Goal: Task Accomplishment & Management: Complete application form

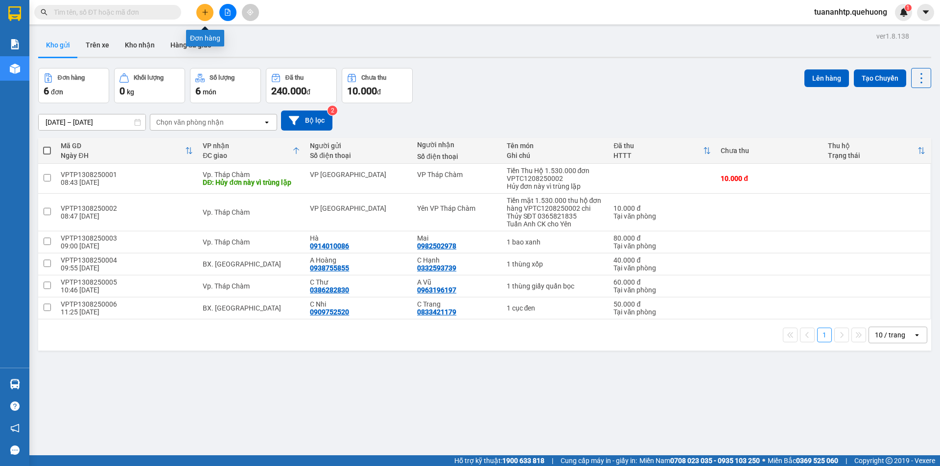
click at [209, 15] on button at bounding box center [204, 12] width 17 height 17
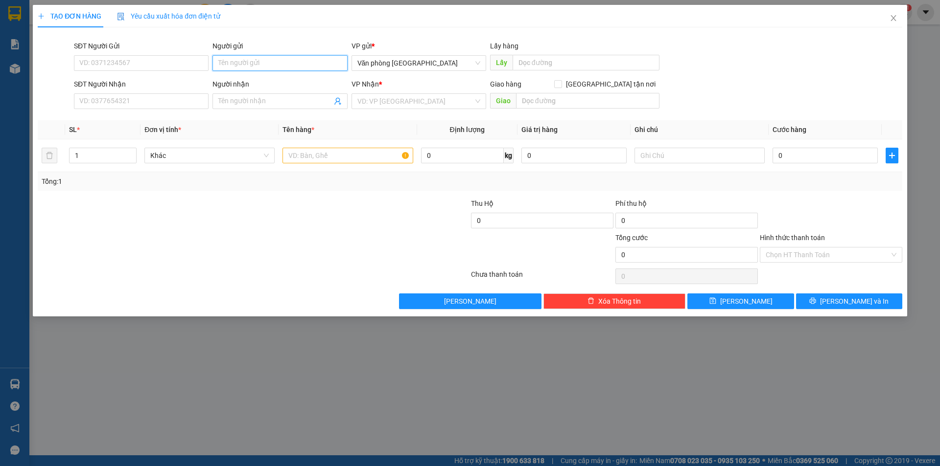
click at [250, 59] on input "Người gửi" at bounding box center [279, 63] width 135 height 16
click at [153, 65] on input "SĐT Người Gửi" at bounding box center [141, 63] width 135 height 16
drag, startPoint x: 245, startPoint y: 65, endPoint x: 180, endPoint y: 65, distance: 64.6
click at [180, 65] on div "SĐT Người Gửi VD: 0371234567 Người gửi Ba Dá Ba Dá VP gửi * Văn phòng [GEOGRAPH…" at bounding box center [488, 58] width 832 height 34
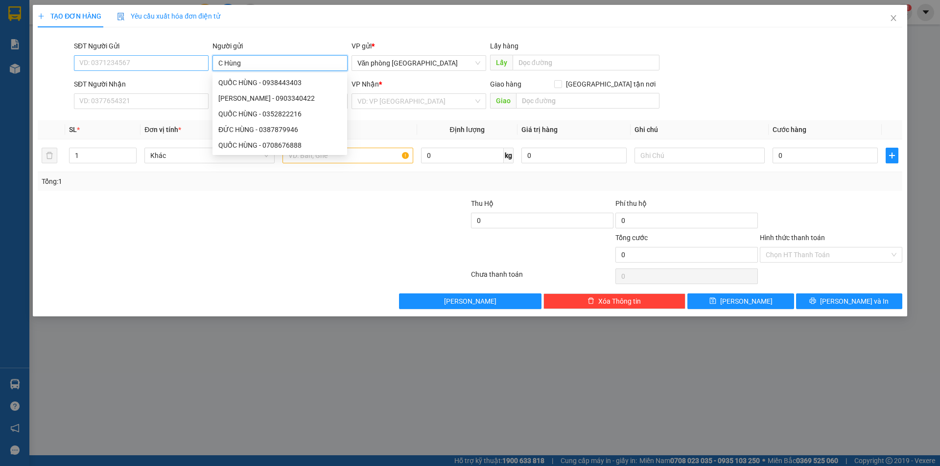
type input "C Hùng"
click at [93, 65] on input "SĐT Người Gửi" at bounding box center [141, 63] width 135 height 16
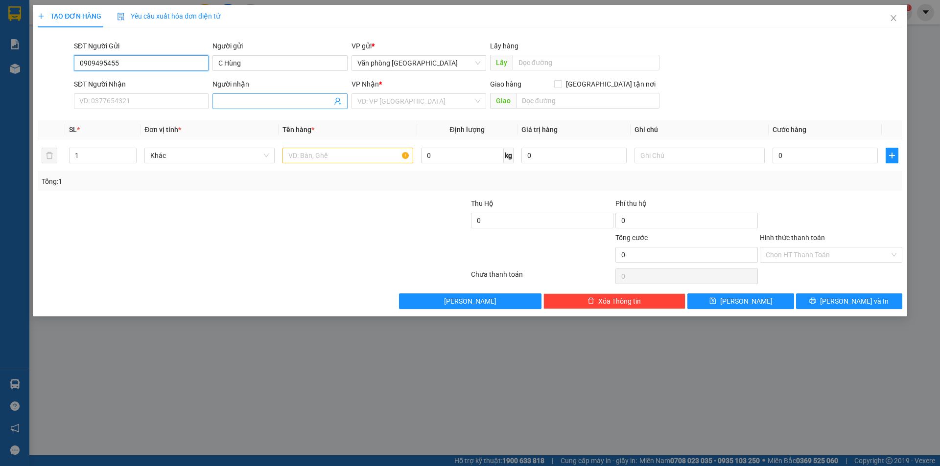
type input "0909495455"
click at [269, 102] on input "Người nhận" at bounding box center [274, 101] width 113 height 11
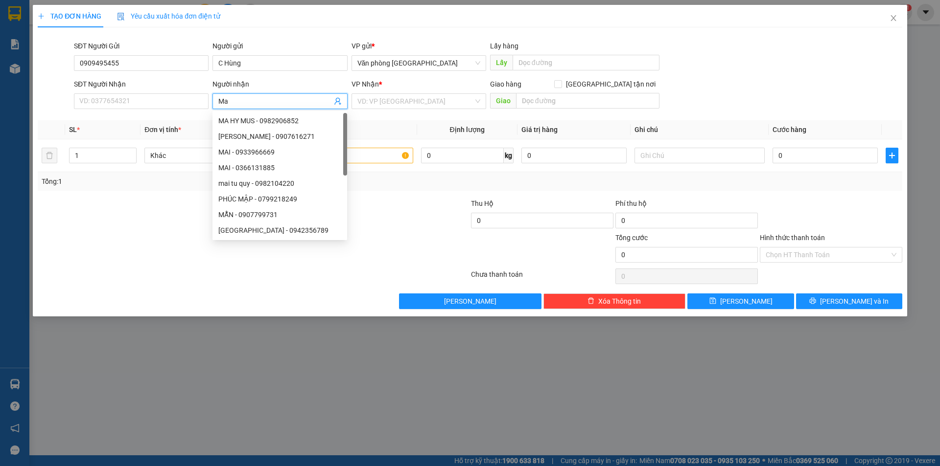
type input "Ma"
click at [275, 119] on div "MA HY MUS - 0982906852" at bounding box center [279, 121] width 123 height 11
type input "0982906852"
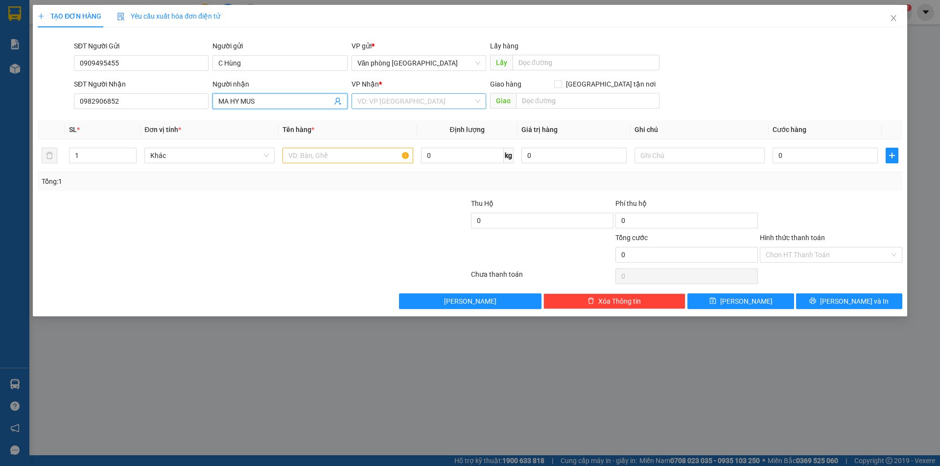
type input "MA HY MUS"
click at [427, 104] on input "search" at bounding box center [415, 101] width 116 height 15
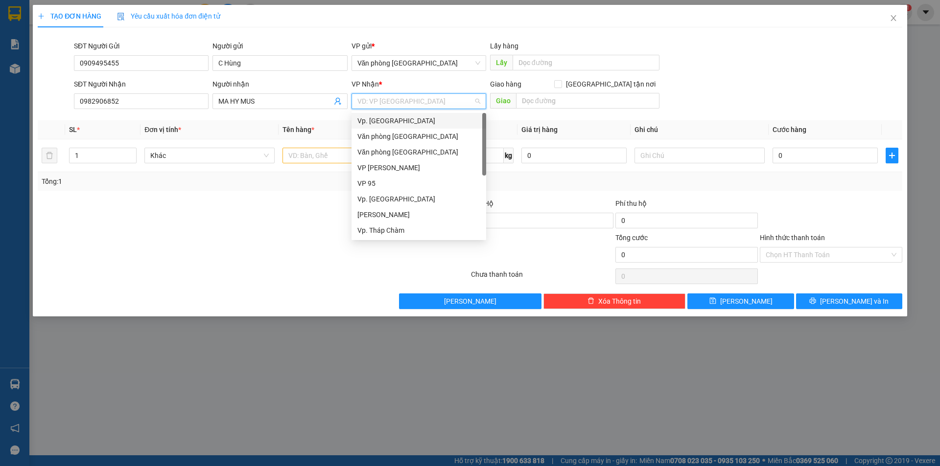
click at [393, 121] on div "Vp. [GEOGRAPHIC_DATA]" at bounding box center [418, 121] width 123 height 11
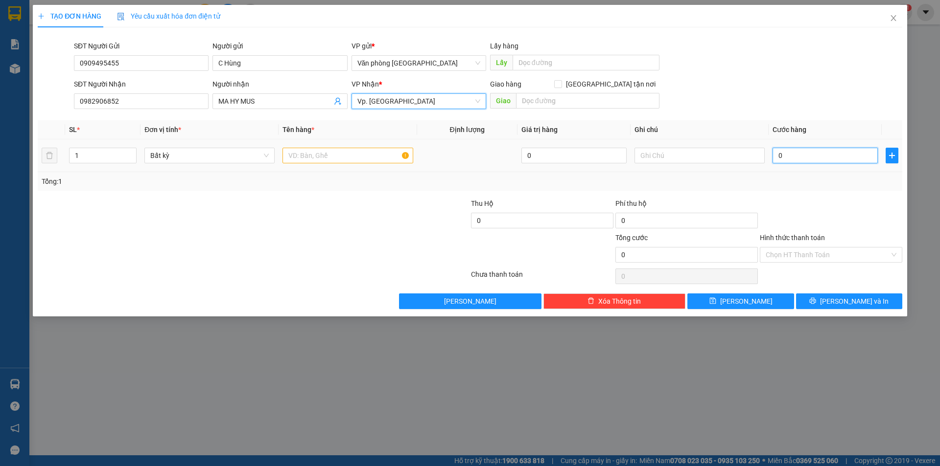
click at [805, 153] on input "0" at bounding box center [824, 156] width 105 height 16
click at [330, 157] on input "text" at bounding box center [347, 156] width 130 height 16
type input "1 cục đen lớn"
click at [805, 158] on input "0" at bounding box center [824, 156] width 105 height 16
type input "1"
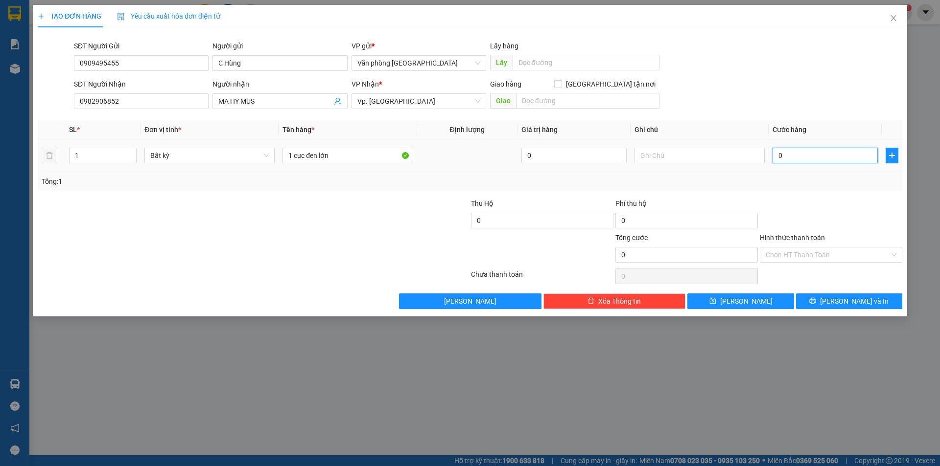
type input "1"
type input "0"
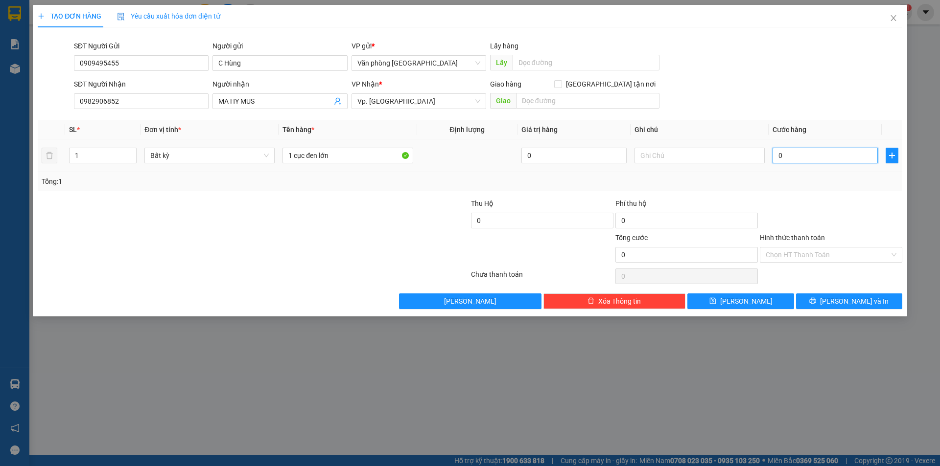
type input "08"
type input "8"
type input "080"
type input "80"
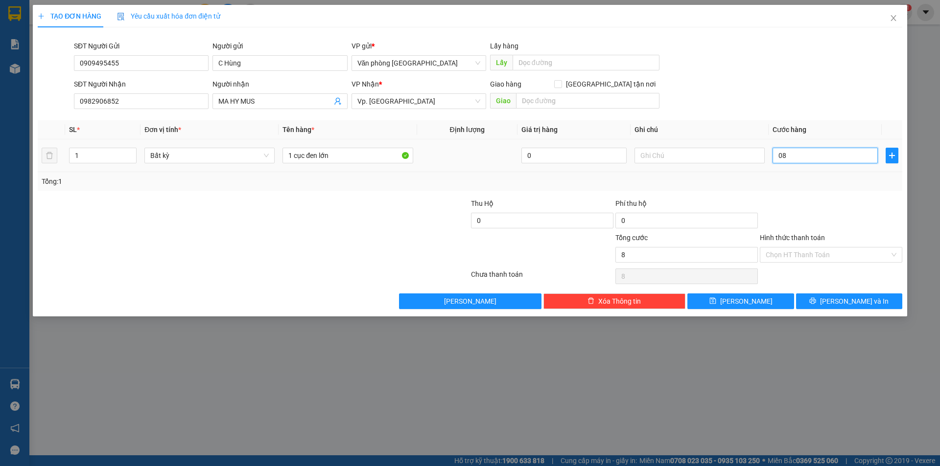
type input "80"
type input "08"
type input "8"
type input "0"
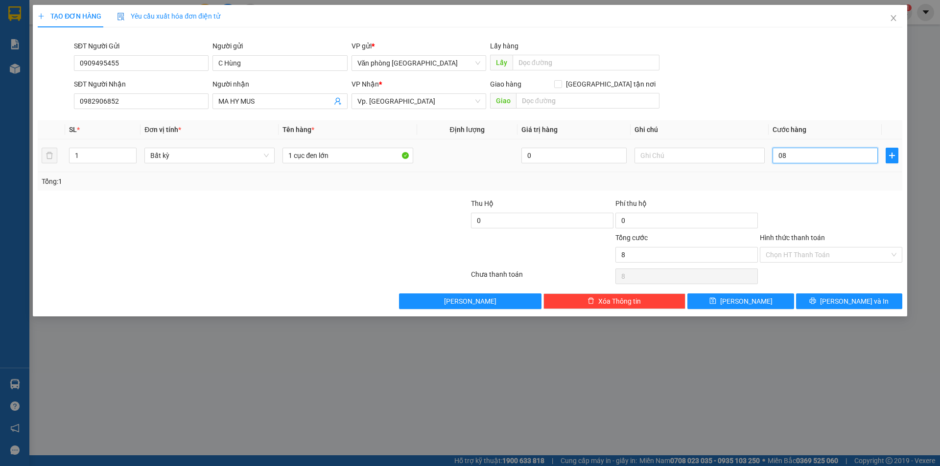
type input "0"
drag, startPoint x: 790, startPoint y: 151, endPoint x: 760, endPoint y: 164, distance: 32.5
click at [760, 164] on tr "1 Bất kỳ 1 cục đen lớn 0 0" at bounding box center [470, 156] width 864 height 33
type input "8"
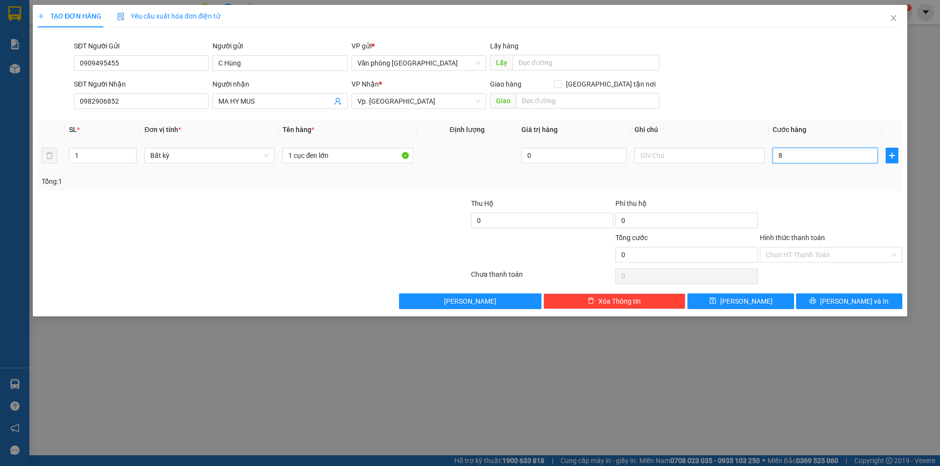
type input "8"
type input "80"
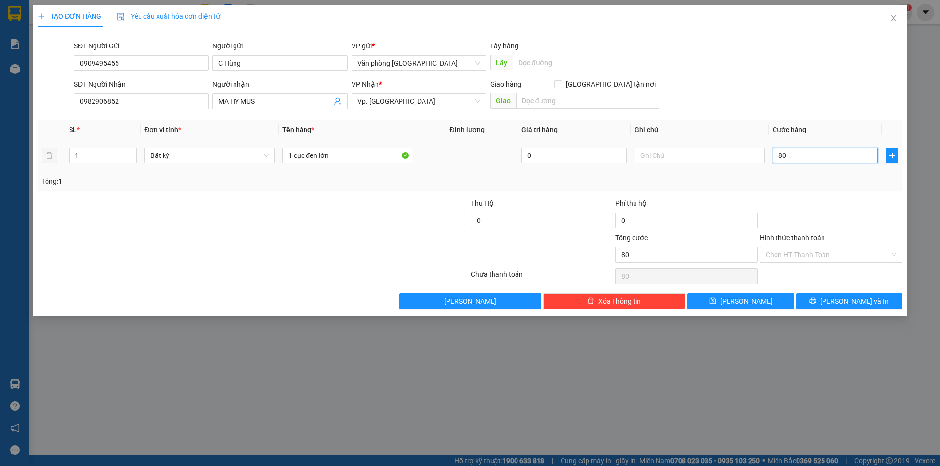
type input "800"
type input "8.000"
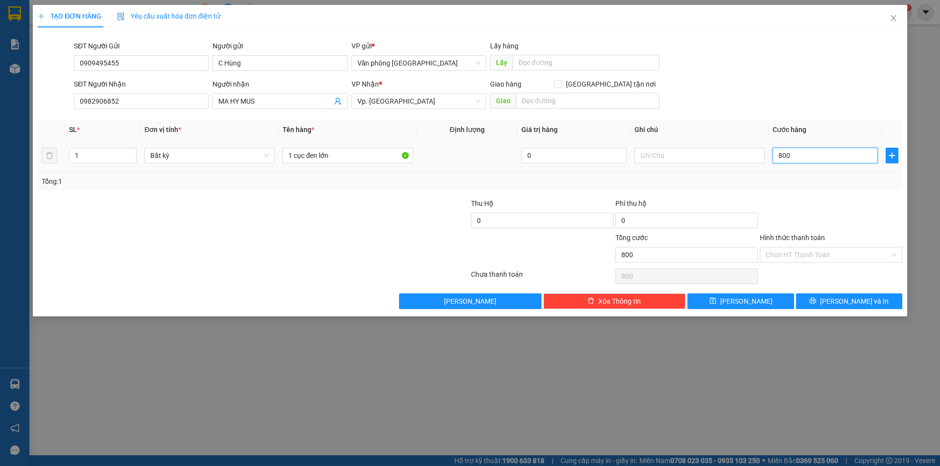
type input "8.000"
type input "80.000"
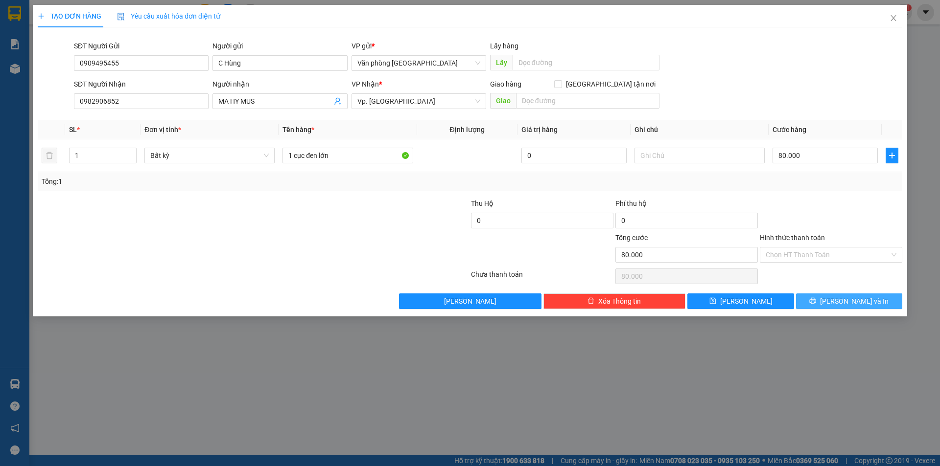
click at [827, 304] on button "[PERSON_NAME] và In" at bounding box center [849, 302] width 106 height 16
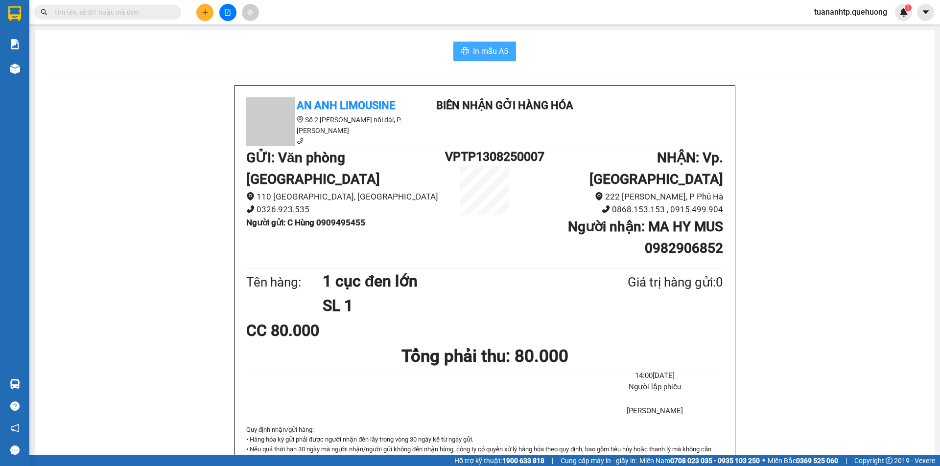
click at [483, 50] on span "In mẫu A5" at bounding box center [490, 51] width 35 height 12
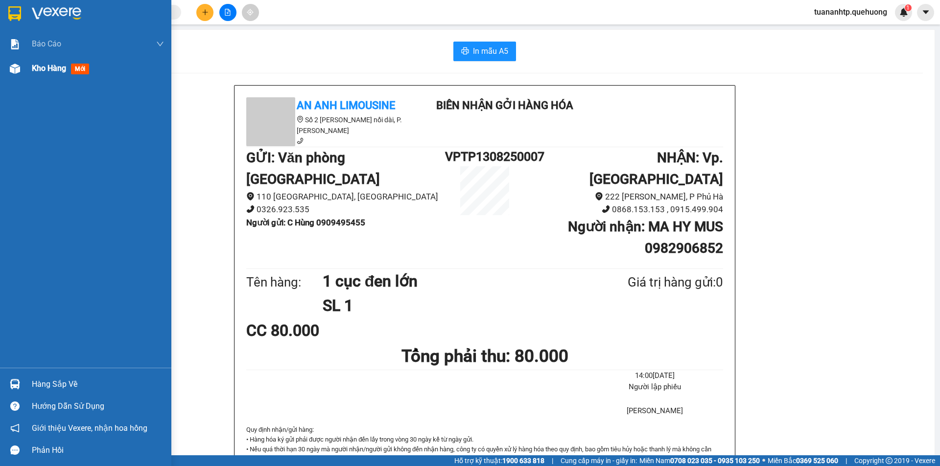
click at [35, 72] on span "Kho hàng" at bounding box center [49, 68] width 34 height 9
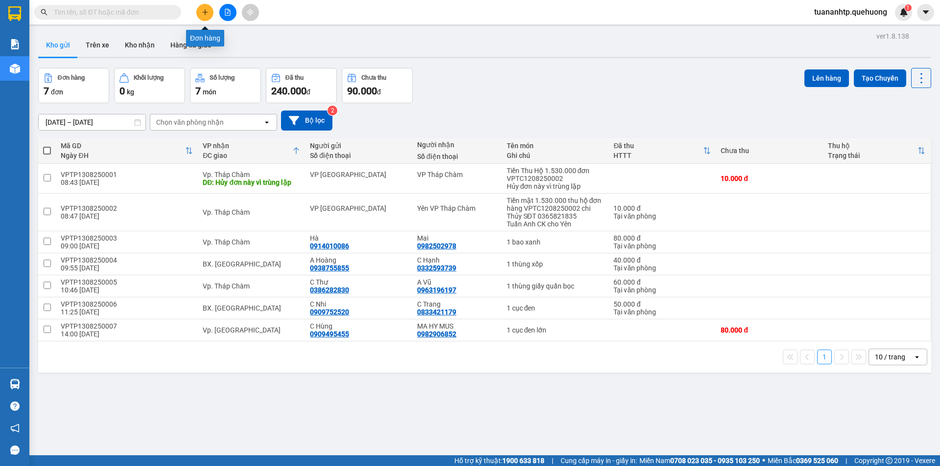
click at [203, 20] on button at bounding box center [204, 12] width 17 height 17
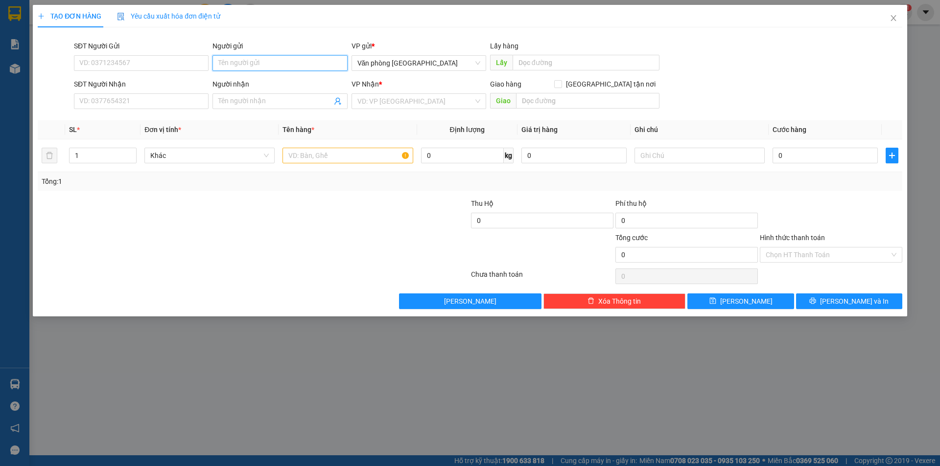
click at [262, 62] on input "Người gửi" at bounding box center [279, 63] width 135 height 16
type input "A Pộc"
click at [135, 60] on input "SĐT Người Gửi" at bounding box center [141, 63] width 135 height 16
type input "0938467723"
click at [284, 71] on div "Người gửi A Pộc" at bounding box center [279, 58] width 135 height 34
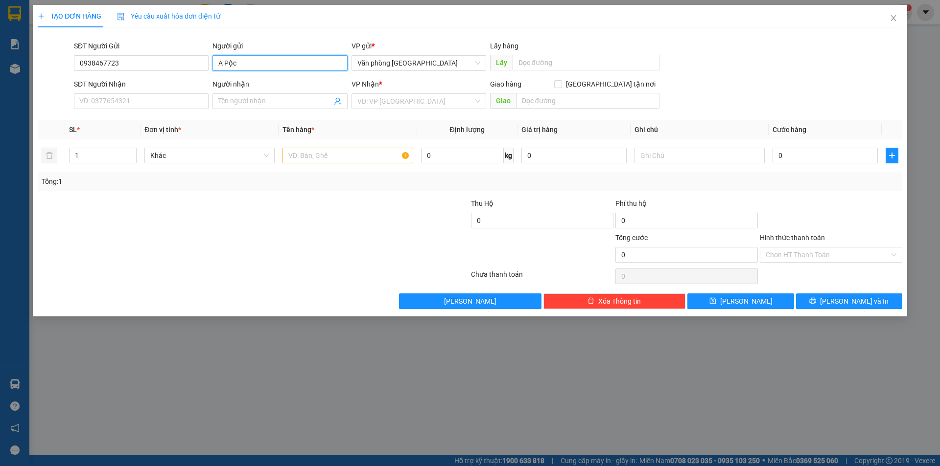
click at [284, 61] on input "A Pộc" at bounding box center [279, 63] width 135 height 16
type input "A Lộc"
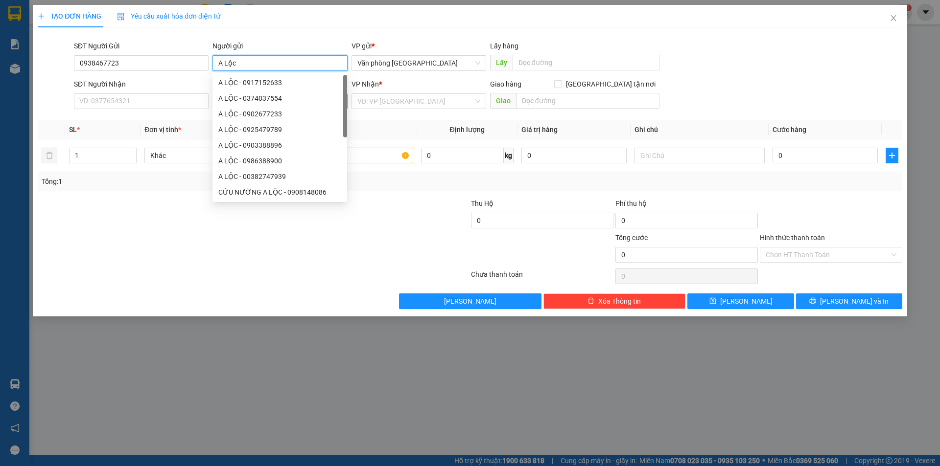
click at [251, 103] on div "A LỘC - 0374037554" at bounding box center [279, 98] width 123 height 11
type input "0374037554"
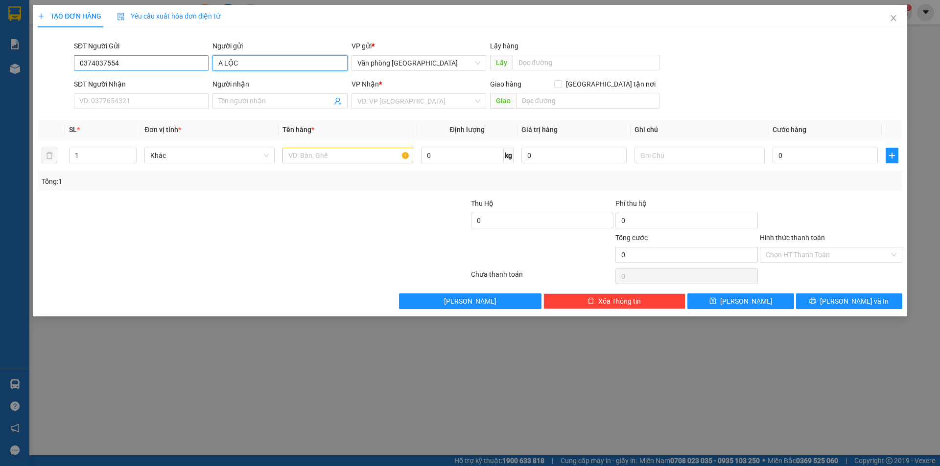
type input "A LỘC"
click at [140, 58] on input "0374037554" at bounding box center [141, 63] width 135 height 16
drag, startPoint x: 133, startPoint y: 63, endPoint x: 33, endPoint y: 57, distance: 100.0
click at [34, 58] on div "TẠO ĐƠN HÀNG Yêu cầu xuất hóa đơn điện tử Transit Pickup Surcharge Ids Transit …" at bounding box center [470, 161] width 874 height 312
type input "0938467723"
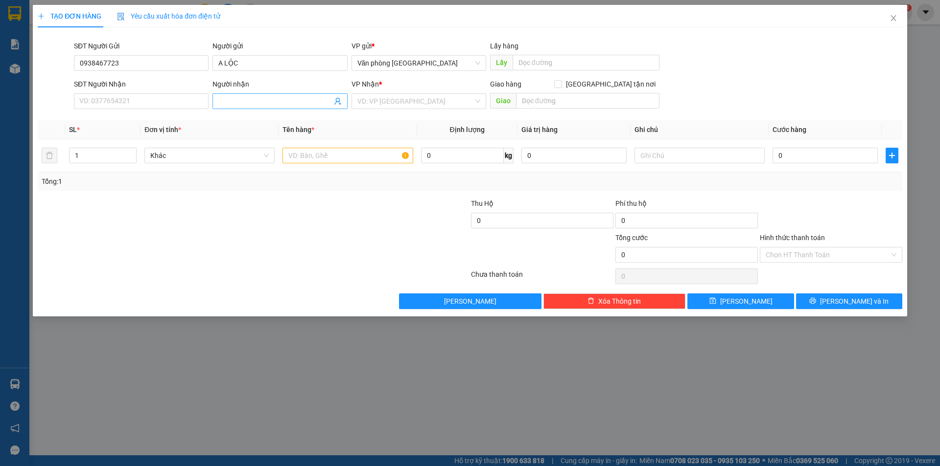
click at [270, 98] on input "Người nhận" at bounding box center [274, 101] width 113 height 11
type input "A Truyền"
click at [112, 102] on input "SĐT Người Nhận" at bounding box center [141, 101] width 135 height 16
type input "0853878531"
click at [444, 102] on input "search" at bounding box center [415, 101] width 116 height 15
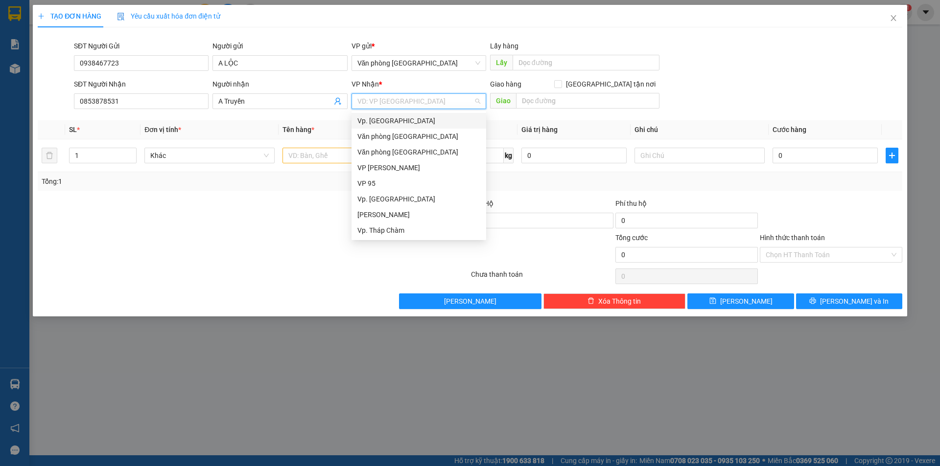
click at [388, 119] on div "Vp. [GEOGRAPHIC_DATA]" at bounding box center [418, 121] width 123 height 11
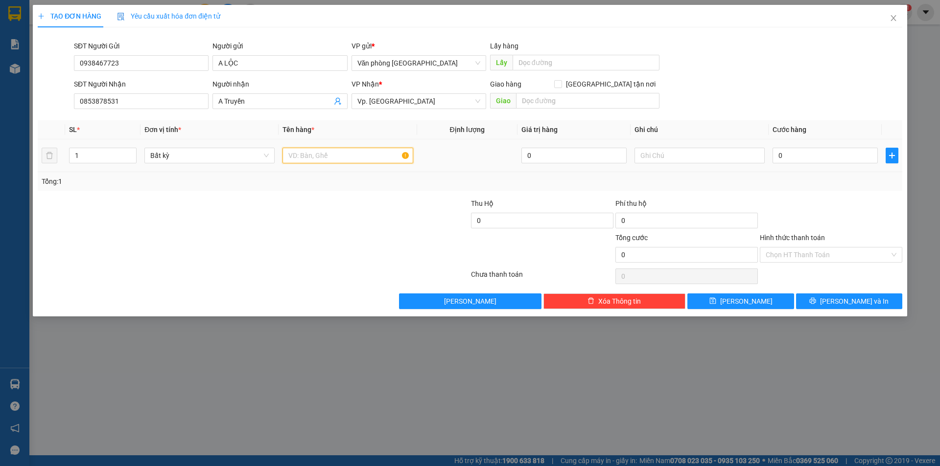
click at [321, 160] on input "text" at bounding box center [347, 156] width 130 height 16
type input "1 túi vải quấn keo vàng"
click at [797, 156] on input "0" at bounding box center [824, 156] width 105 height 16
type input "4"
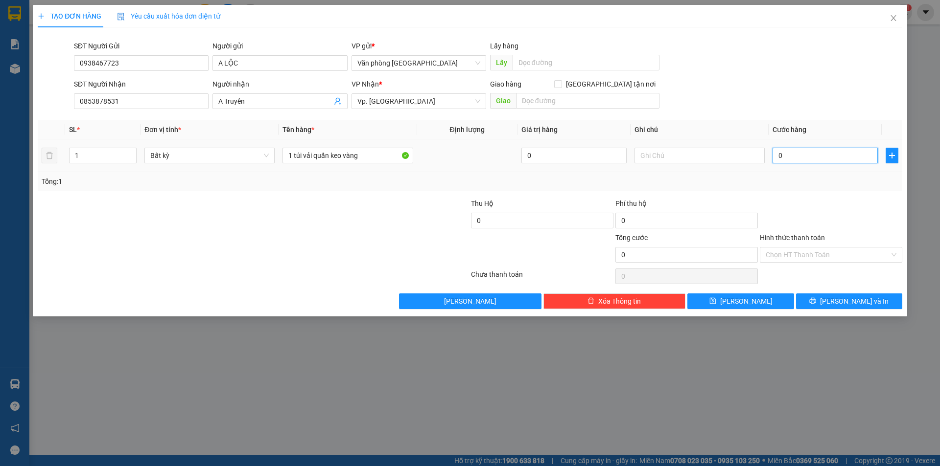
type input "4"
type input "40"
type input "400"
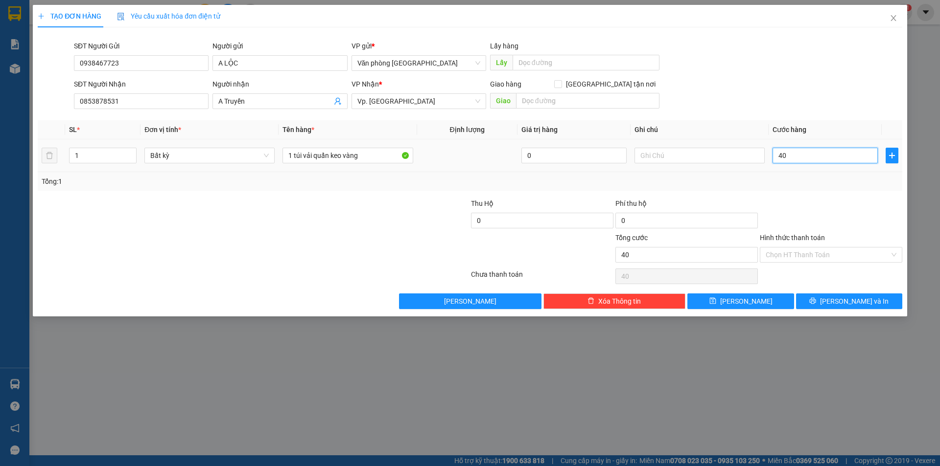
type input "400"
type input "4.000"
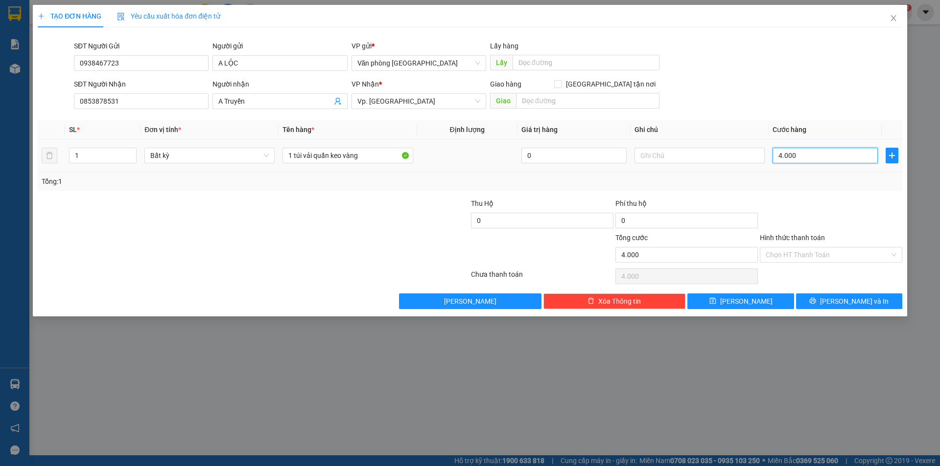
type input "40.000"
click at [811, 255] on input "Hình thức thanh toán" at bounding box center [828, 255] width 124 height 15
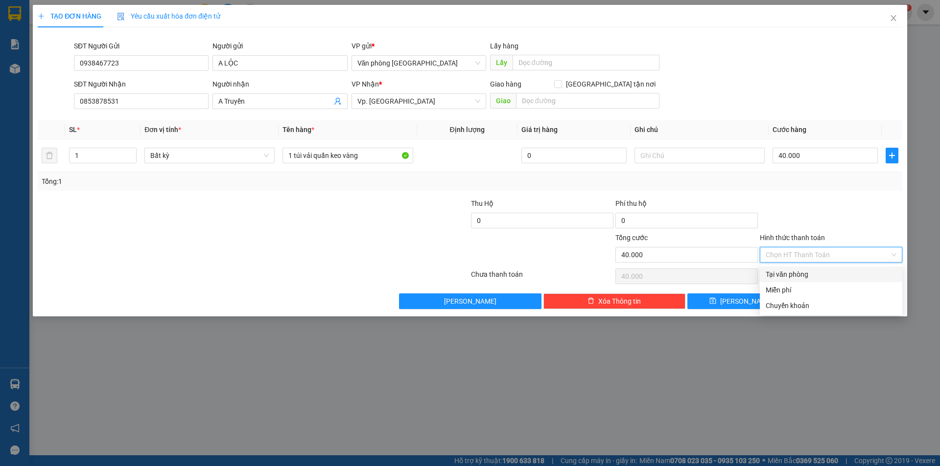
click at [812, 275] on div "Tại văn phòng" at bounding box center [831, 274] width 131 height 11
type input "0"
click at [839, 299] on button "[PERSON_NAME] và In" at bounding box center [849, 302] width 106 height 16
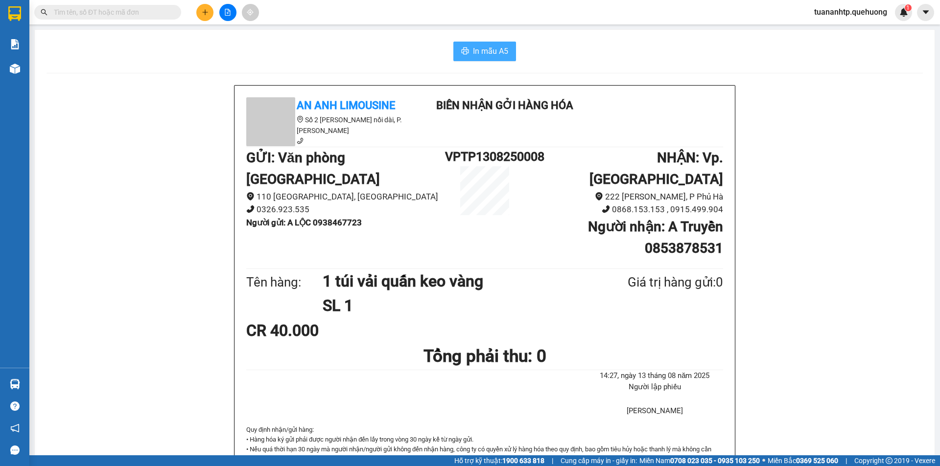
click at [473, 55] on span "In mẫu A5" at bounding box center [490, 51] width 35 height 12
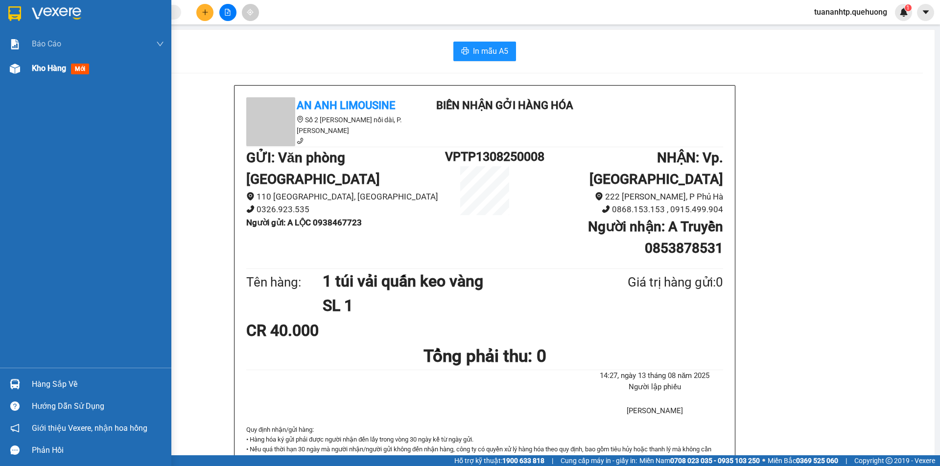
click at [28, 75] on div "Kho hàng mới" at bounding box center [85, 68] width 171 height 24
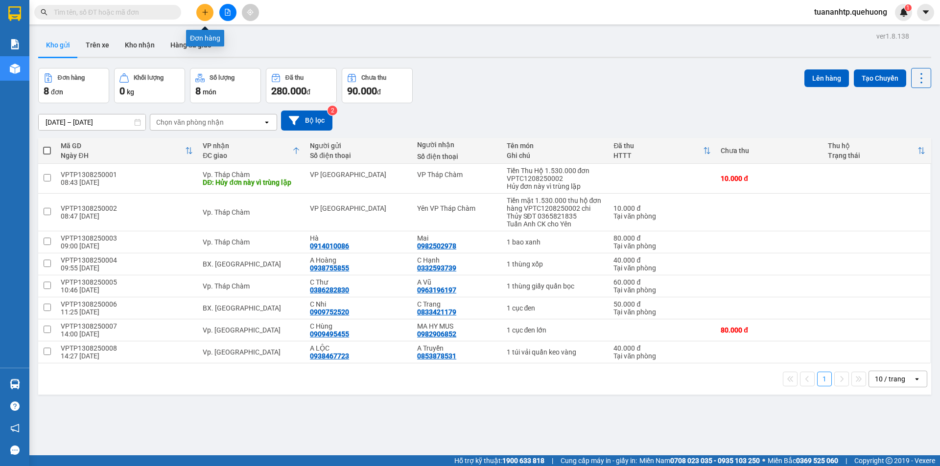
click at [205, 18] on button at bounding box center [204, 12] width 17 height 17
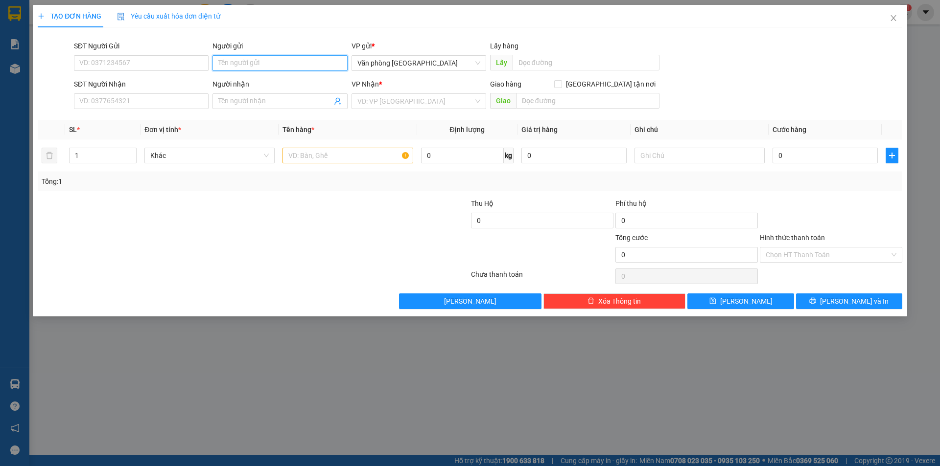
click at [306, 60] on input "Người gửi" at bounding box center [279, 63] width 135 height 16
click at [253, 104] on input "Người nhận" at bounding box center [274, 101] width 113 height 11
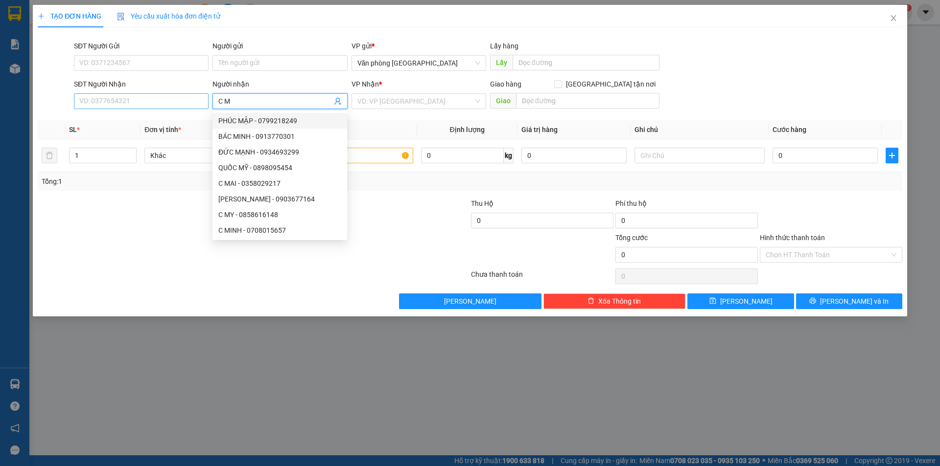
drag, startPoint x: 240, startPoint y: 102, endPoint x: 184, endPoint y: 108, distance: 56.5
click at [184, 108] on div "SĐT Người Nhận VD: 0377654321 Người nhận C M VP Nhận * VD: VP [GEOGRAPHIC_DATA]…" at bounding box center [488, 96] width 832 height 34
type input "Mai"
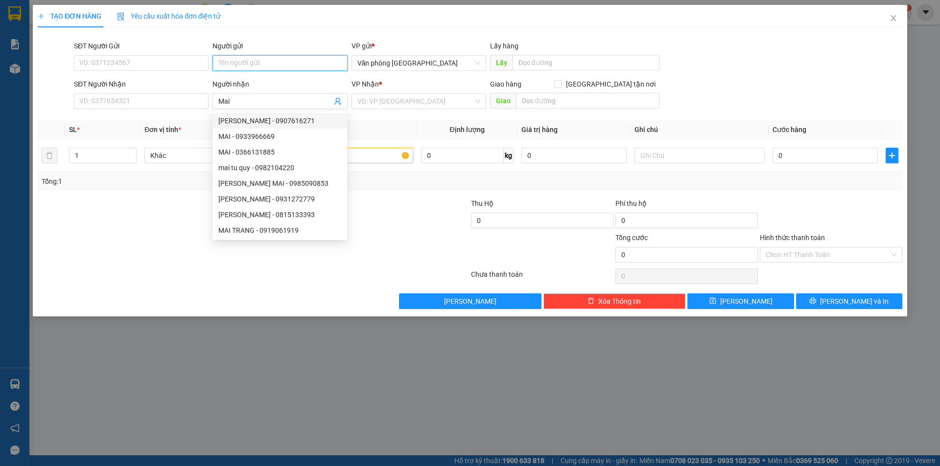
click at [269, 65] on input "Người gửi" at bounding box center [279, 63] width 135 height 16
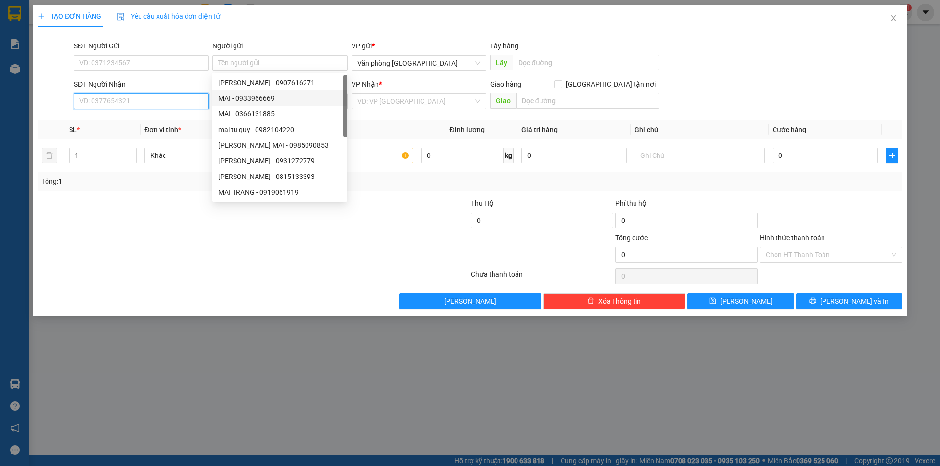
click at [102, 99] on input "SĐT Người Nhận" at bounding box center [141, 101] width 135 height 16
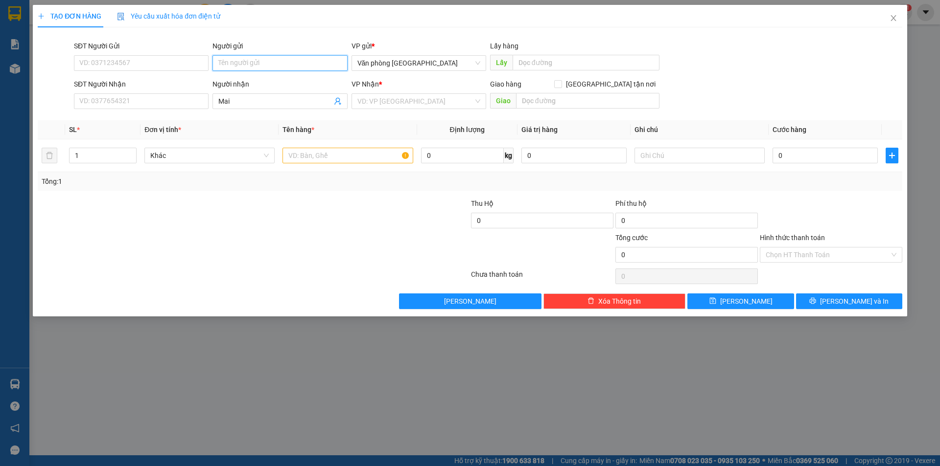
click at [247, 62] on input "Người gửi" at bounding box center [279, 63] width 135 height 16
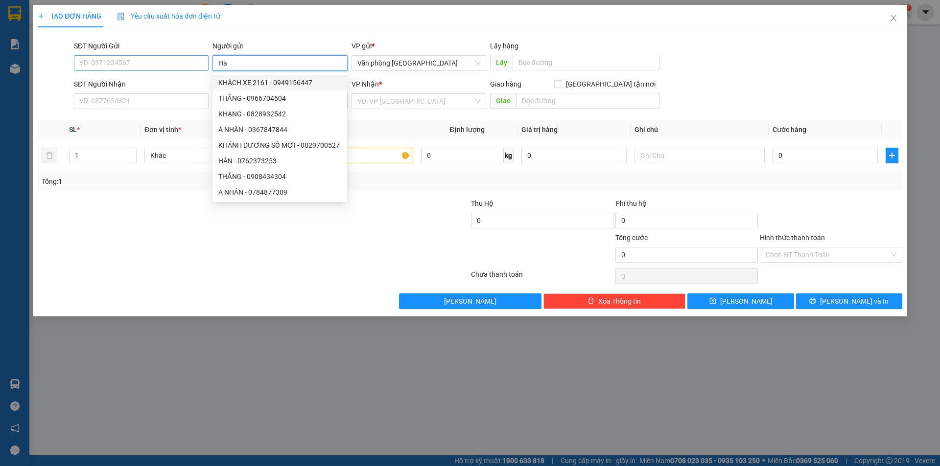
type input "Ha"
click at [118, 64] on input "SĐT Người Gửi" at bounding box center [141, 63] width 135 height 16
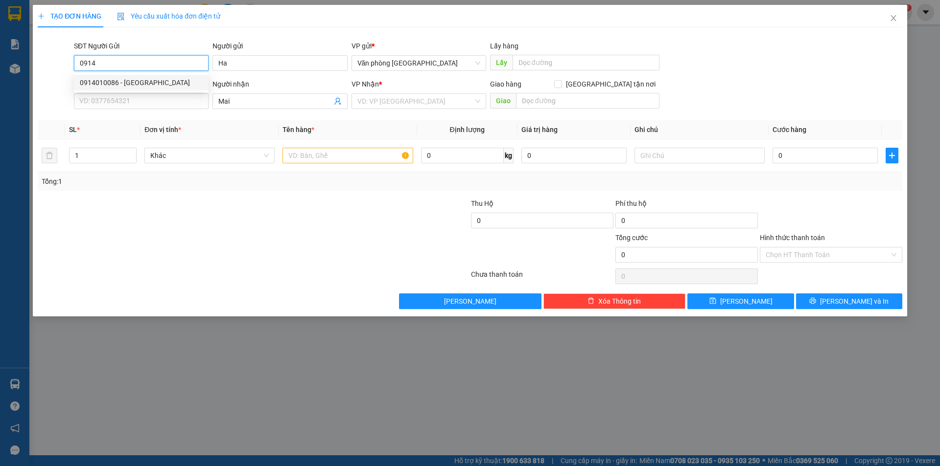
click at [118, 81] on div "0914010086 - [GEOGRAPHIC_DATA]" at bounding box center [141, 82] width 123 height 11
type input "0914010086"
type input "Hà"
type input "80.000"
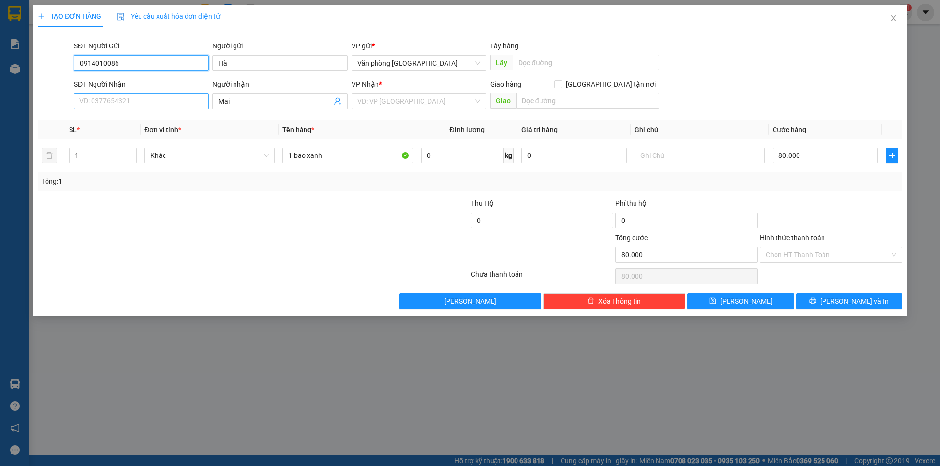
type input "0914010086"
click at [171, 97] on input "SĐT Người Nhận" at bounding box center [141, 101] width 135 height 16
click at [117, 119] on div "0982502978 - Mai" at bounding box center [141, 121] width 123 height 11
type input "0982502978"
click at [52, 160] on tr "1 Bất kỳ 1 bao xanh 0 80.000" at bounding box center [470, 156] width 864 height 33
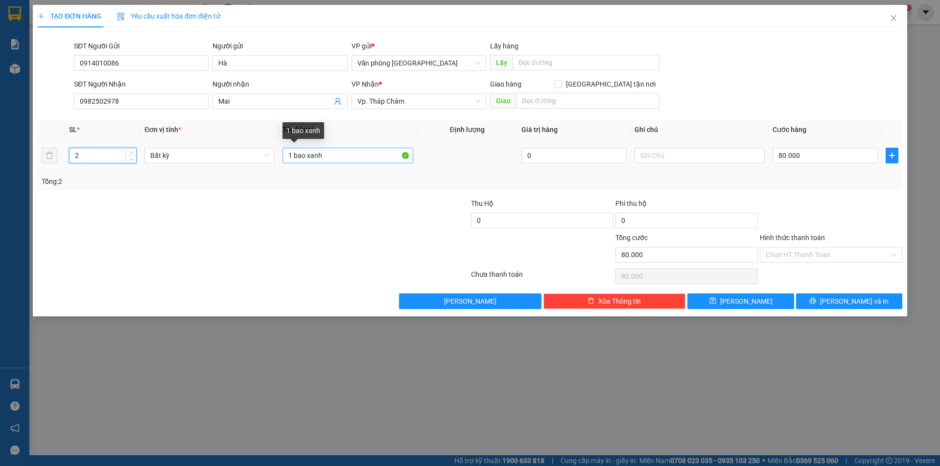
type input "2"
click at [338, 159] on input "1 bao xanh" at bounding box center [347, 156] width 130 height 16
type input "0"
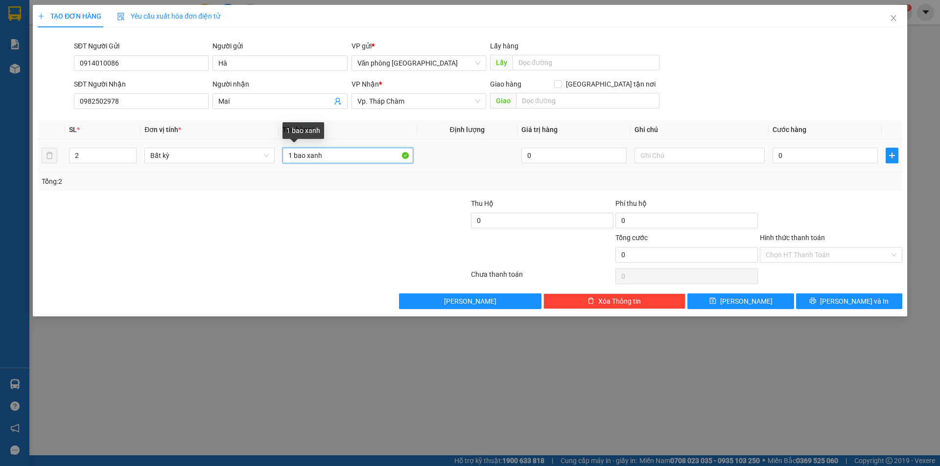
drag, startPoint x: 291, startPoint y: 154, endPoint x: 283, endPoint y: 156, distance: 7.5
click at [283, 156] on input "1 bao xanh" at bounding box center [347, 156] width 130 height 16
type input "2 bao xanh"
click at [328, 203] on div at bounding box center [398, 215] width 144 height 34
click at [811, 159] on input "0" at bounding box center [824, 156] width 105 height 16
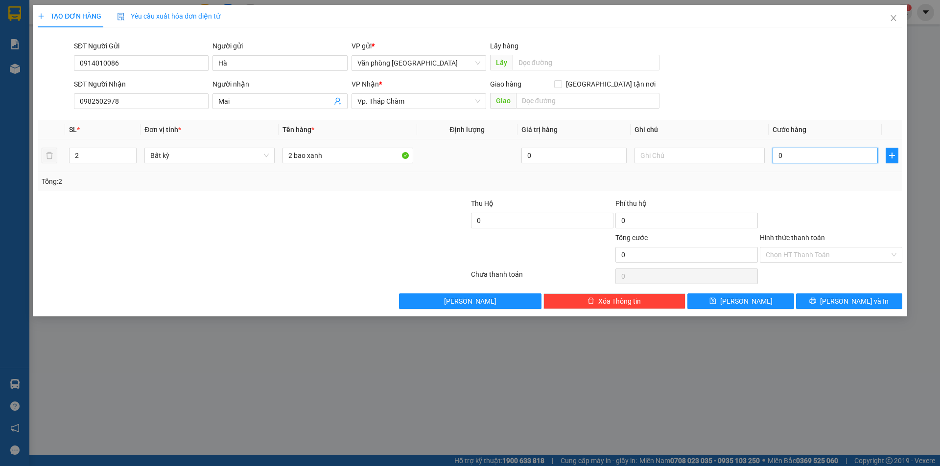
type input "1"
type input "16"
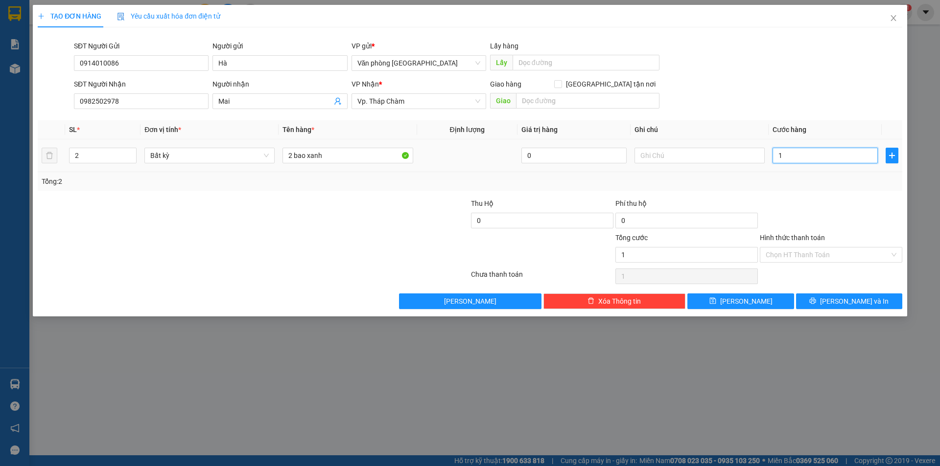
type input "16"
type input "160"
type input "1.600"
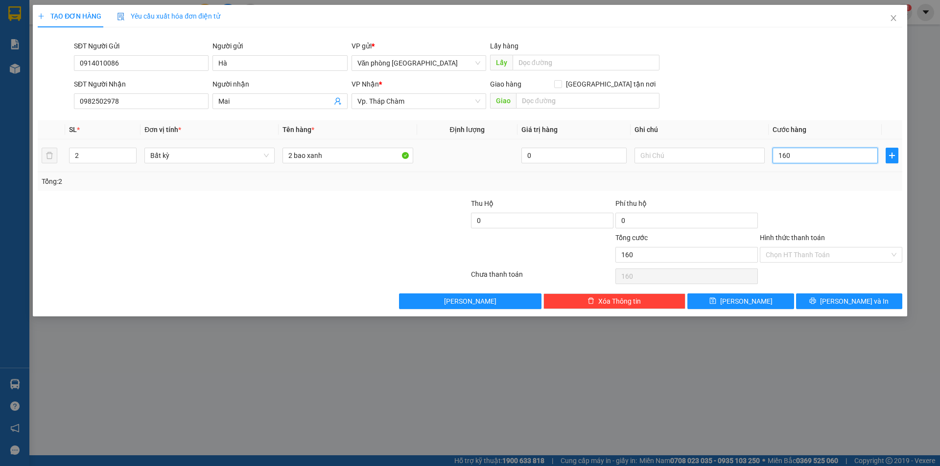
type input "1.600"
type input "16.000"
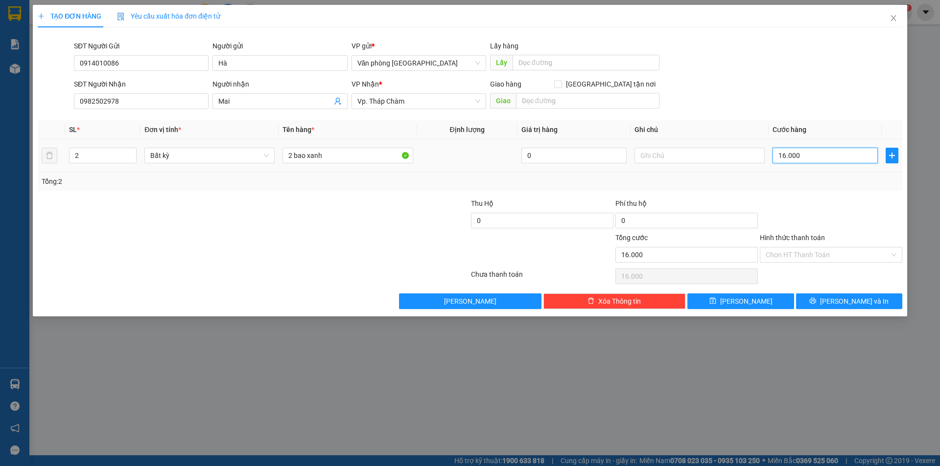
type input "160.000"
click at [825, 252] on input "Hình thức thanh toán" at bounding box center [828, 255] width 124 height 15
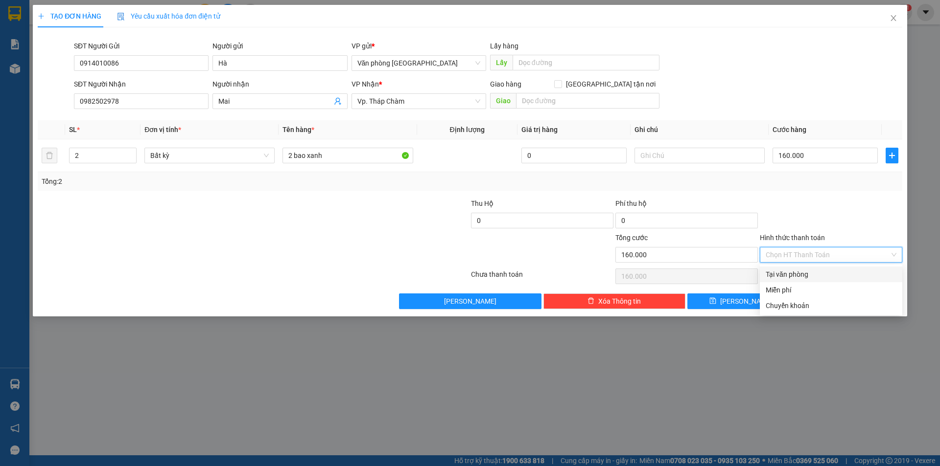
click at [828, 275] on div "Tại văn phòng" at bounding box center [831, 274] width 131 height 11
type input "0"
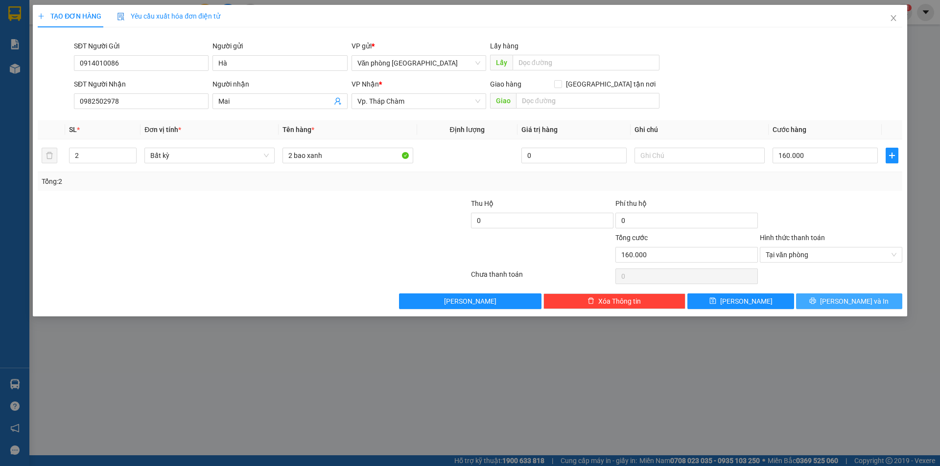
click at [851, 303] on span "[PERSON_NAME] và In" at bounding box center [854, 301] width 69 height 11
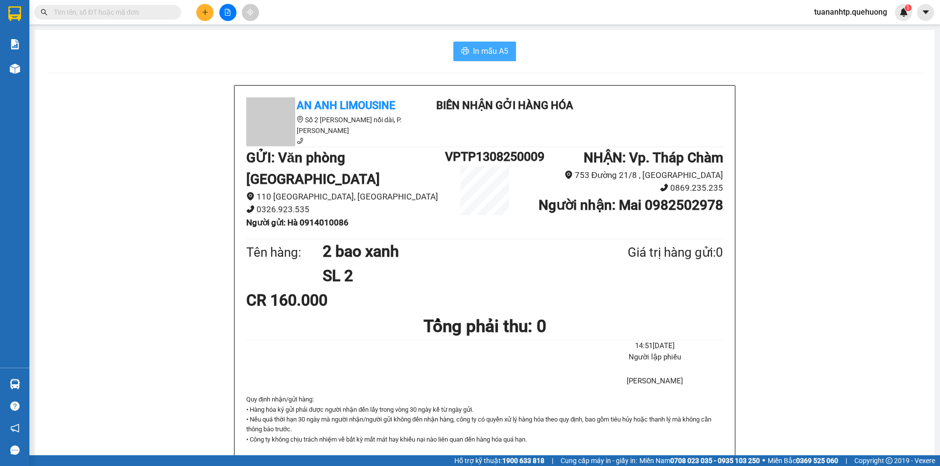
click at [495, 58] on button "In mẫu A5" at bounding box center [484, 52] width 63 height 20
click at [203, 16] on button at bounding box center [204, 12] width 17 height 17
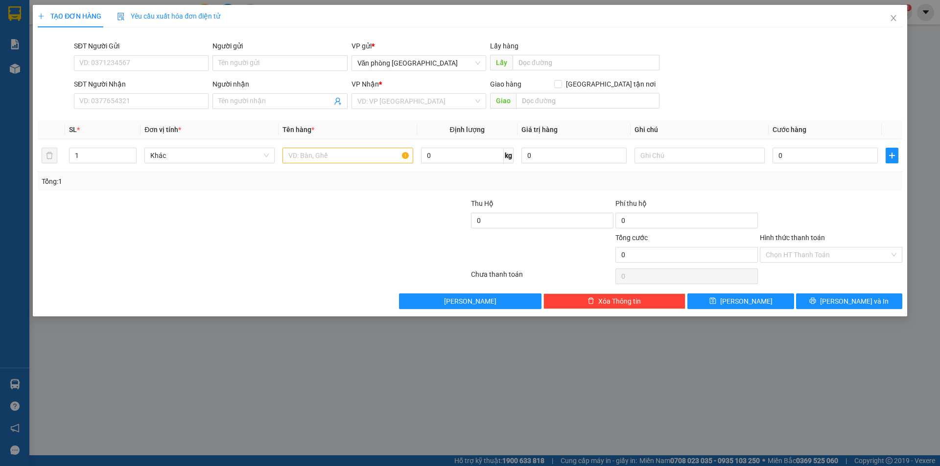
click at [96, 465] on div "TẠO ĐƠN HÀNG Yêu cầu xuất hóa đơn điện tử Transit Pickup Surcharge Ids Transit …" at bounding box center [470, 233] width 940 height 466
click at [895, 16] on icon "close" at bounding box center [893, 18] width 8 height 8
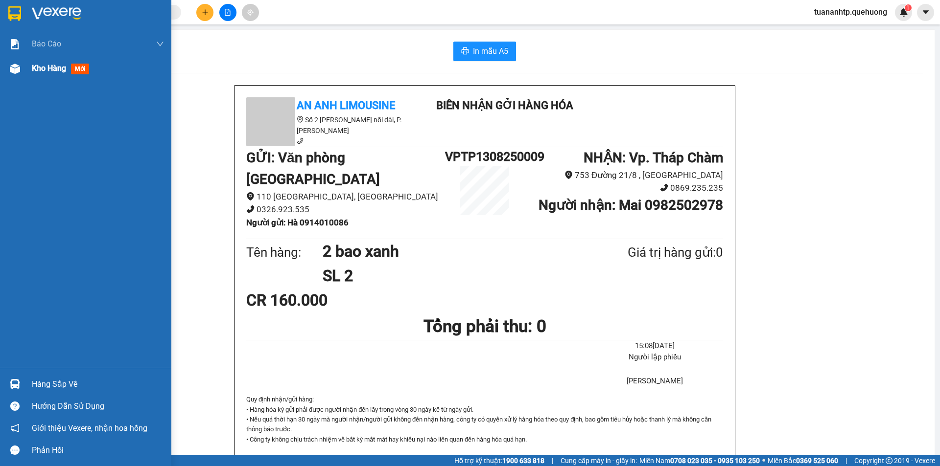
click at [43, 70] on span "Kho hàng" at bounding box center [49, 68] width 34 height 9
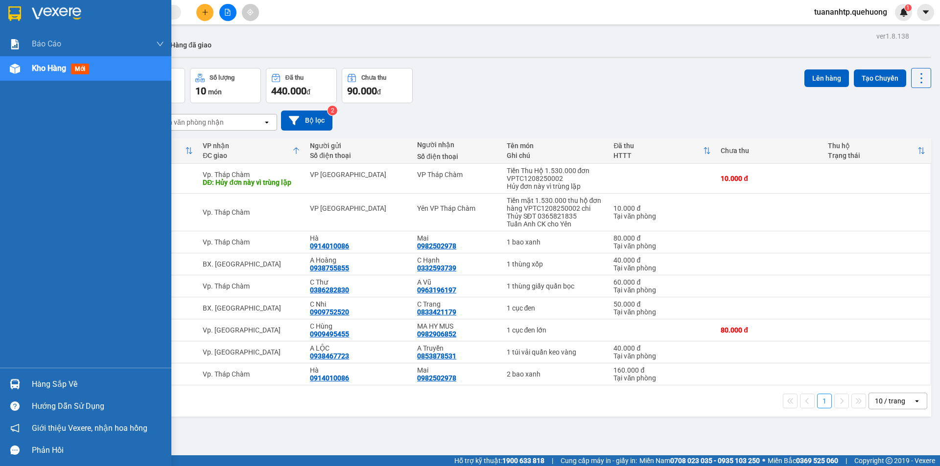
click at [13, 73] on img at bounding box center [15, 69] width 10 height 10
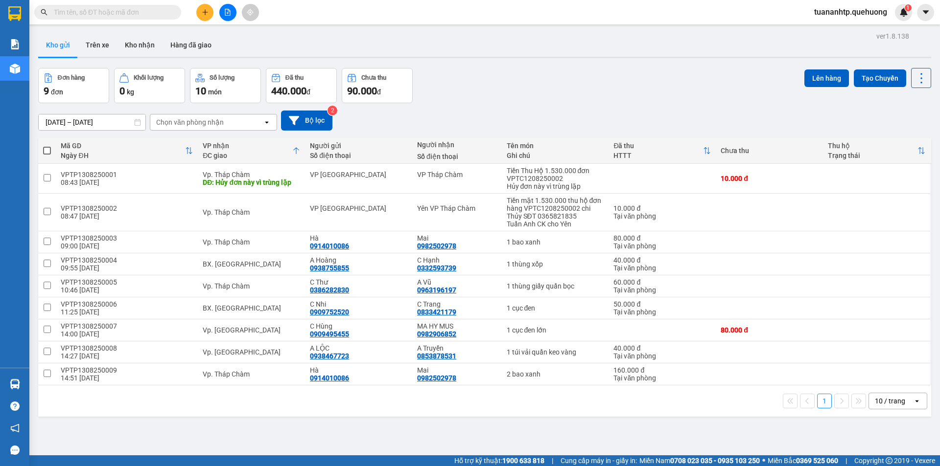
click at [203, 12] on icon "plus" at bounding box center [204, 12] width 5 height 0
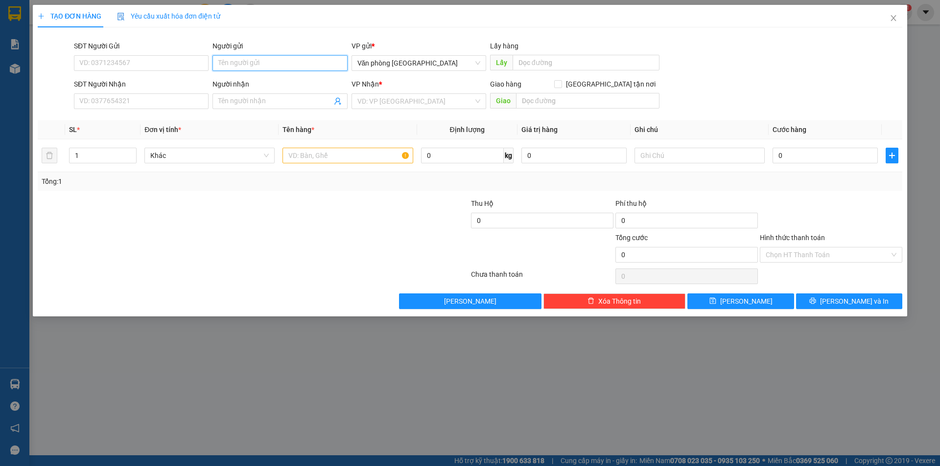
click at [268, 60] on input "Người gửi" at bounding box center [279, 63] width 135 height 16
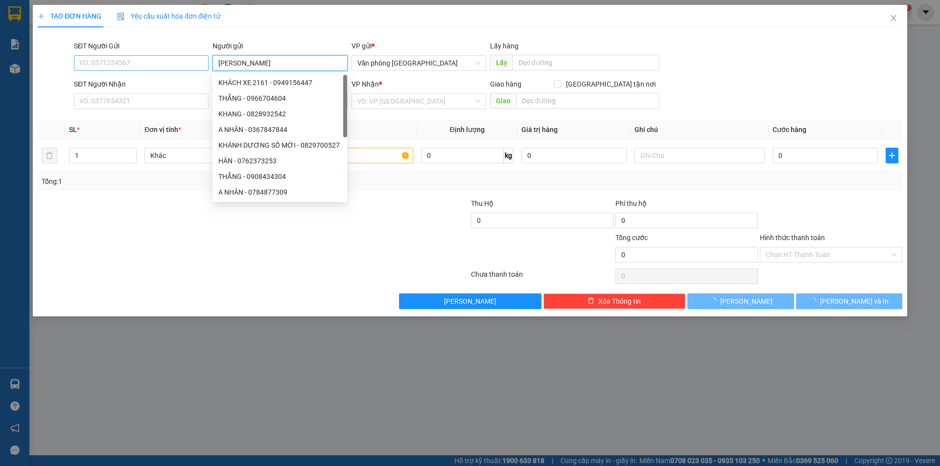
type input "[PERSON_NAME]"
drag, startPoint x: 98, startPoint y: 61, endPoint x: 100, endPoint y: 56, distance: 5.1
click at [99, 61] on input "SĐT Người Gửi" at bounding box center [141, 63] width 135 height 16
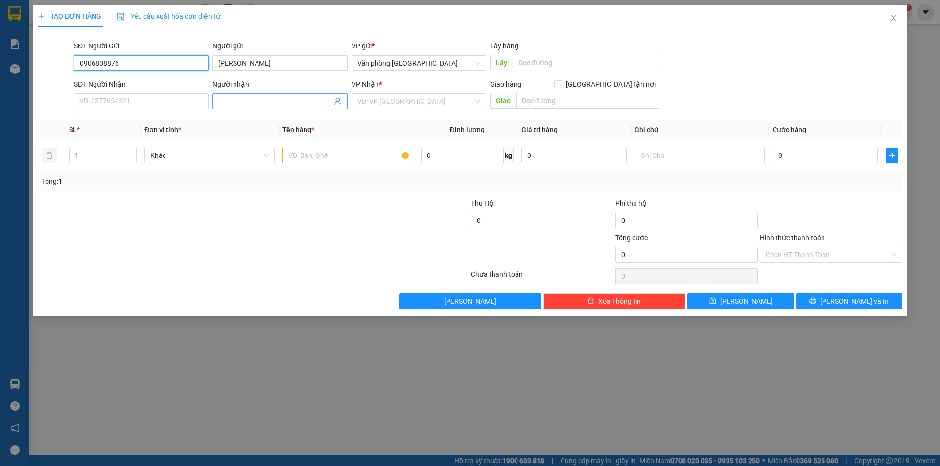
type input "0906808876"
click at [248, 105] on input "Người nhận" at bounding box center [274, 101] width 113 height 11
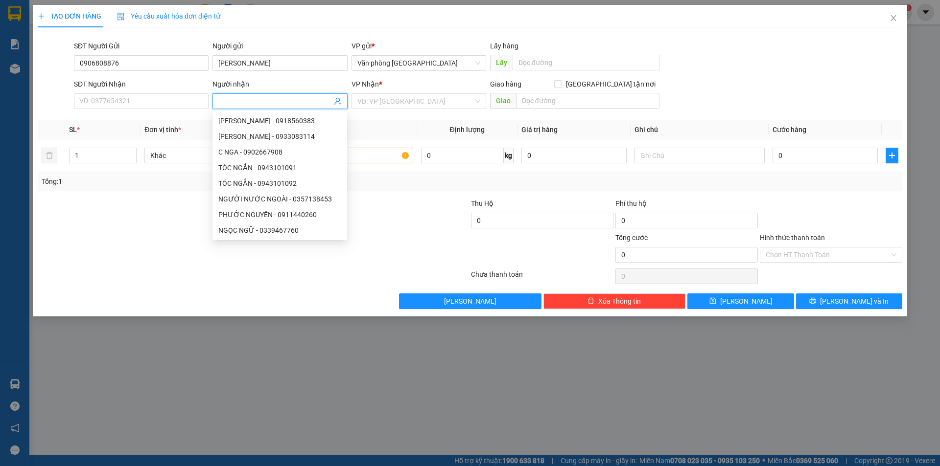
type input "N"
type input "A Nam"
click at [140, 99] on input "SĐT Người Nhận" at bounding box center [141, 101] width 135 height 16
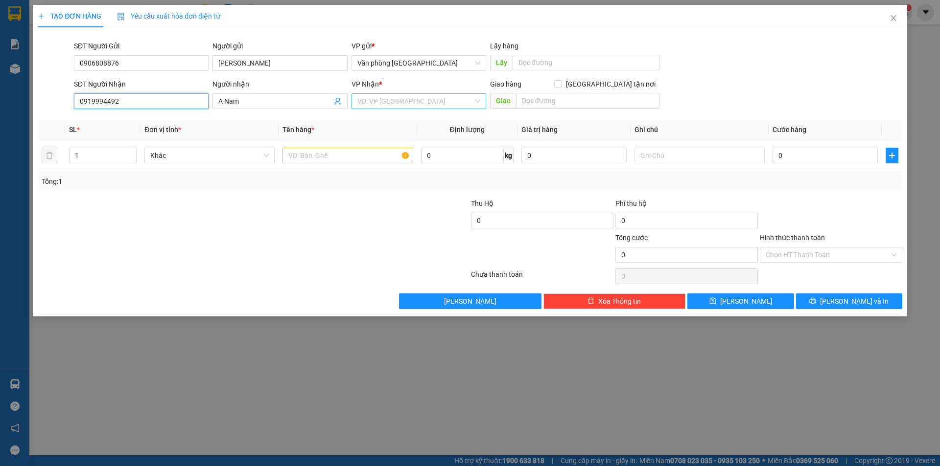
type input "0919994492"
click at [398, 102] on input "search" at bounding box center [415, 101] width 116 height 15
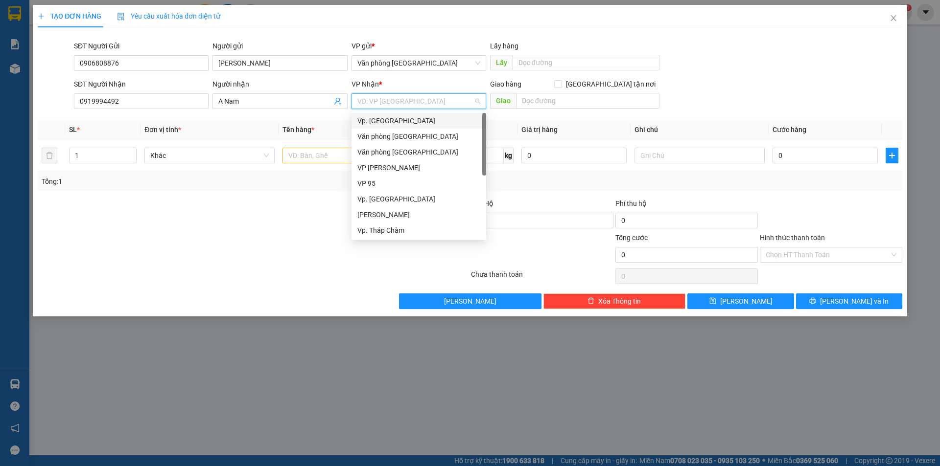
click at [380, 123] on div "Vp. [GEOGRAPHIC_DATA]" at bounding box center [418, 121] width 123 height 11
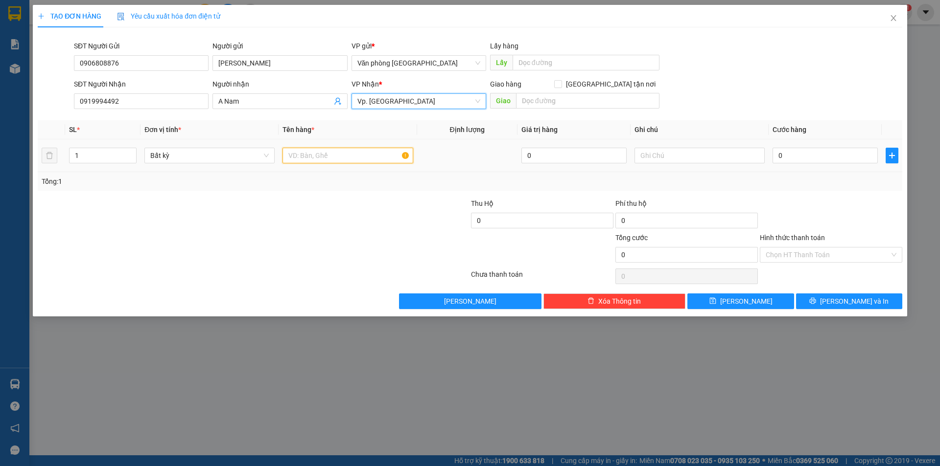
click at [336, 153] on input "text" at bounding box center [347, 156] width 130 height 16
type input "1 cục tam giác quấn bị"
click at [802, 154] on input "0" at bounding box center [824, 156] width 105 height 16
type input "7"
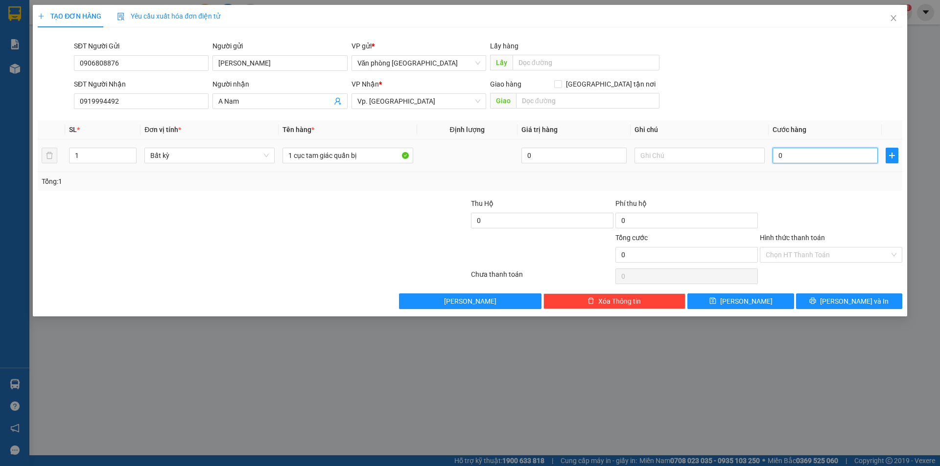
type input "7"
type input "702"
type input "7.020"
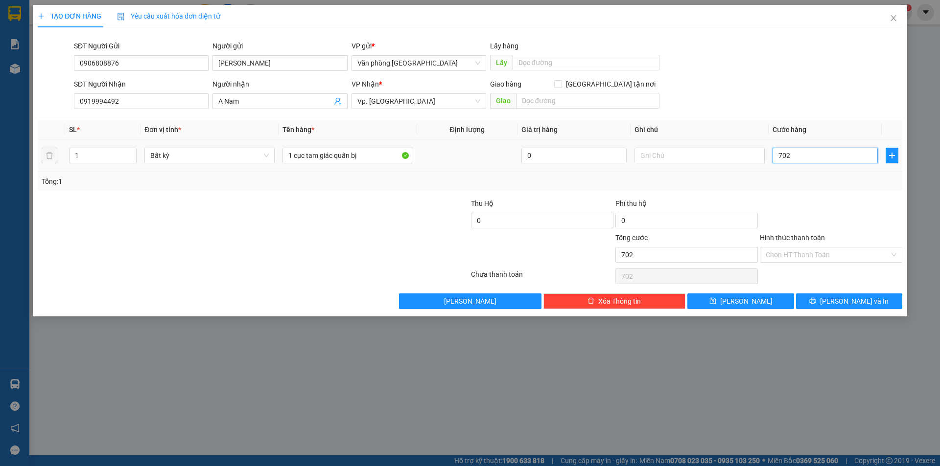
type input "7.020"
type input "70.200"
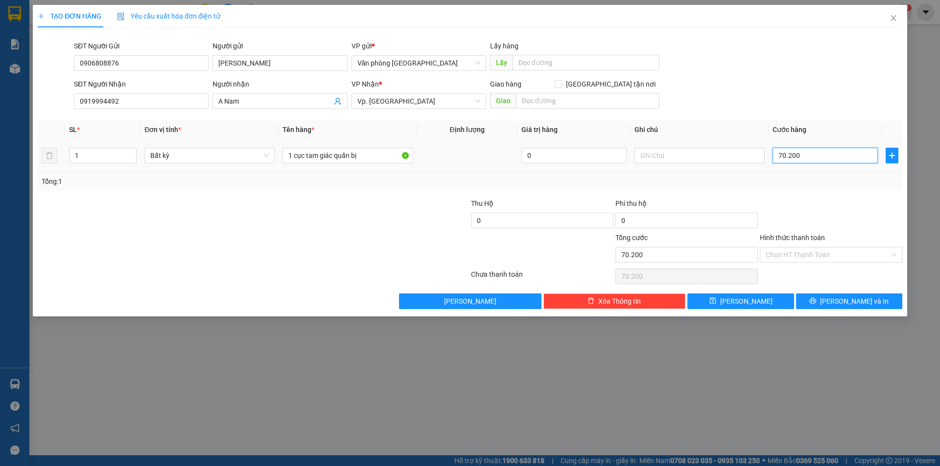
type input "7.020"
type input "702"
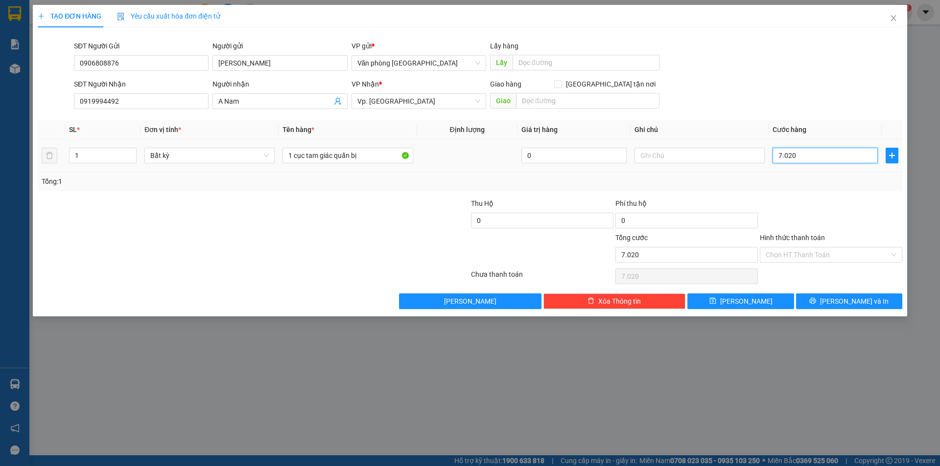
type input "702"
type input "70"
type input "700"
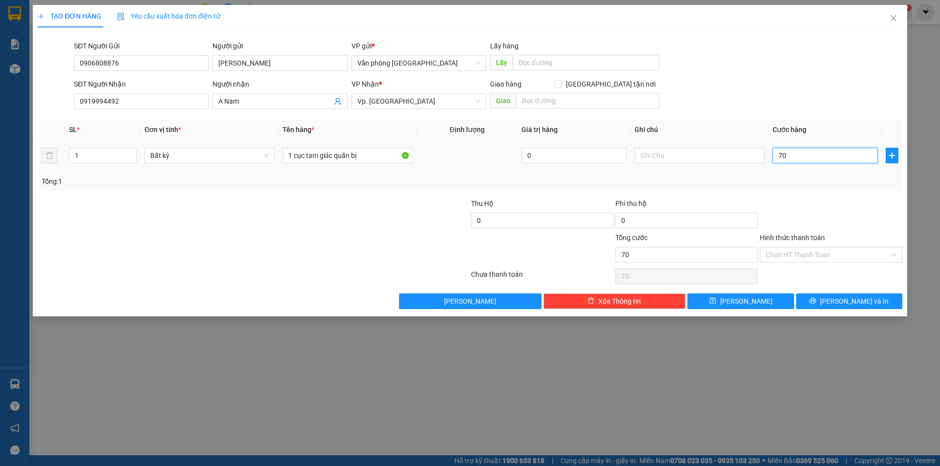
type input "700"
type input "7.000"
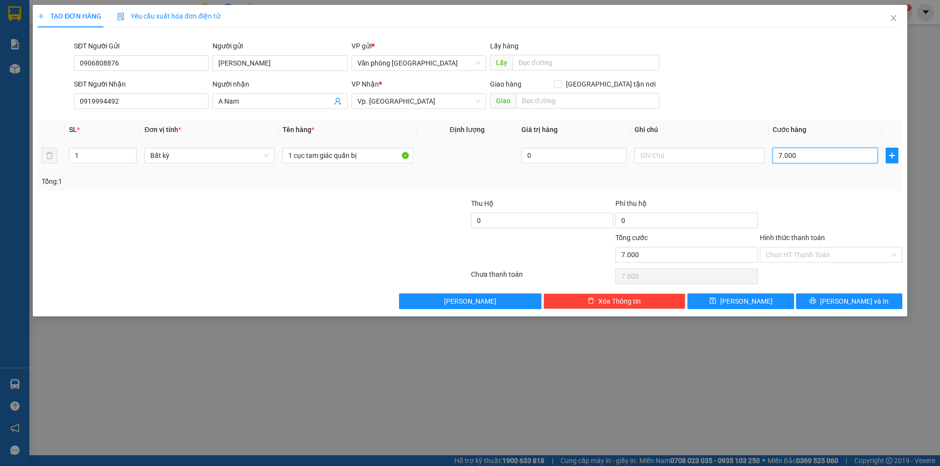
type input "70.000"
click at [853, 301] on span "[PERSON_NAME] và In" at bounding box center [854, 301] width 69 height 11
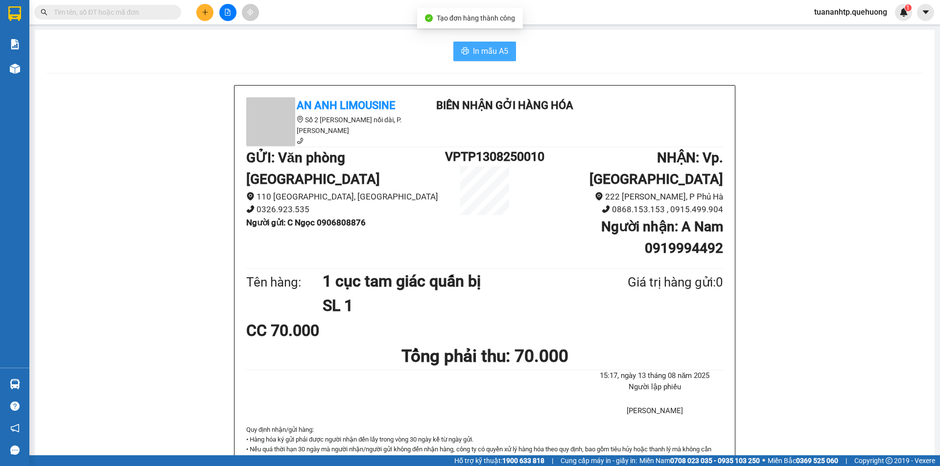
click at [461, 47] on button "In mẫu A5" at bounding box center [484, 52] width 63 height 20
click at [200, 16] on button at bounding box center [204, 12] width 17 height 17
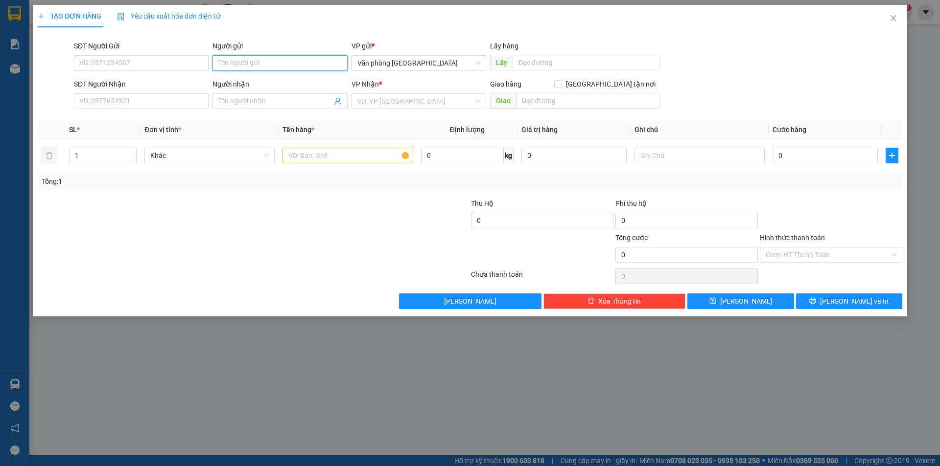
click at [266, 65] on input "Người gửi" at bounding box center [279, 63] width 135 height 16
type input "A Nhơn"
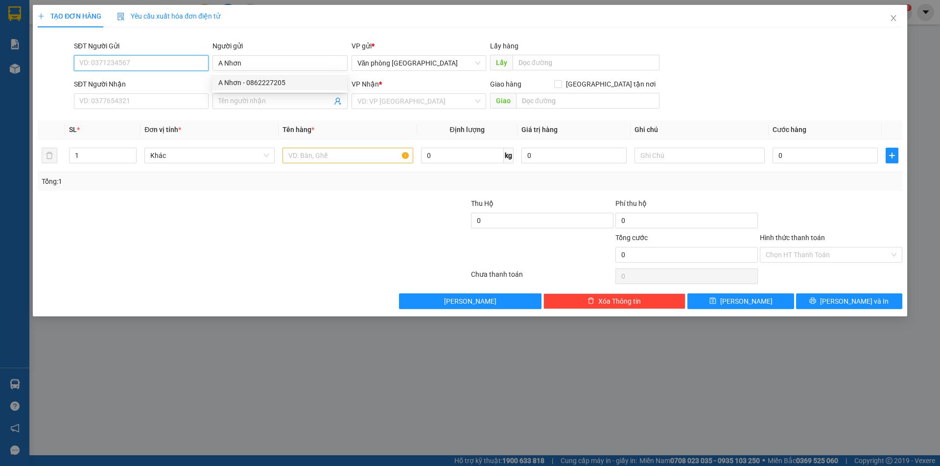
click at [171, 62] on input "SĐT Người Gửi" at bounding box center [141, 63] width 135 height 16
type input "0938907329"
click at [266, 96] on input "Người nhận" at bounding box center [274, 101] width 113 height 11
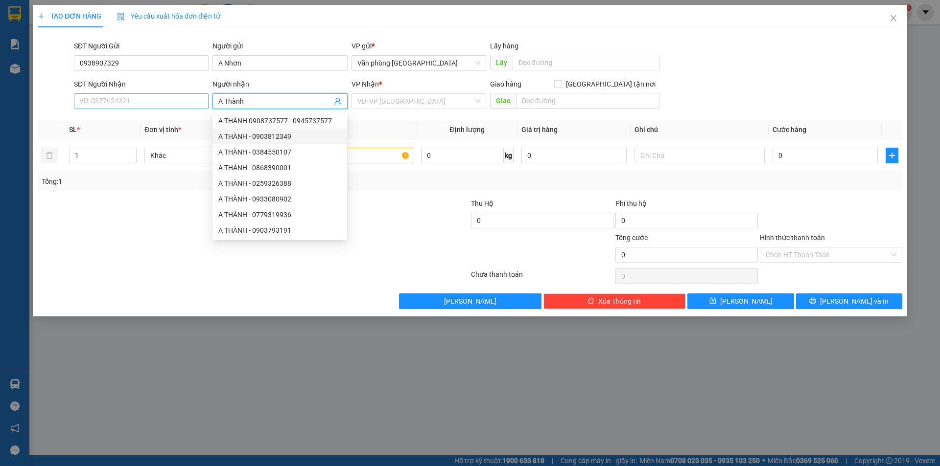
type input "A Thành"
click at [112, 99] on input "SĐT Người Nhận" at bounding box center [141, 101] width 135 height 16
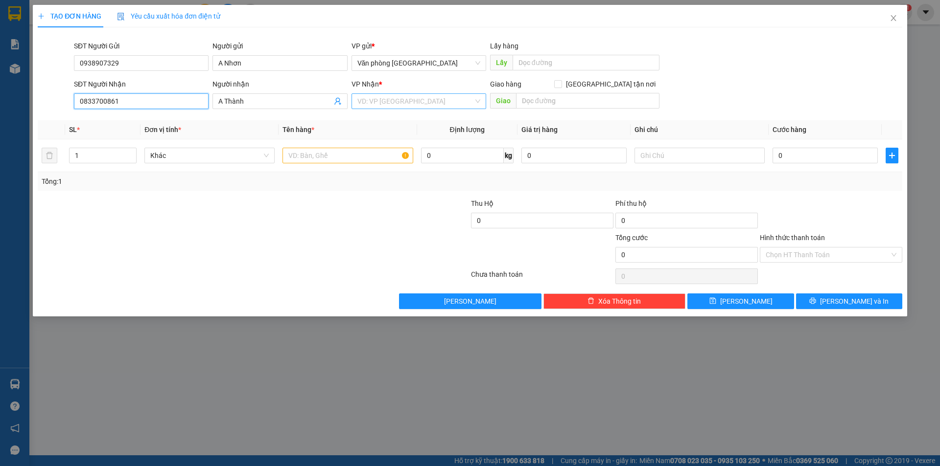
type input "0833700861"
click at [423, 101] on input "search" at bounding box center [415, 101] width 116 height 15
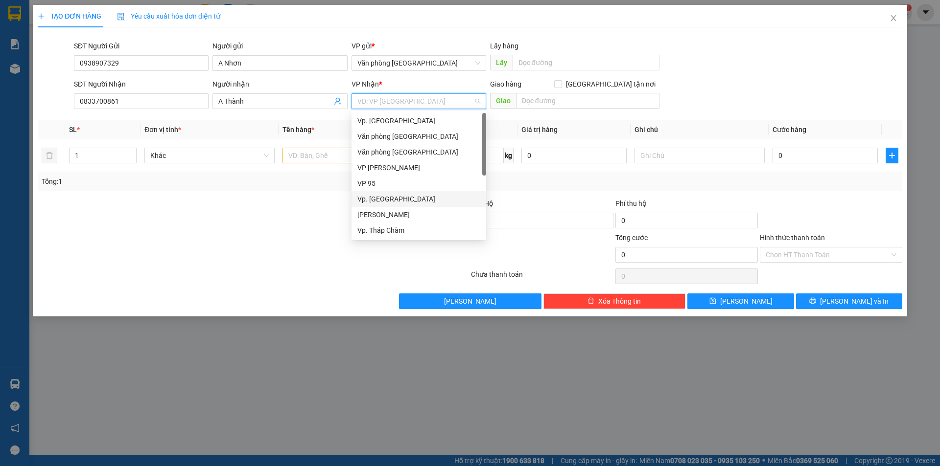
scroll to position [78, 0]
click at [396, 199] on div "BX. [GEOGRAPHIC_DATA]" at bounding box center [418, 199] width 123 height 11
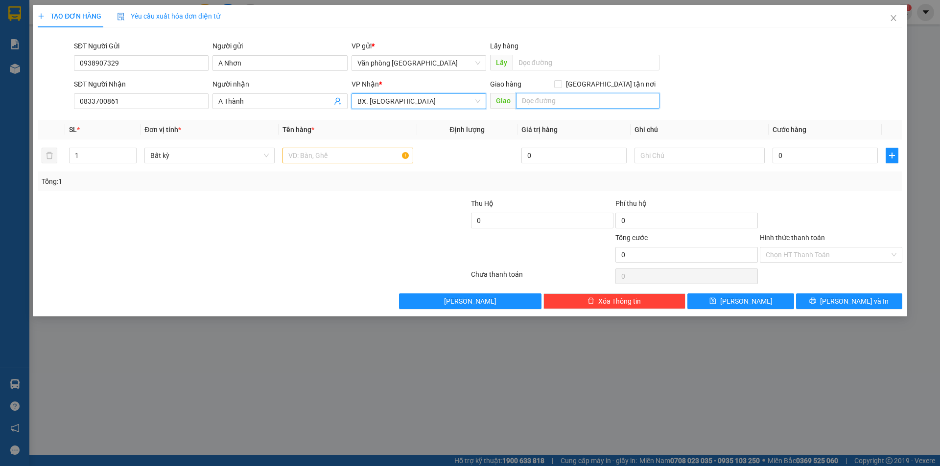
click at [584, 103] on input "text" at bounding box center [587, 101] width 143 height 16
type input "Quãng Sơn"
click at [331, 158] on input "text" at bounding box center [347, 156] width 130 height 16
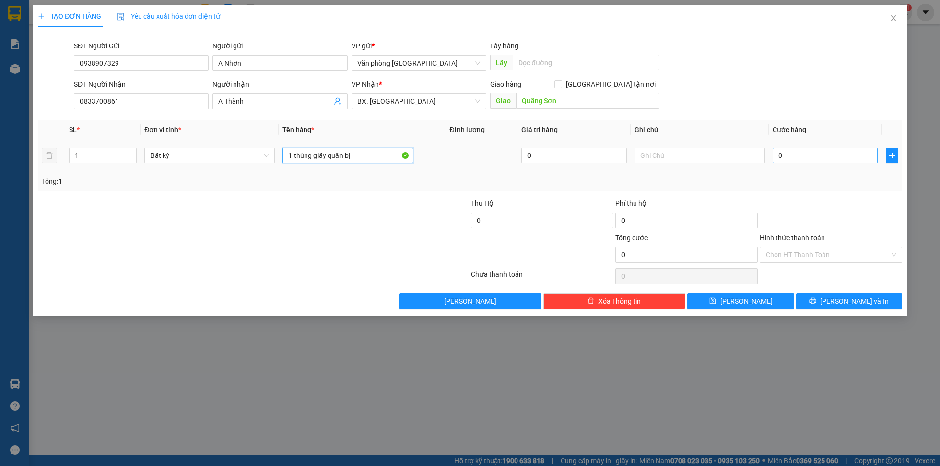
type input "1 thùng giấy quấn bị"
click at [815, 155] on input "0" at bounding box center [824, 156] width 105 height 16
type input "4"
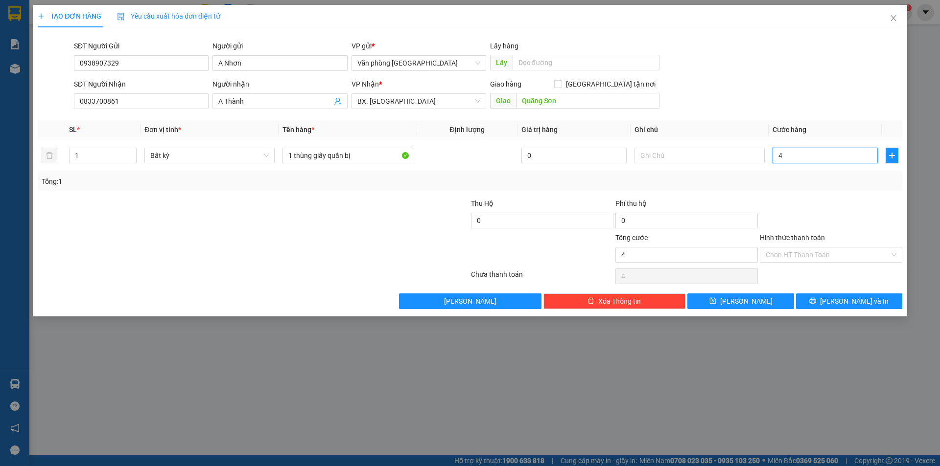
type input "40"
type input "400"
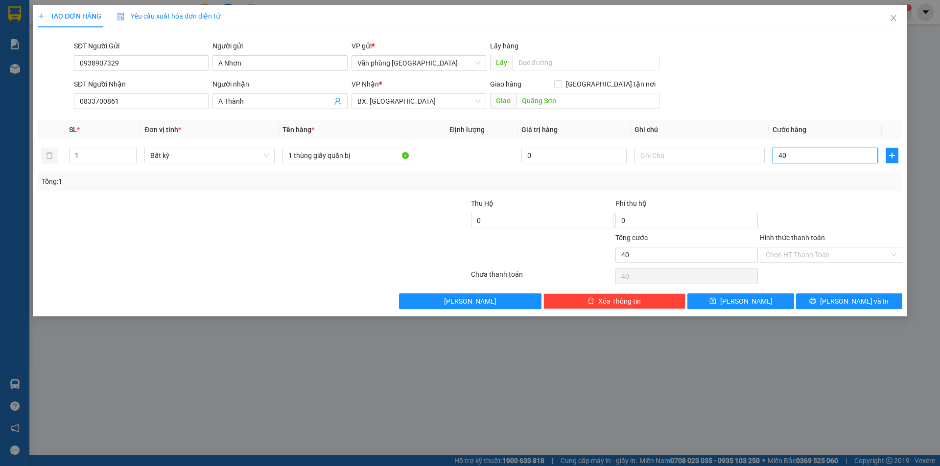
type input "400"
type input "4.000"
type input "40.000"
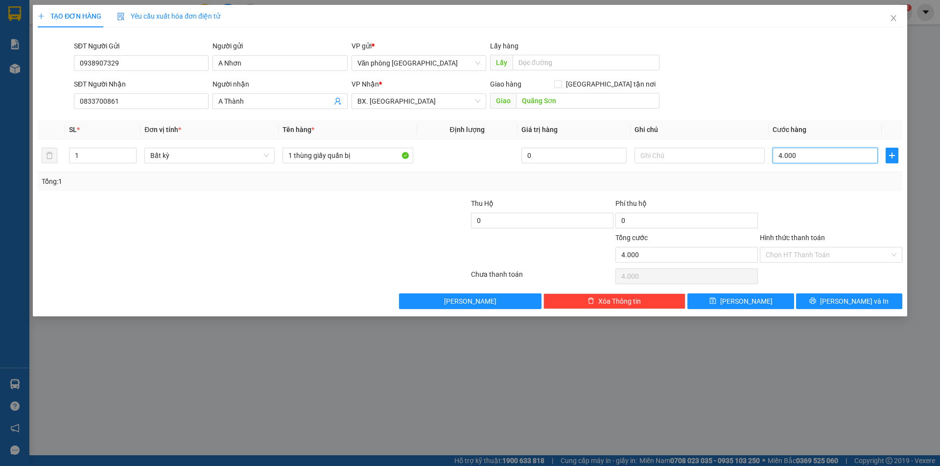
type input "40.000"
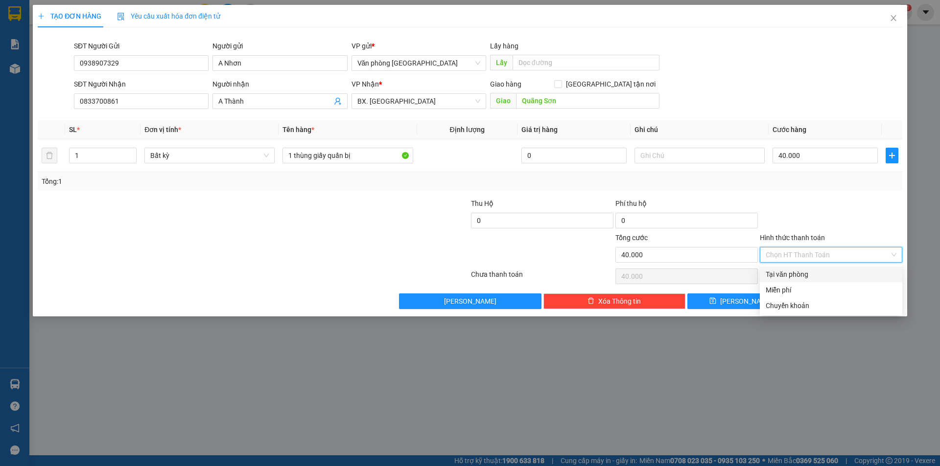
click at [822, 255] on input "Hình thức thanh toán" at bounding box center [828, 255] width 124 height 15
click at [798, 272] on div "Tại văn phòng" at bounding box center [831, 274] width 131 height 11
type input "0"
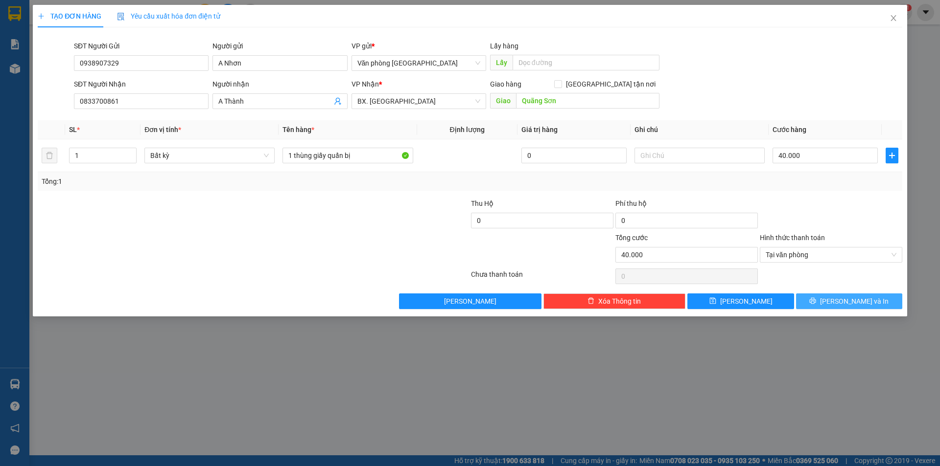
click at [871, 303] on button "[PERSON_NAME] và In" at bounding box center [849, 302] width 106 height 16
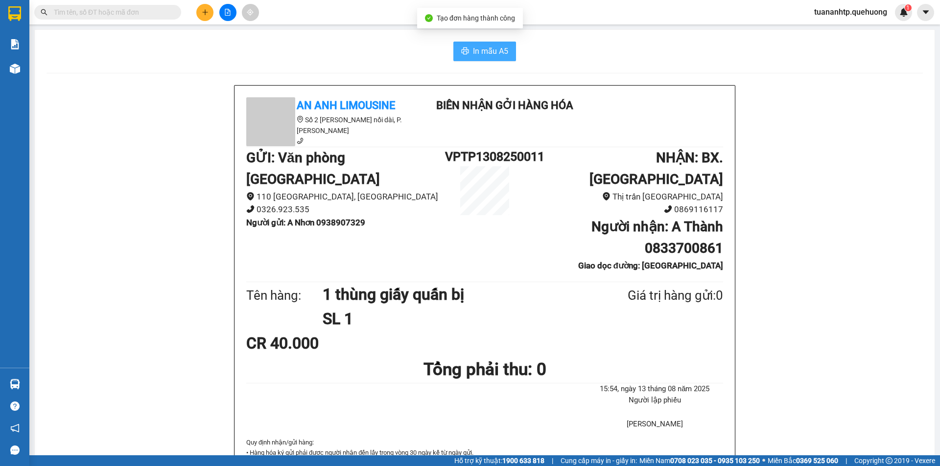
click at [471, 43] on button "In mẫu A5" at bounding box center [484, 52] width 63 height 20
click at [205, 15] on icon "plus" at bounding box center [205, 12] width 7 height 7
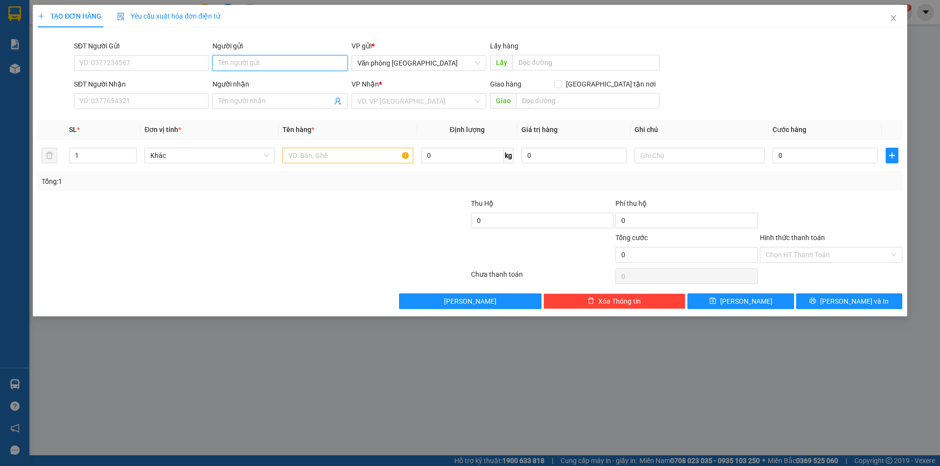
click at [297, 57] on input "Người gửi" at bounding box center [279, 63] width 135 height 16
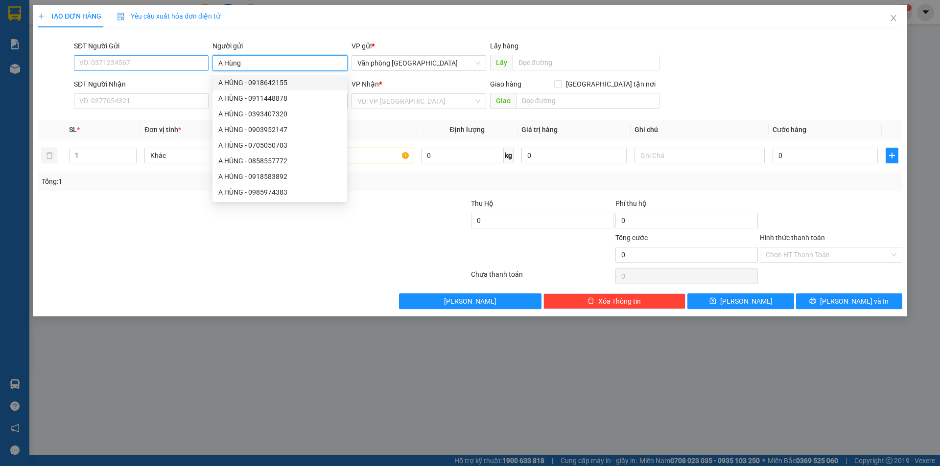
type input "A Hùng"
click at [133, 65] on input "SĐT Người Gửi" at bounding box center [141, 63] width 135 height 16
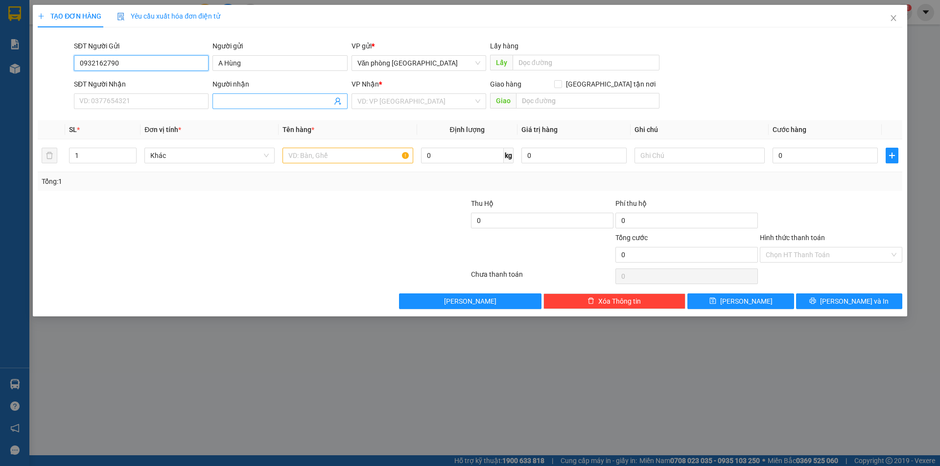
type input "0932162790"
click at [237, 97] on input "Người nhận" at bounding box center [274, 101] width 113 height 11
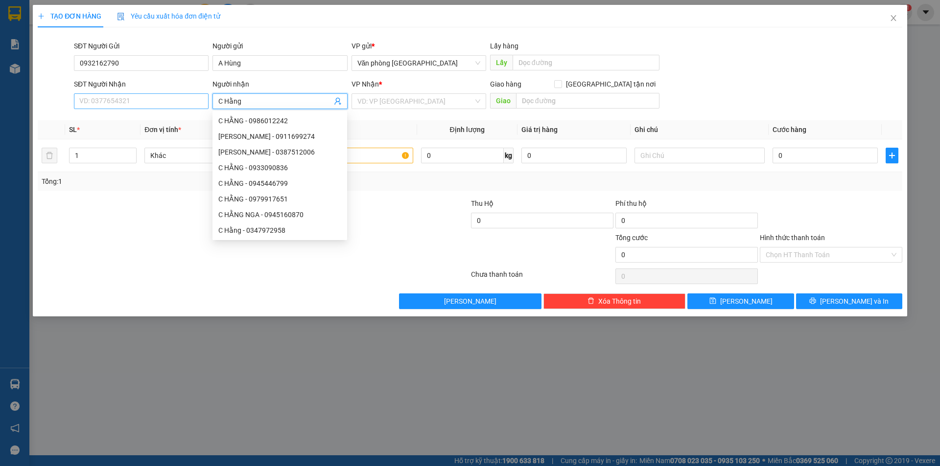
type input "C Hằng"
click at [129, 102] on input "SĐT Người Nhận" at bounding box center [141, 101] width 135 height 16
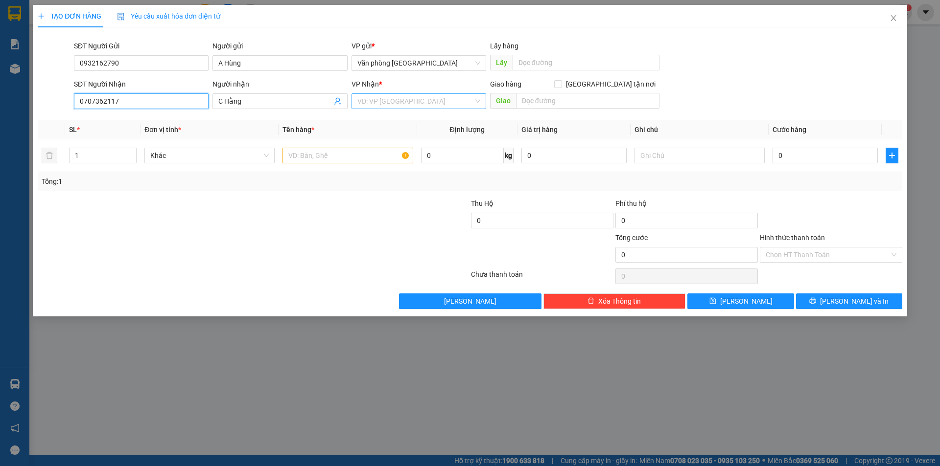
type input "0707362117"
click at [413, 103] on input "search" at bounding box center [415, 101] width 116 height 15
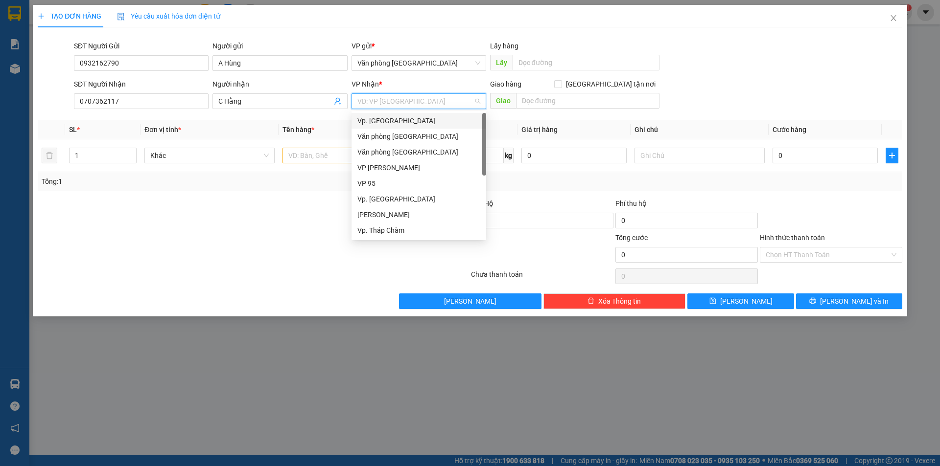
click at [417, 120] on div "Vp. [GEOGRAPHIC_DATA]" at bounding box center [418, 121] width 123 height 11
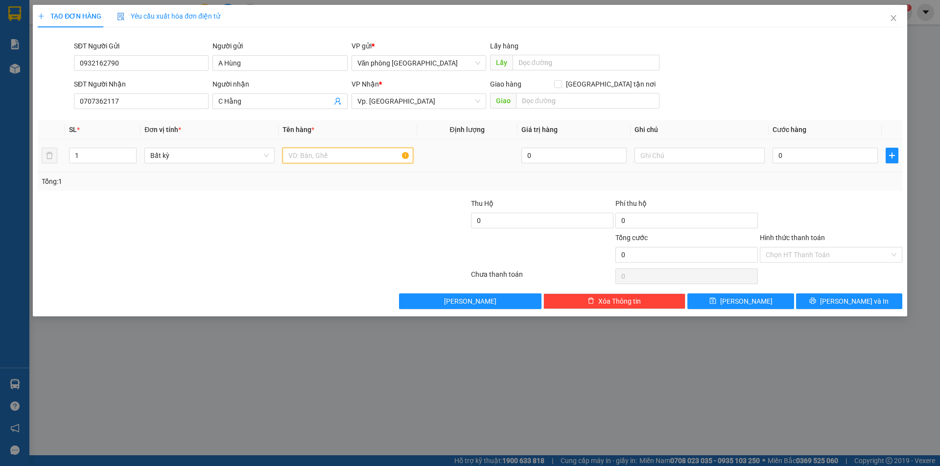
click at [342, 157] on input "text" at bounding box center [347, 156] width 130 height 16
type input "1 thùng xốp"
click at [809, 153] on input "0" at bounding box center [824, 156] width 105 height 16
type input "5"
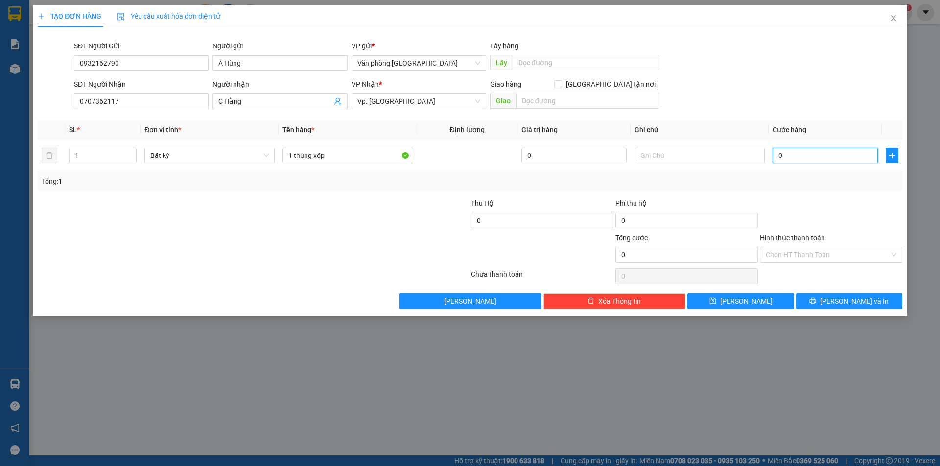
type input "5"
type input "50"
type input "500"
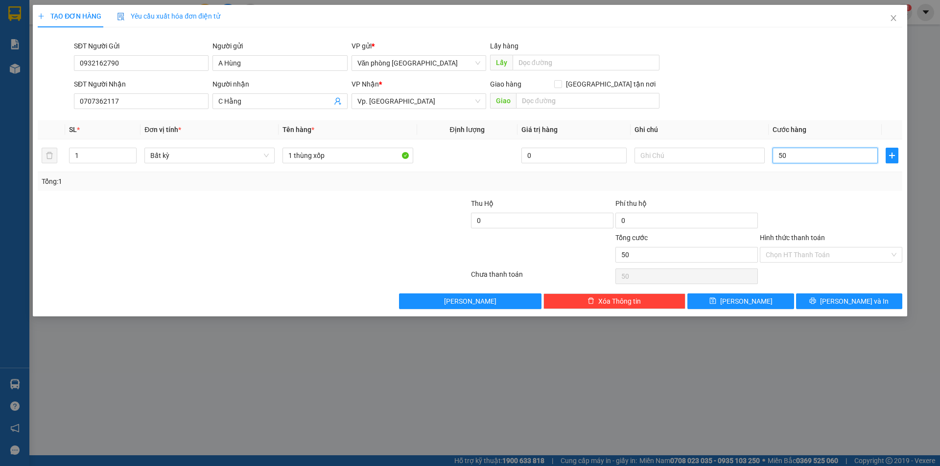
type input "500"
type input "5.000"
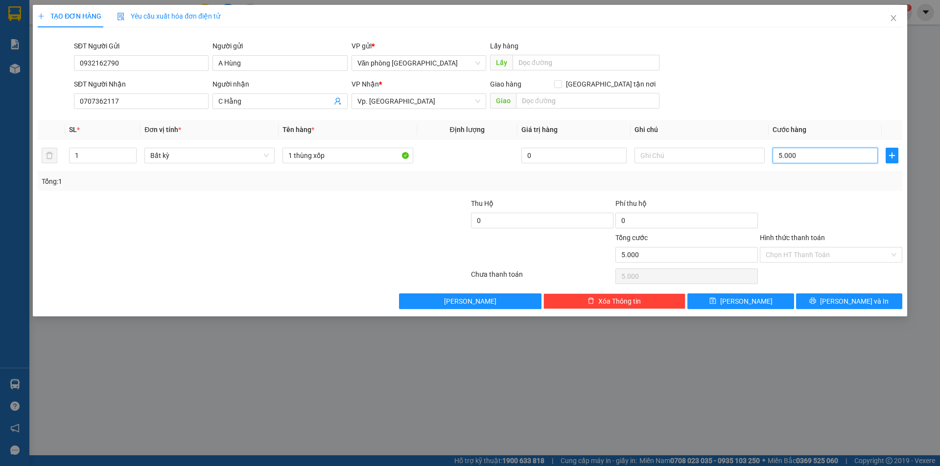
type input "50.000"
click at [820, 256] on input "Hình thức thanh toán" at bounding box center [828, 255] width 124 height 15
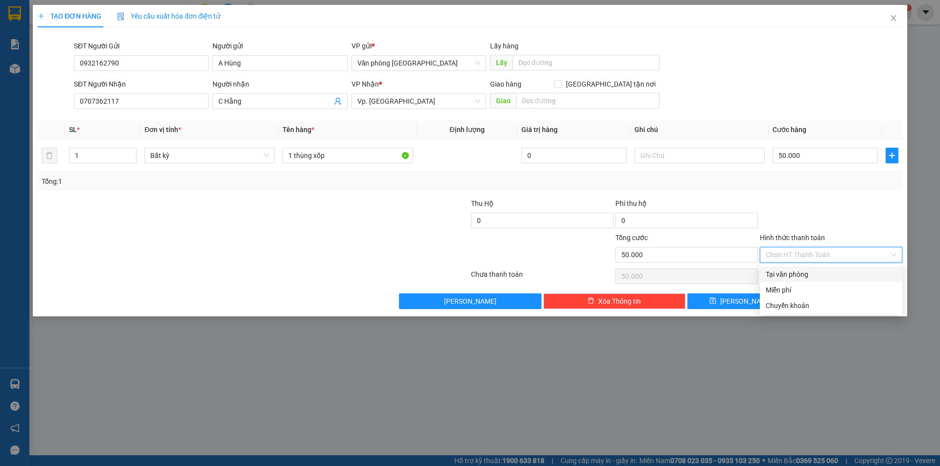
click at [805, 275] on div "Tại văn phòng" at bounding box center [831, 274] width 131 height 11
type input "0"
click at [852, 303] on span "[PERSON_NAME] và In" at bounding box center [854, 301] width 69 height 11
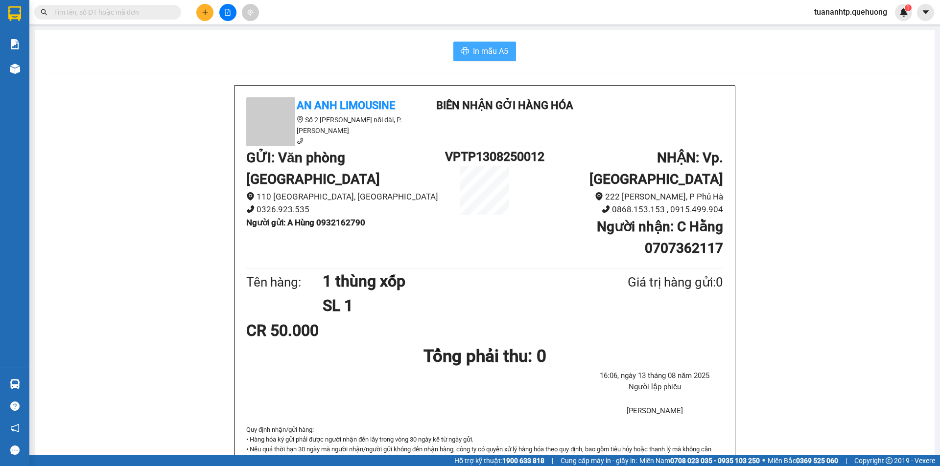
click at [481, 56] on span "In mẫu A5" at bounding box center [490, 51] width 35 height 12
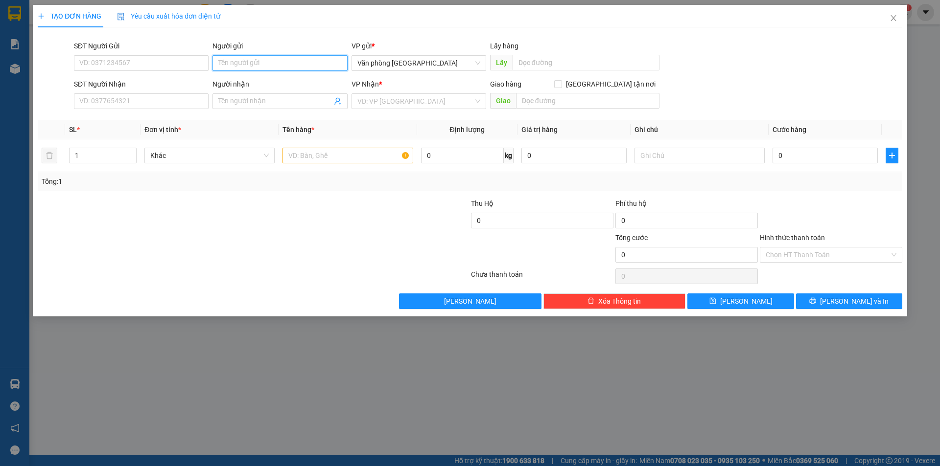
click at [244, 63] on input "Người gửi" at bounding box center [279, 63] width 135 height 16
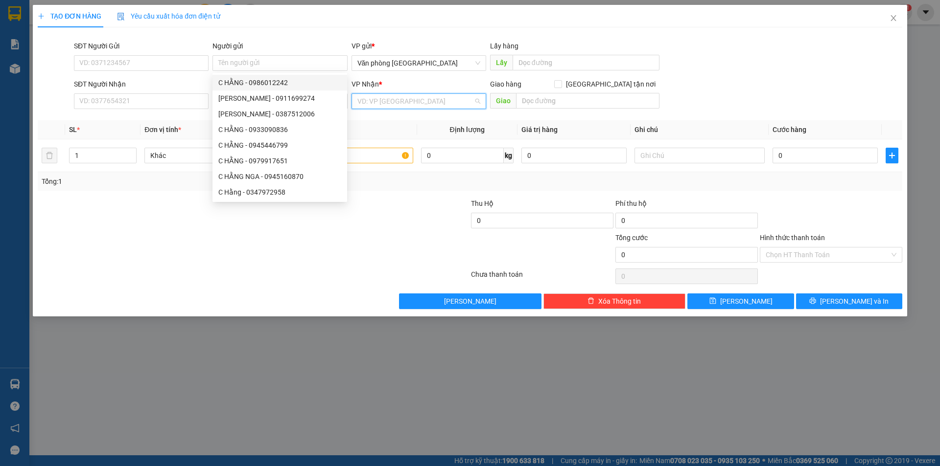
click at [410, 106] on input "search" at bounding box center [415, 101] width 116 height 15
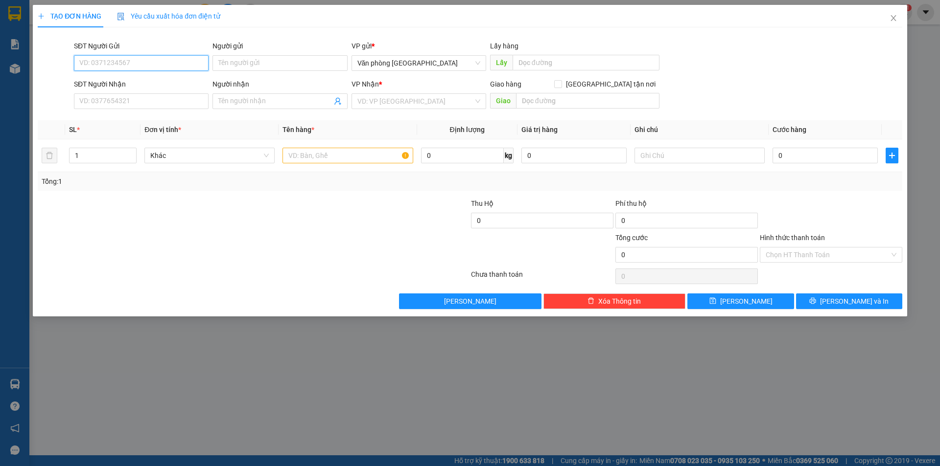
click at [151, 57] on input "SĐT Người Gửi" at bounding box center [141, 63] width 135 height 16
click at [273, 60] on input "Người gửi" at bounding box center [279, 63] width 135 height 16
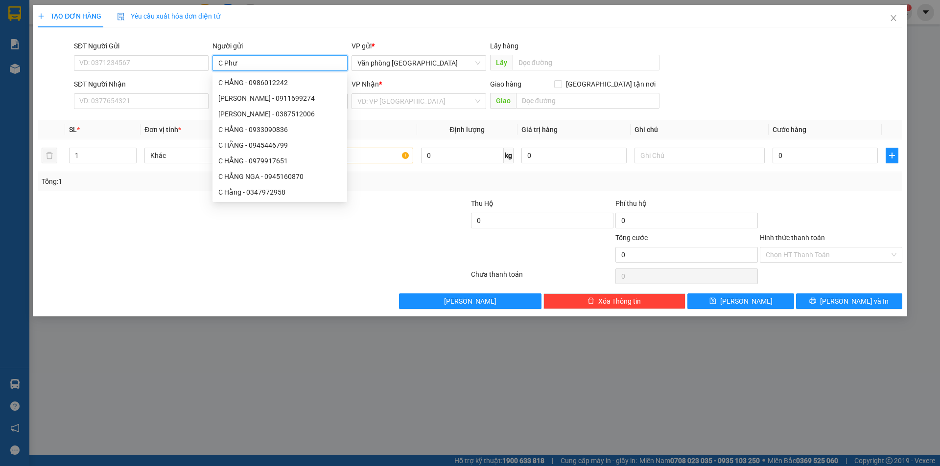
type input "C Phượ"
click at [262, 112] on div "C Phượng - 0932777427" at bounding box center [279, 114] width 123 height 11
type input "0932777427"
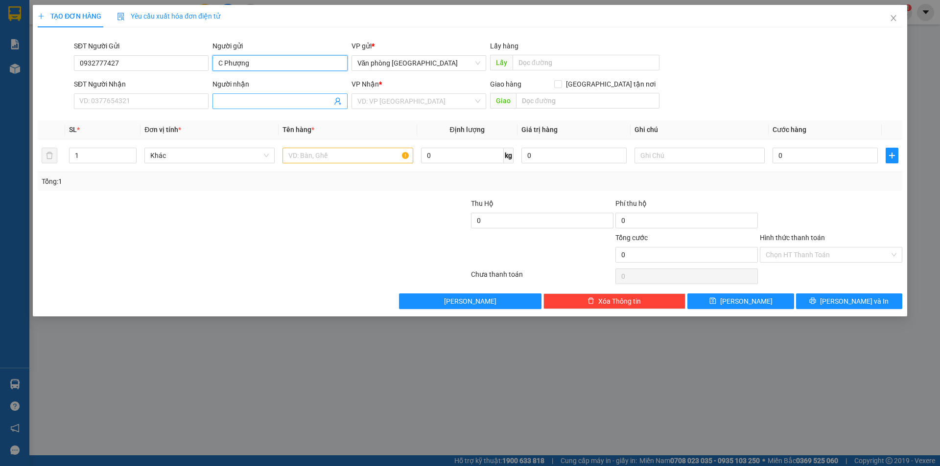
type input "C Phượng"
click at [228, 97] on input "Người nhận" at bounding box center [274, 101] width 113 height 11
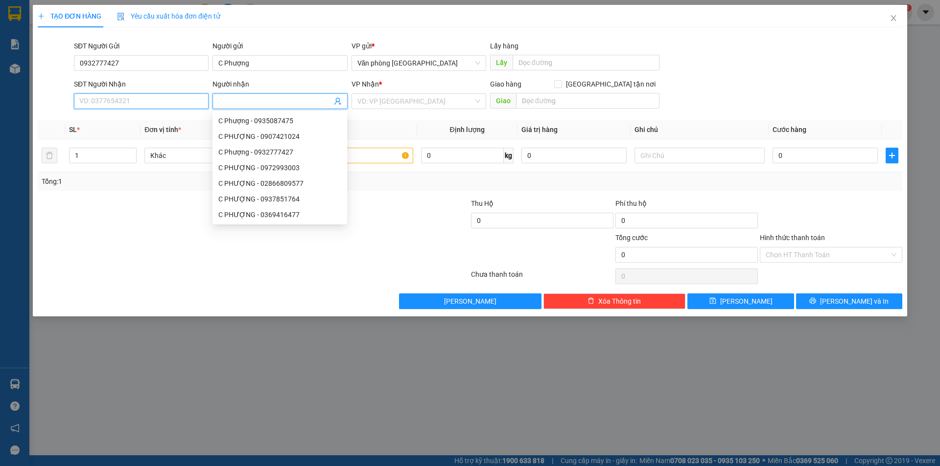
click at [185, 102] on input "SĐT Người Nhận" at bounding box center [141, 101] width 135 height 16
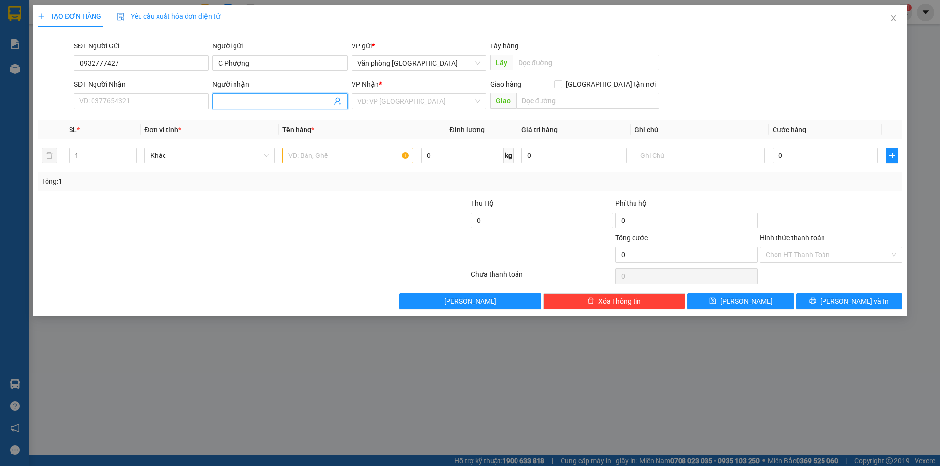
click at [224, 101] on input "Người nhận" at bounding box center [274, 101] width 113 height 11
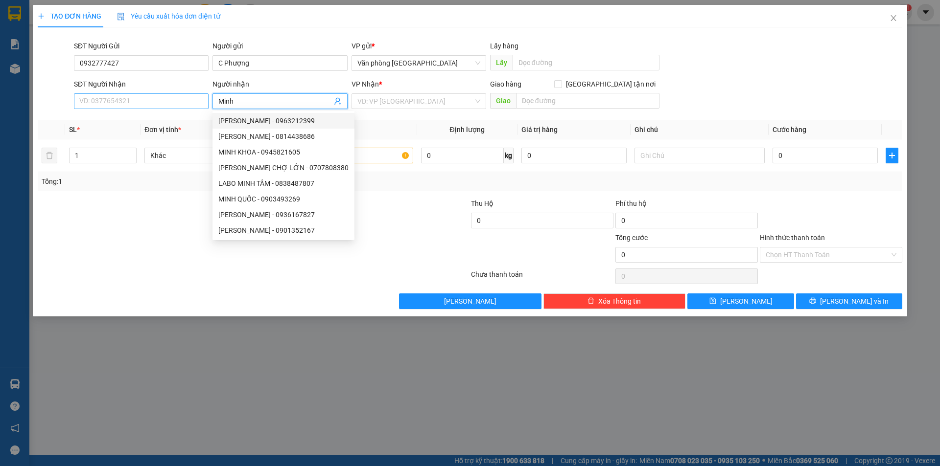
type input "Minh"
click at [167, 100] on input "SĐT Người Nhận" at bounding box center [141, 101] width 135 height 16
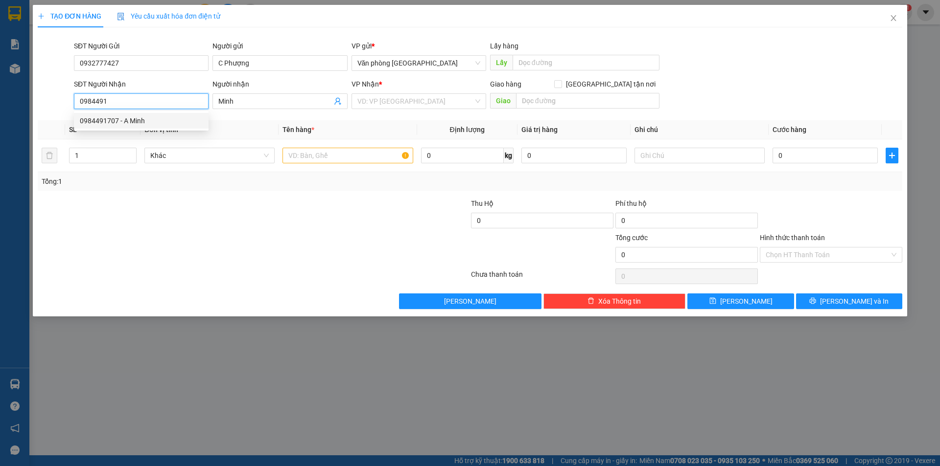
click at [146, 124] on div "0984491707 - A Minh" at bounding box center [141, 121] width 123 height 11
type input "0984491707"
type input "A Minh"
type input "120.000"
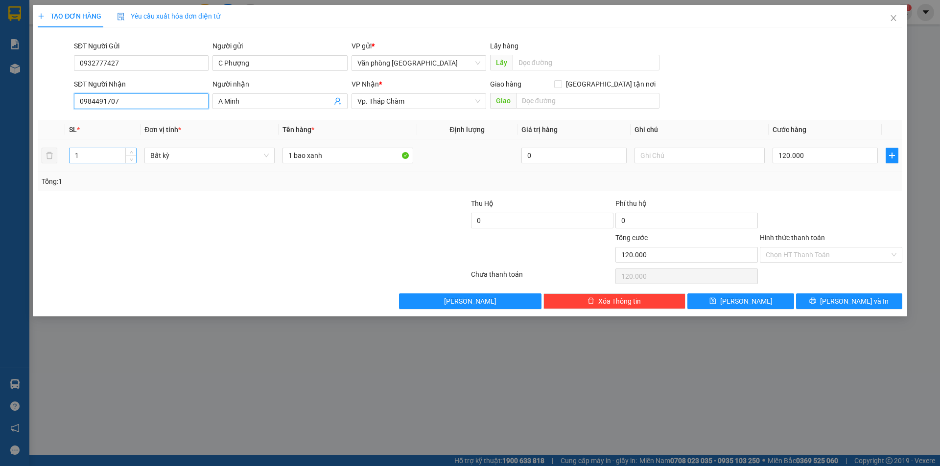
type input "0984491707"
click at [103, 154] on input "1" at bounding box center [103, 155] width 67 height 15
type input "2"
click at [340, 159] on input "1 bao xanh" at bounding box center [347, 156] width 130 height 16
type input "0"
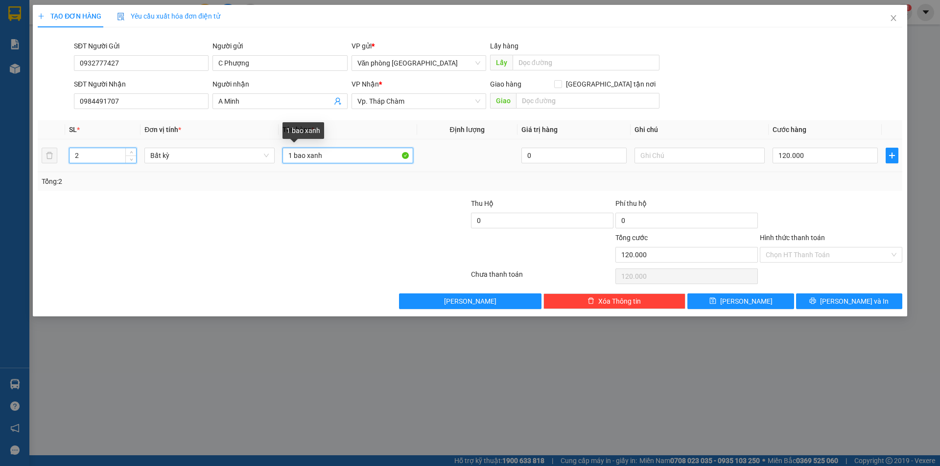
type input "0"
click at [294, 156] on input "1 bao xanh" at bounding box center [347, 156] width 130 height 16
type input "2 bao xanh"
click at [826, 158] on input "0" at bounding box center [824, 156] width 105 height 16
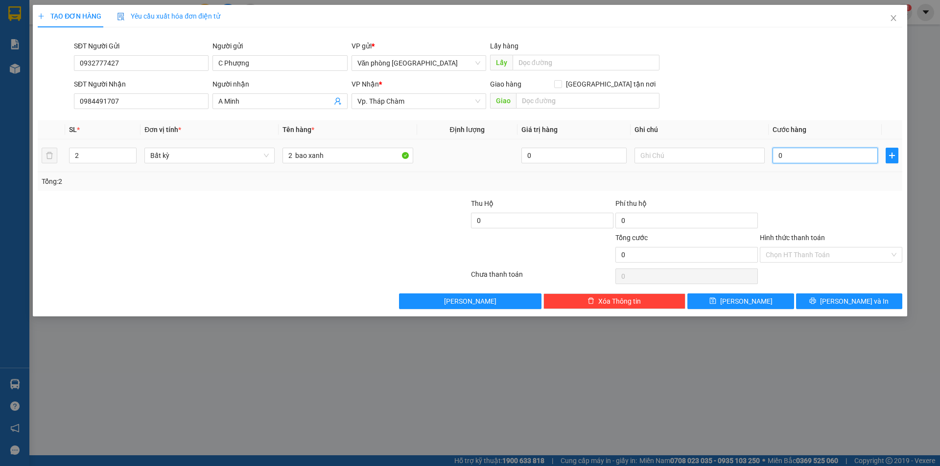
type input "0"
type input "1"
type input "01"
type input "14"
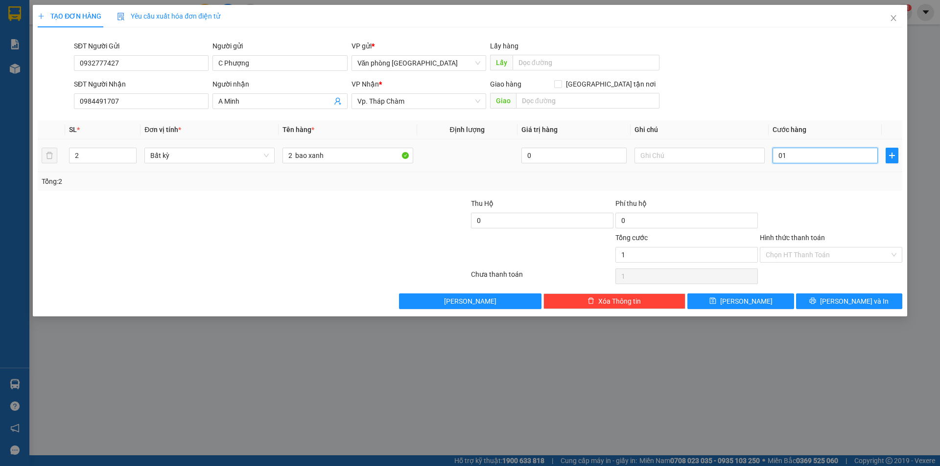
type input "14"
click at [837, 157] on input "01" at bounding box center [824, 156] width 105 height 16
click at [782, 154] on input "01" at bounding box center [824, 156] width 105 height 16
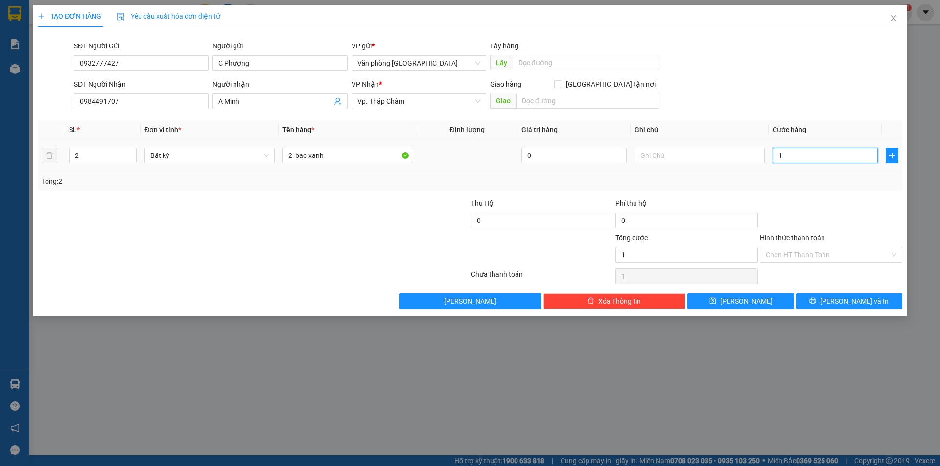
click at [793, 155] on input "1" at bounding box center [824, 156] width 105 height 16
click at [805, 252] on input "Hình thức thanh toán" at bounding box center [828, 255] width 124 height 15
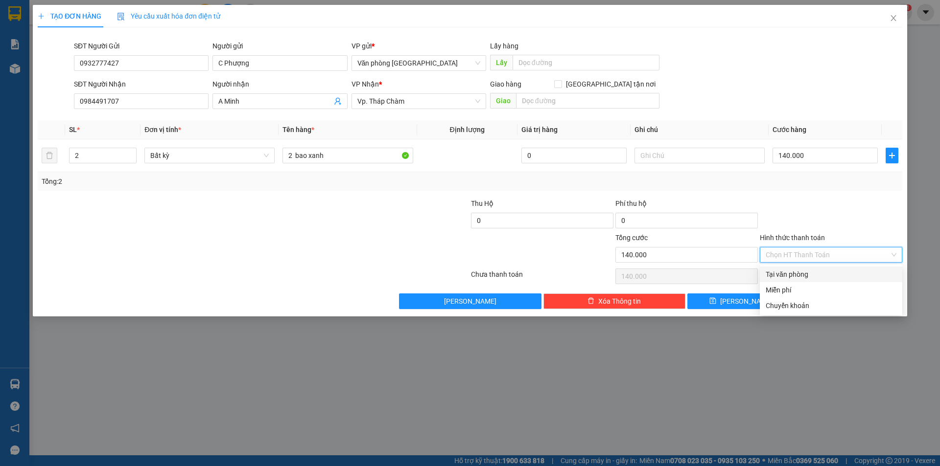
click at [806, 275] on div "Tại văn phòng" at bounding box center [831, 274] width 131 height 11
click at [824, 302] on button "[PERSON_NAME] và In" at bounding box center [849, 302] width 106 height 16
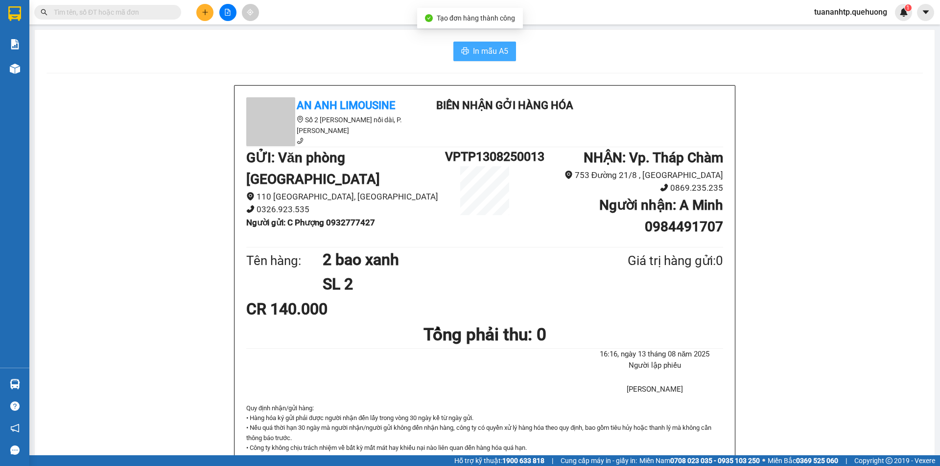
click at [485, 53] on span "In mẫu A5" at bounding box center [490, 51] width 35 height 12
click at [493, 49] on span "In mẫu A5" at bounding box center [490, 51] width 35 height 12
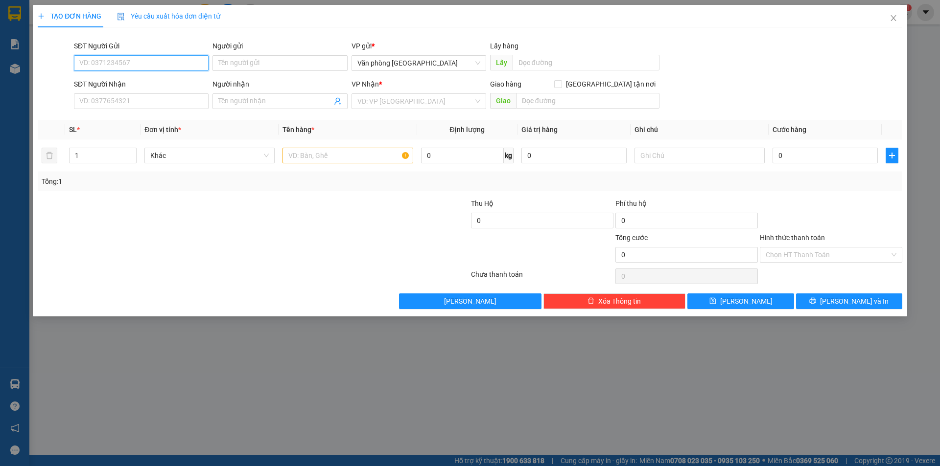
click at [153, 59] on input "SĐT Người Gửi" at bounding box center [141, 63] width 135 height 16
click at [249, 57] on input "Người gửi" at bounding box center [279, 63] width 135 height 16
click at [292, 63] on input "Người gửi" at bounding box center [279, 63] width 135 height 16
click at [158, 66] on input "SĐT Người Gửi" at bounding box center [141, 63] width 135 height 16
click at [222, 105] on input "Người nhận" at bounding box center [274, 101] width 113 height 11
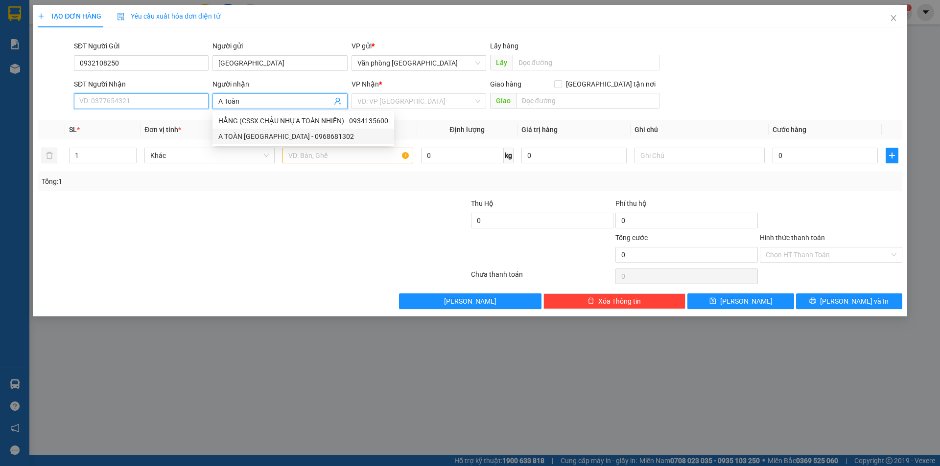
click at [159, 106] on input "SĐT Người Nhận" at bounding box center [141, 101] width 135 height 16
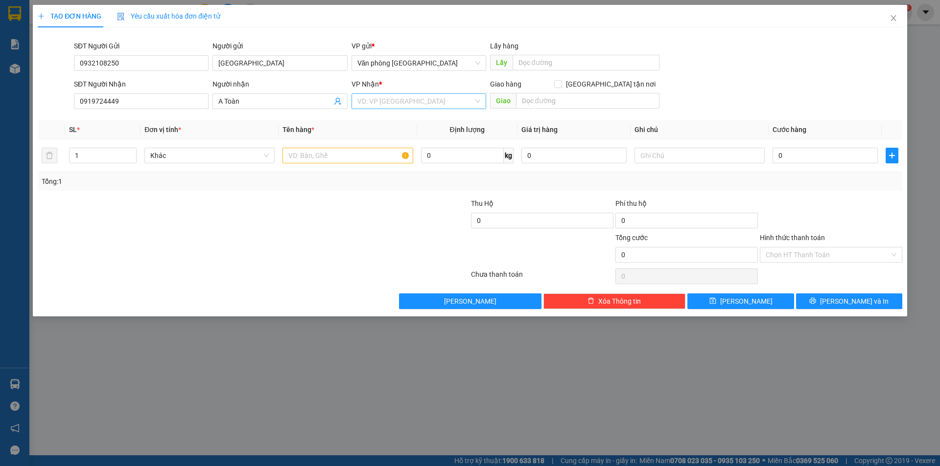
click at [406, 100] on input "search" at bounding box center [415, 101] width 116 height 15
click at [419, 135] on div "BX. [GEOGRAPHIC_DATA]" at bounding box center [418, 136] width 123 height 11
click at [356, 156] on input "text" at bounding box center [347, 156] width 130 height 16
click at [654, 157] on input "text" at bounding box center [699, 156] width 130 height 16
click at [788, 255] on input "Hình thức thanh toán" at bounding box center [828, 255] width 124 height 15
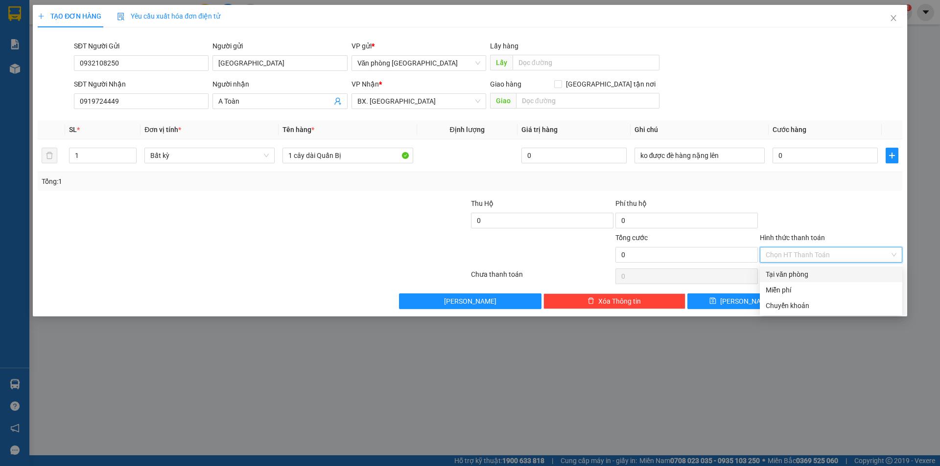
click at [791, 276] on div "Tại văn phòng" at bounding box center [831, 274] width 131 height 11
click at [803, 146] on div "0" at bounding box center [824, 156] width 105 height 20
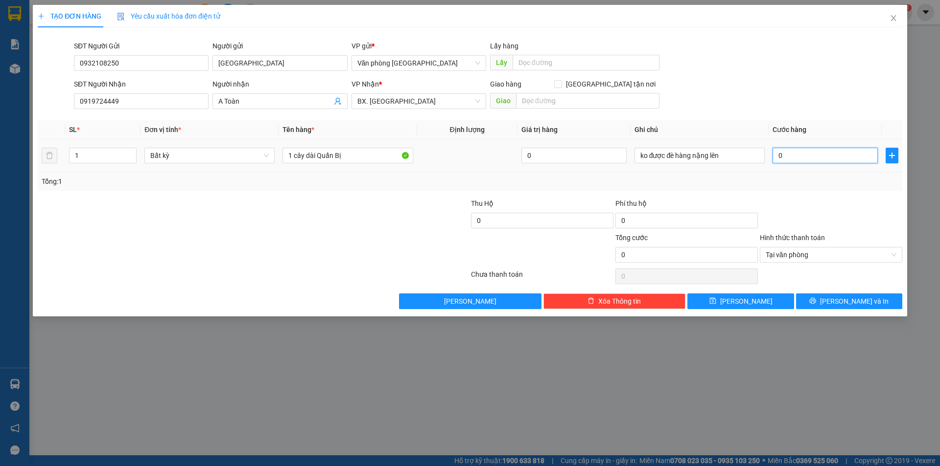
click at [799, 150] on input "0" at bounding box center [824, 156] width 105 height 16
click at [694, 159] on input "ko được đè hàng nặng lên" at bounding box center [699, 156] width 130 height 16
click at [540, 106] on input "text" at bounding box center [587, 101] width 143 height 16
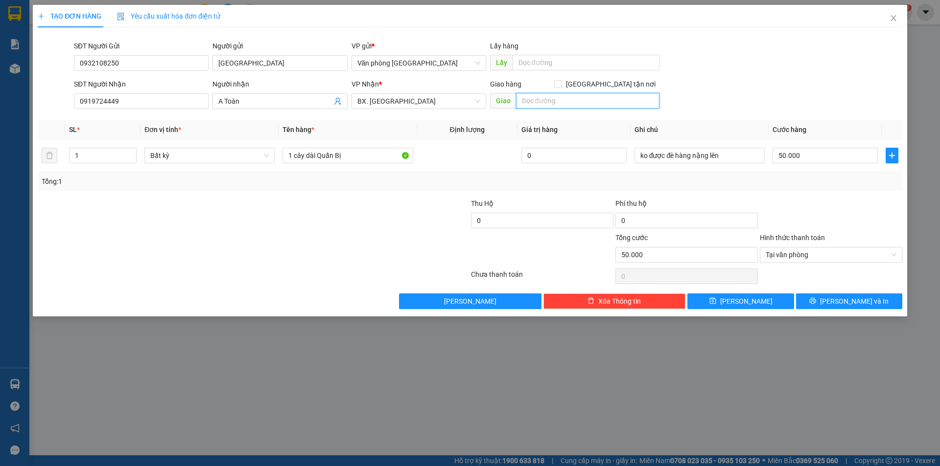
click at [561, 97] on input "text" at bounding box center [587, 101] width 143 height 16
paste input "ko được đè hàng nặng lên"
click at [625, 100] on input "ko được đè hàng nặng lên" at bounding box center [587, 101] width 143 height 16
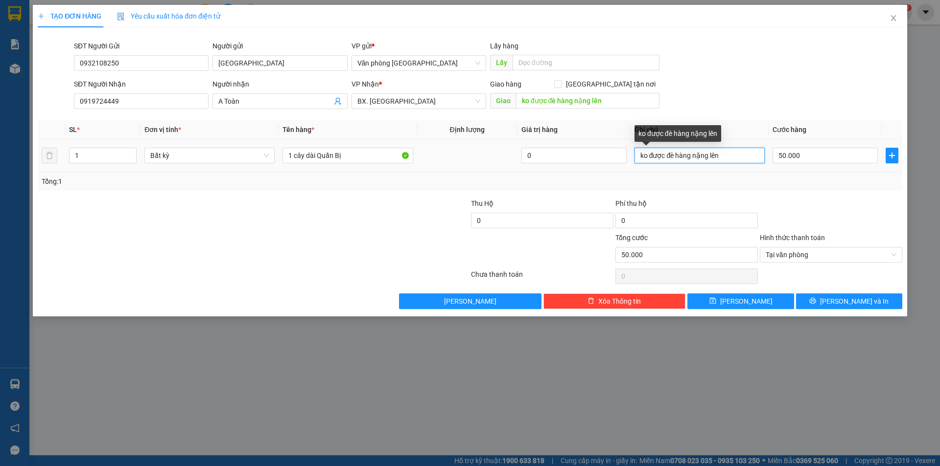
click at [695, 156] on input "ko được đè hàng nặng lên" at bounding box center [699, 156] width 130 height 16
click at [695, 157] on input "ko được đè hàng nặng lên" at bounding box center [699, 156] width 130 height 16
click at [693, 145] on td "ko được đè hàngnặng lên" at bounding box center [699, 156] width 138 height 33
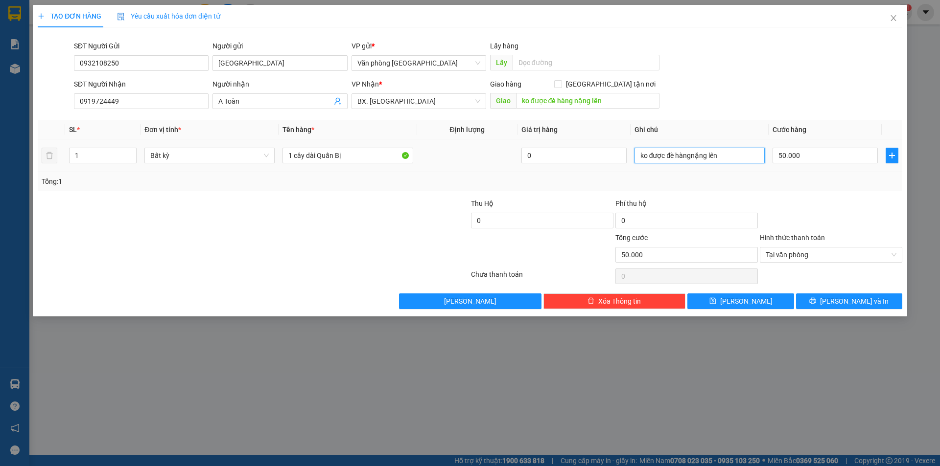
click at [690, 155] on input "ko được đè hàngnặng lên" at bounding box center [699, 156] width 130 height 16
click at [690, 154] on input "ko được đè hàngnặng lên" at bounding box center [699, 156] width 130 height 16
click at [816, 300] on button "[PERSON_NAME] và In" at bounding box center [849, 302] width 106 height 16
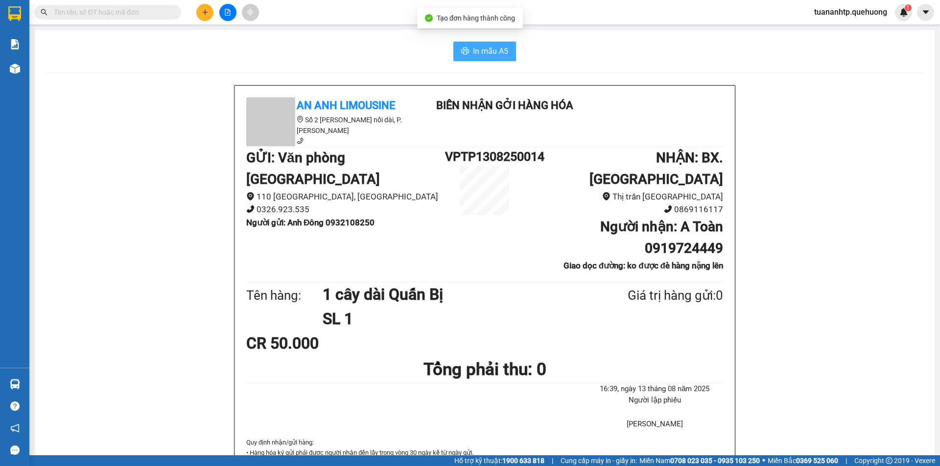
click at [482, 48] on span "In mẫu A5" at bounding box center [490, 51] width 35 height 12
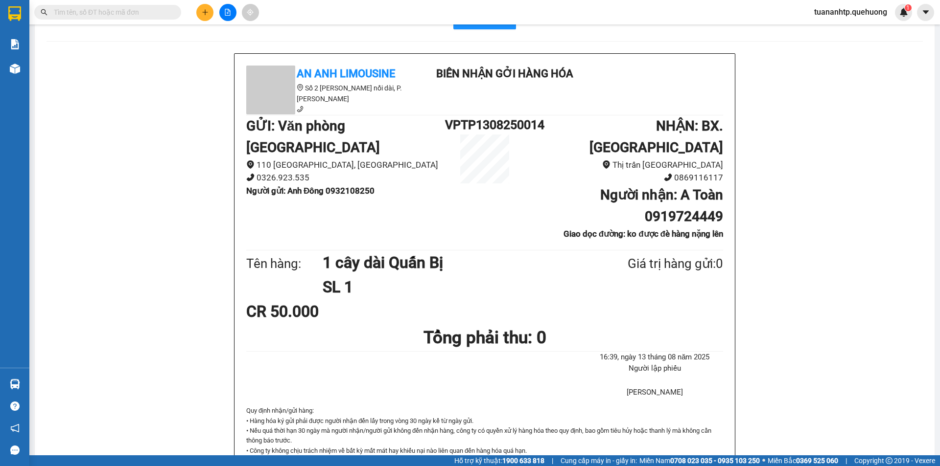
scroll to position [49, 0]
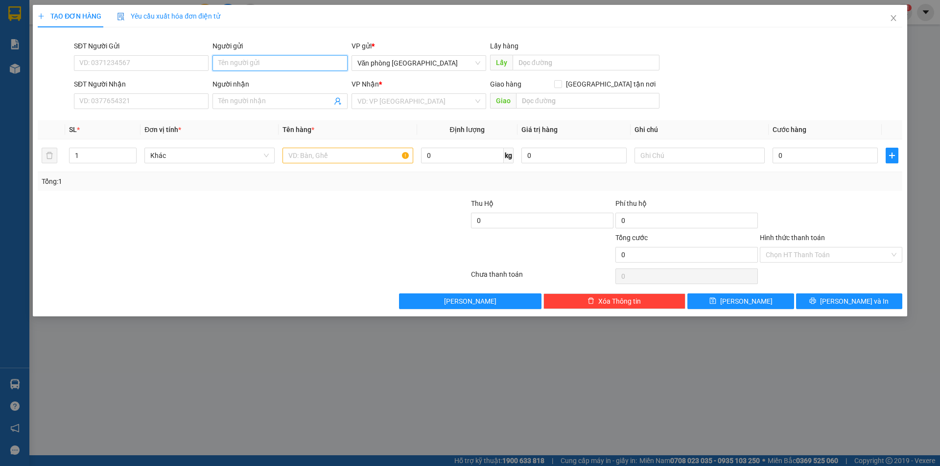
click at [250, 66] on input "Người gửi" at bounding box center [279, 63] width 135 height 16
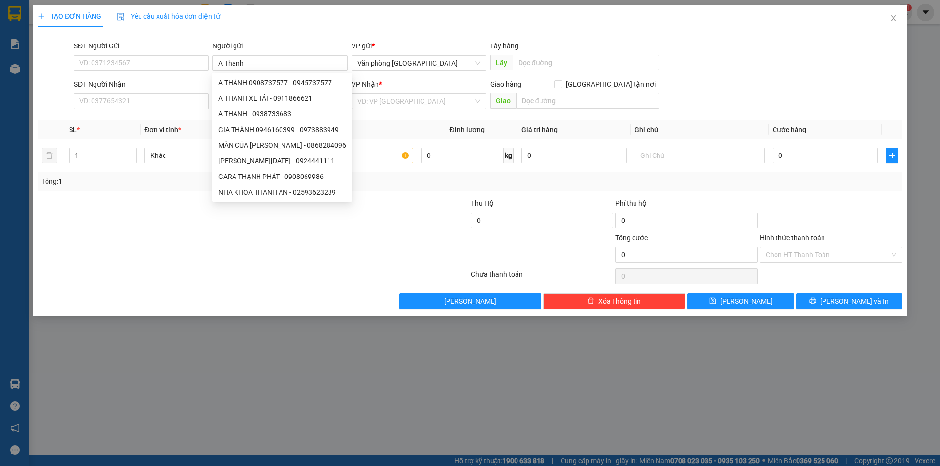
click at [153, 51] on div "SĐT Người Gửi" at bounding box center [141, 46] width 135 height 11
click at [153, 55] on input "SĐT Người Gửi" at bounding box center [141, 63] width 135 height 16
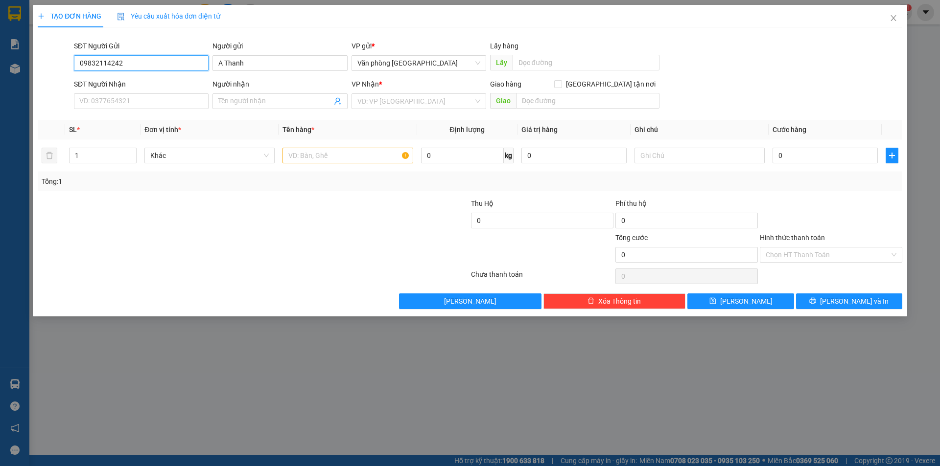
click at [92, 62] on input "09832114242" at bounding box center [141, 63] width 135 height 16
click at [246, 95] on span at bounding box center [279, 101] width 135 height 16
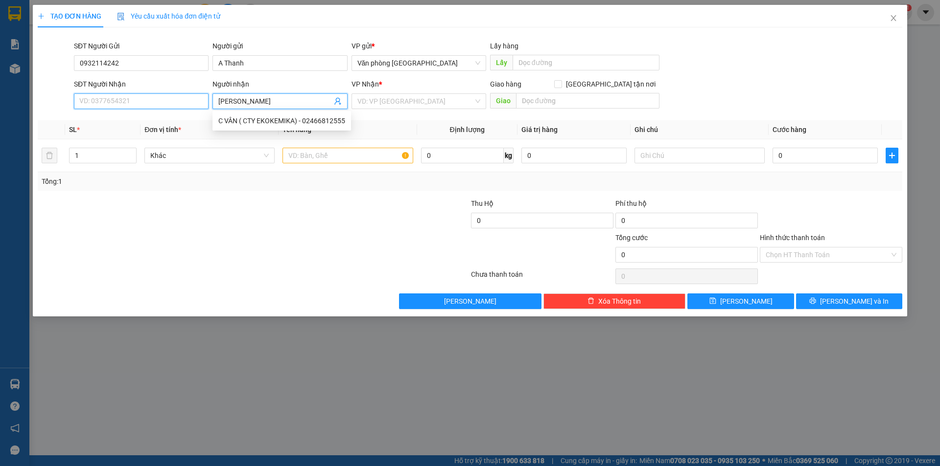
click at [163, 100] on input "SĐT Người Nhận" at bounding box center [141, 101] width 135 height 16
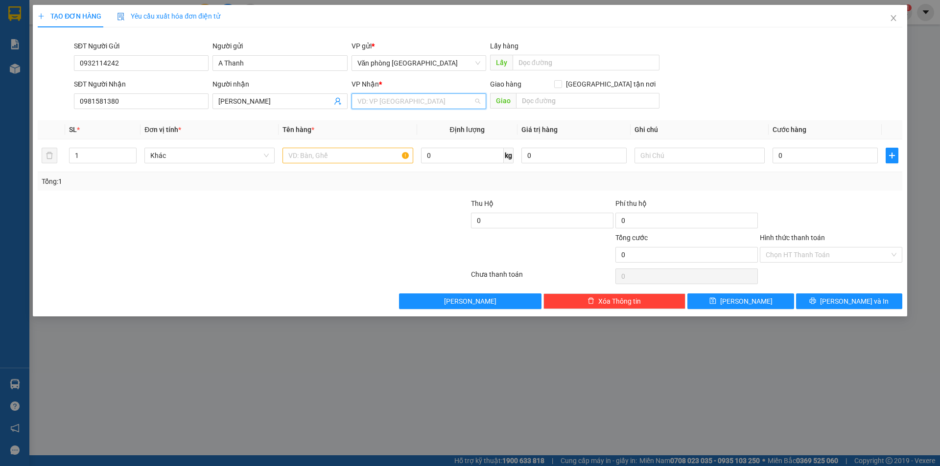
click at [390, 98] on input "search" at bounding box center [415, 101] width 116 height 15
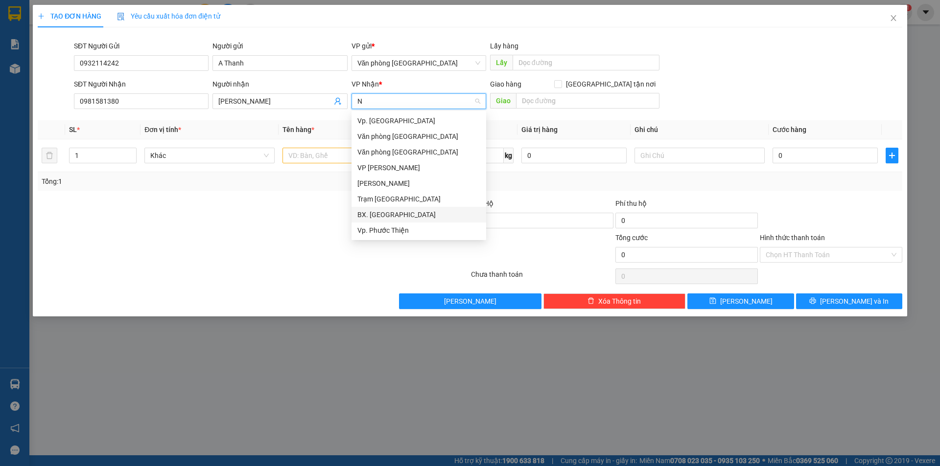
click at [375, 214] on div "BX. [GEOGRAPHIC_DATA]" at bounding box center [418, 214] width 123 height 11
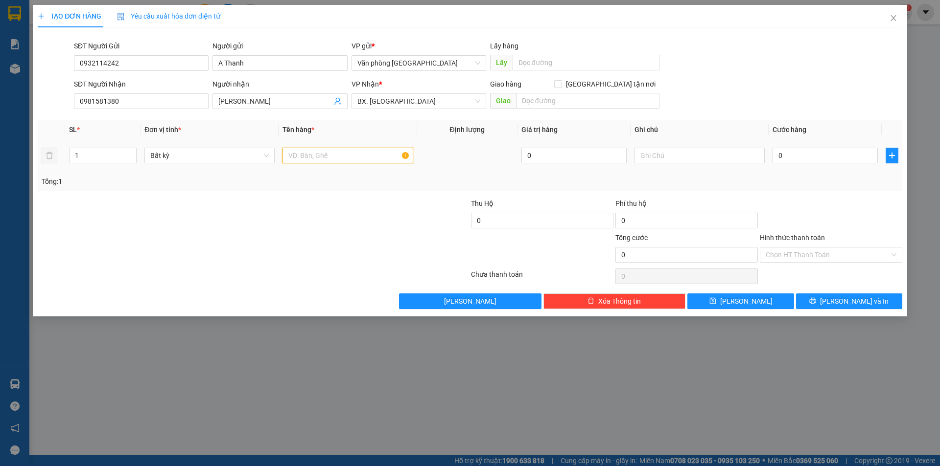
click at [338, 156] on input "text" at bounding box center [347, 156] width 130 height 16
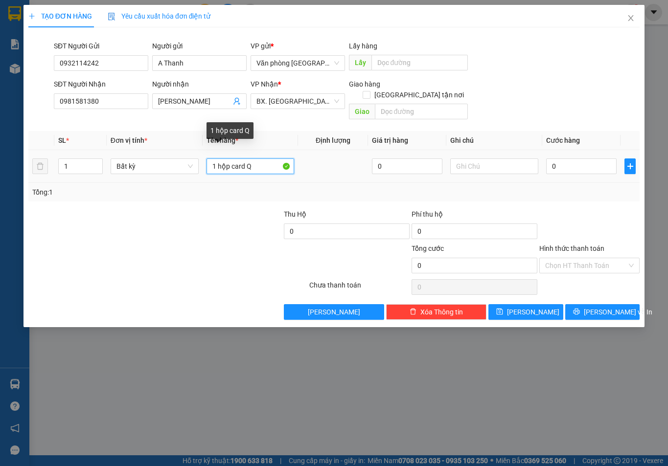
click at [263, 162] on input "1 hộp card Q" at bounding box center [251, 167] width 88 height 16
click at [263, 160] on input "1 hộp card Q" at bounding box center [251, 167] width 88 height 16
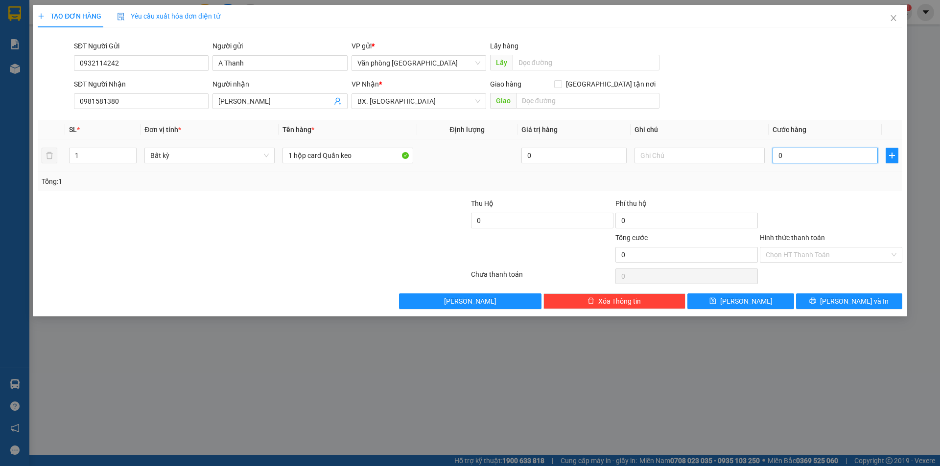
click at [792, 158] on input "0" at bounding box center [824, 156] width 105 height 16
click at [789, 252] on input "Hình thức thanh toán" at bounding box center [828, 255] width 124 height 15
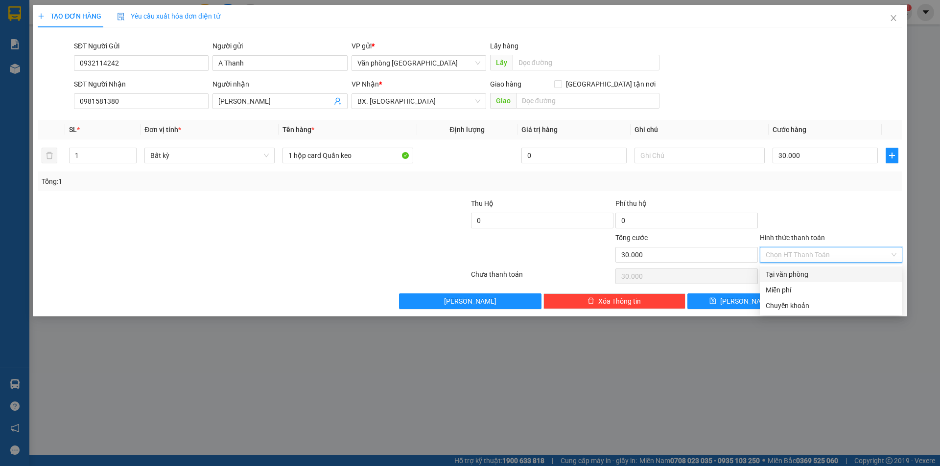
click at [803, 275] on div "Tại văn phòng" at bounding box center [831, 274] width 131 height 11
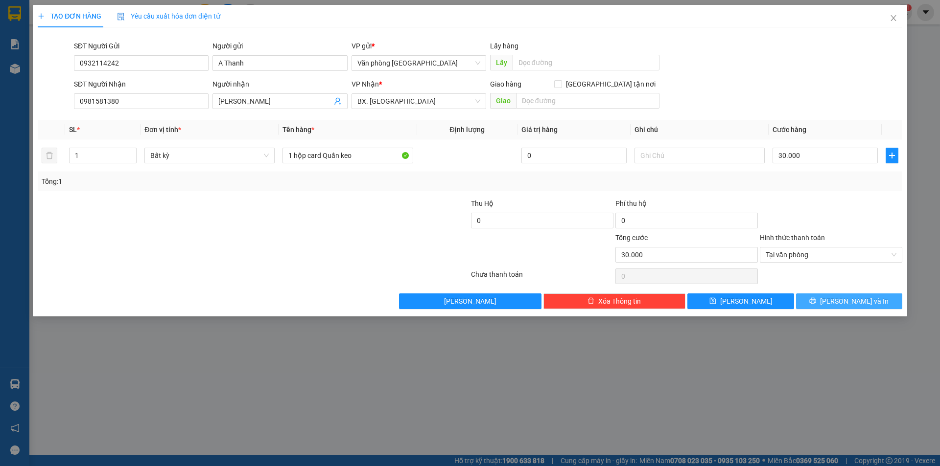
click at [831, 306] on button "[PERSON_NAME] và In" at bounding box center [849, 302] width 106 height 16
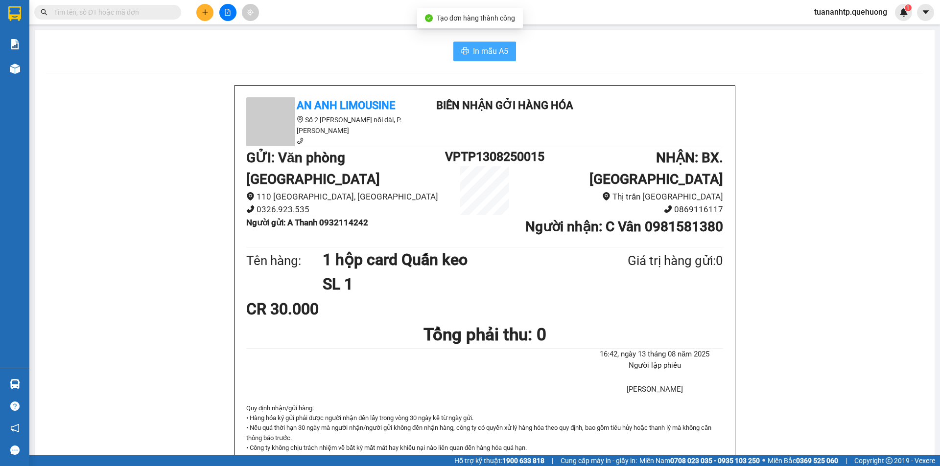
click at [468, 47] on button "In mẫu A5" at bounding box center [484, 52] width 63 height 20
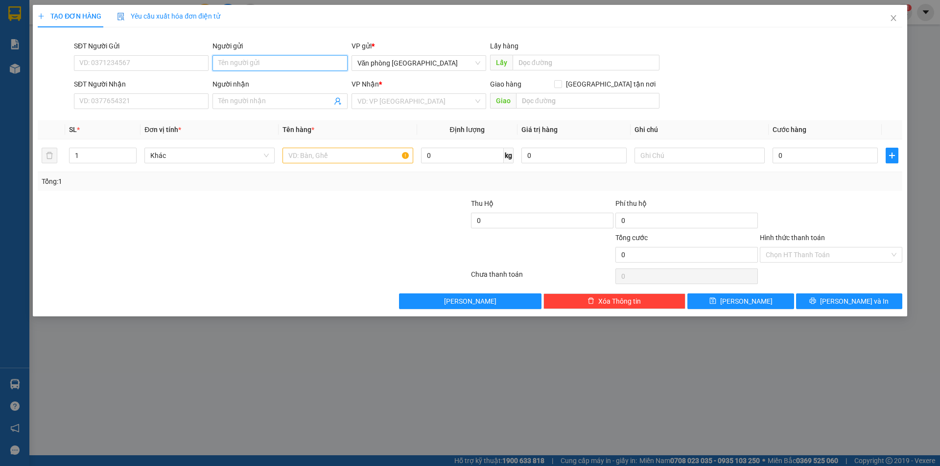
click at [274, 60] on input "Người gửi" at bounding box center [279, 63] width 135 height 16
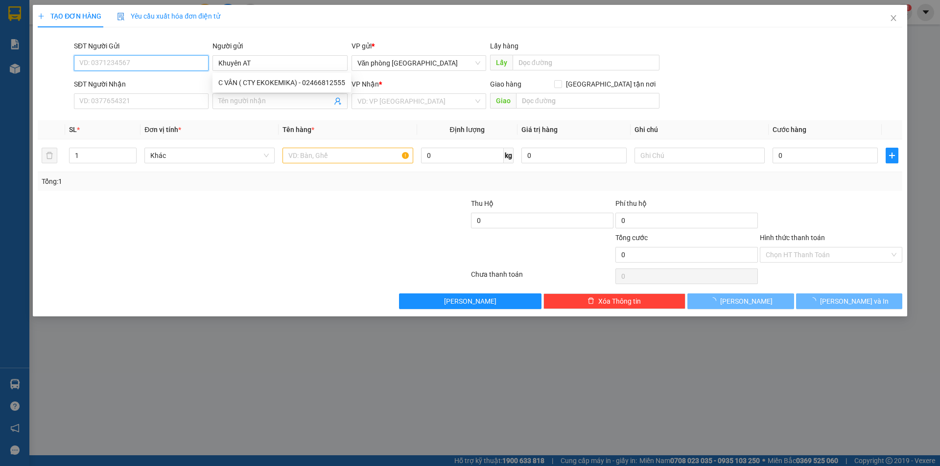
click at [185, 67] on input "SĐT Người Gửi" at bounding box center [141, 63] width 135 height 16
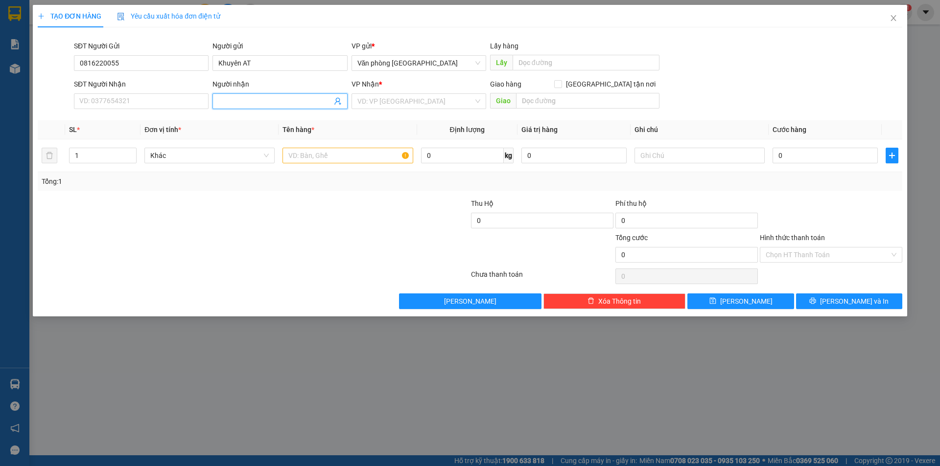
click at [240, 96] on input "Người nhận" at bounding box center [274, 101] width 113 height 11
click at [155, 93] on div "SĐT Người Nhận VD: 0377654321" at bounding box center [141, 96] width 135 height 34
click at [152, 99] on input "SĐT Người Nhận" at bounding box center [141, 101] width 135 height 16
click at [186, 158] on span "Khác" at bounding box center [209, 155] width 118 height 15
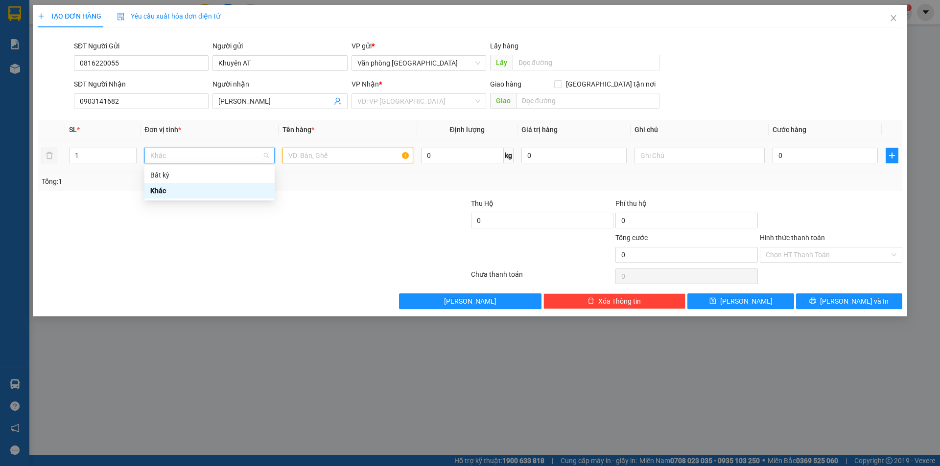
click at [317, 160] on input "text" at bounding box center [347, 156] width 130 height 16
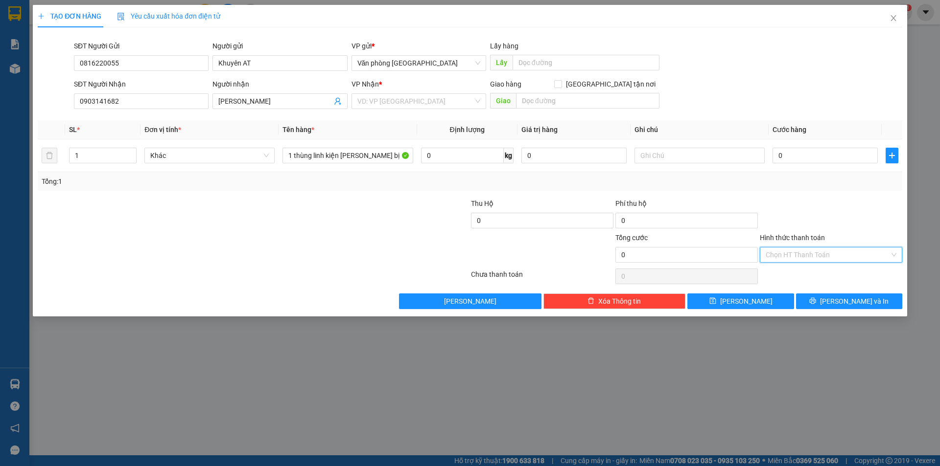
click at [798, 257] on input "Hình thức thanh toán" at bounding box center [828, 255] width 124 height 15
click at [814, 157] on input "0" at bounding box center [824, 156] width 105 height 16
click at [424, 101] on input "search" at bounding box center [415, 101] width 116 height 15
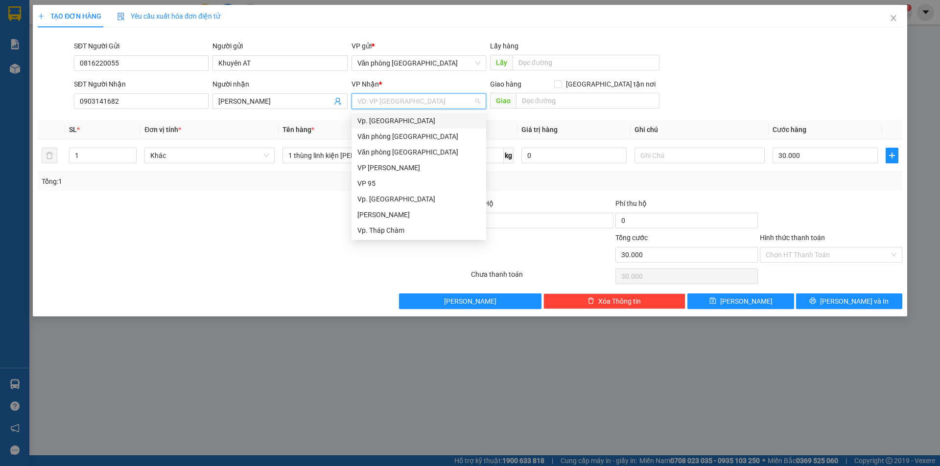
click at [388, 119] on div "Vp. [GEOGRAPHIC_DATA]" at bounding box center [418, 121] width 123 height 11
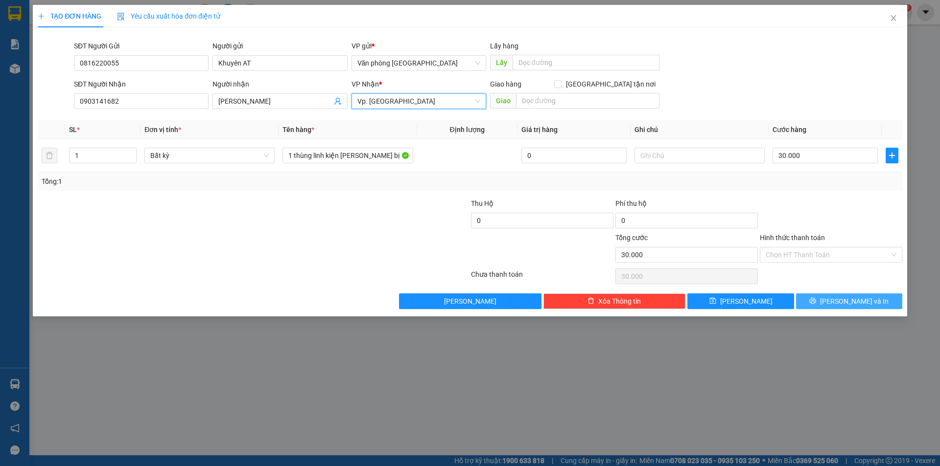
click at [840, 301] on span "[PERSON_NAME] và In" at bounding box center [854, 301] width 69 height 11
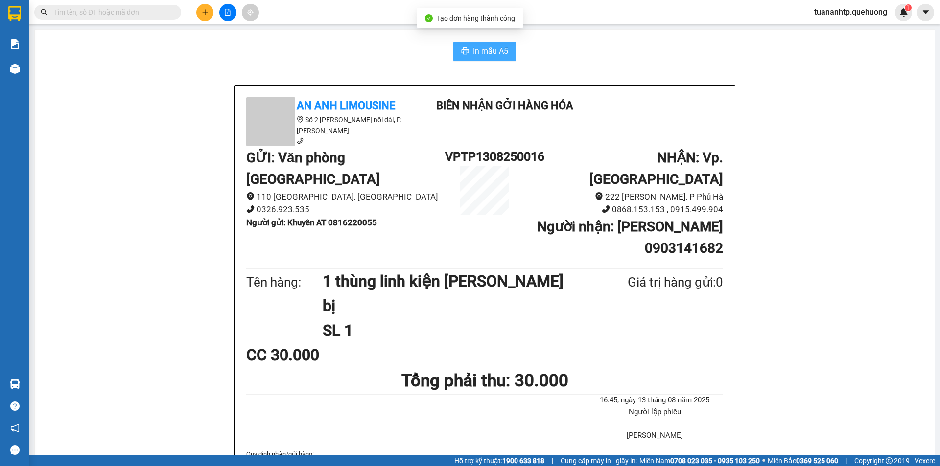
click at [482, 55] on span "In mẫu A5" at bounding box center [490, 51] width 35 height 12
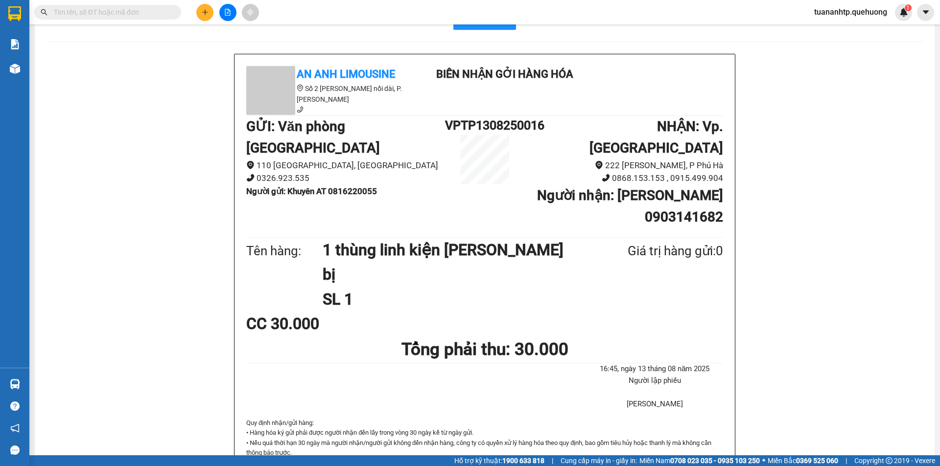
scroll to position [49, 0]
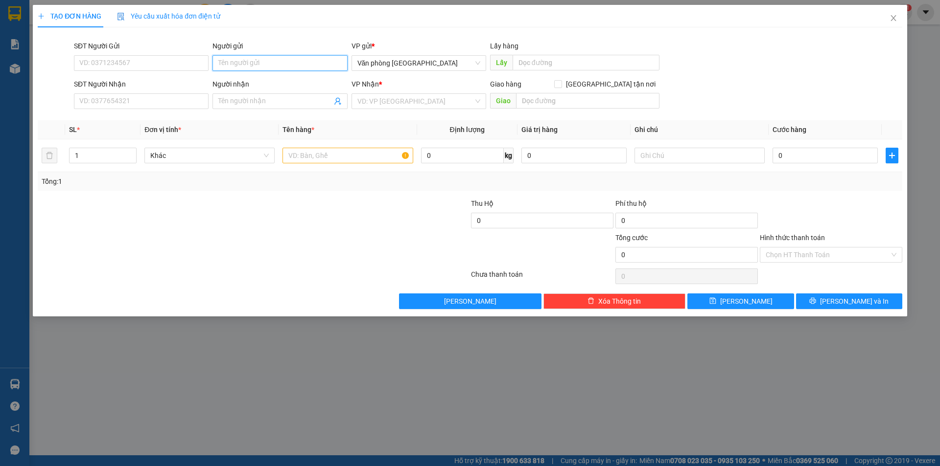
click at [232, 59] on input "Người gửi" at bounding box center [279, 63] width 135 height 16
click at [302, 157] on input "text" at bounding box center [347, 156] width 130 height 16
click at [420, 102] on input "search" at bounding box center [415, 101] width 116 height 15
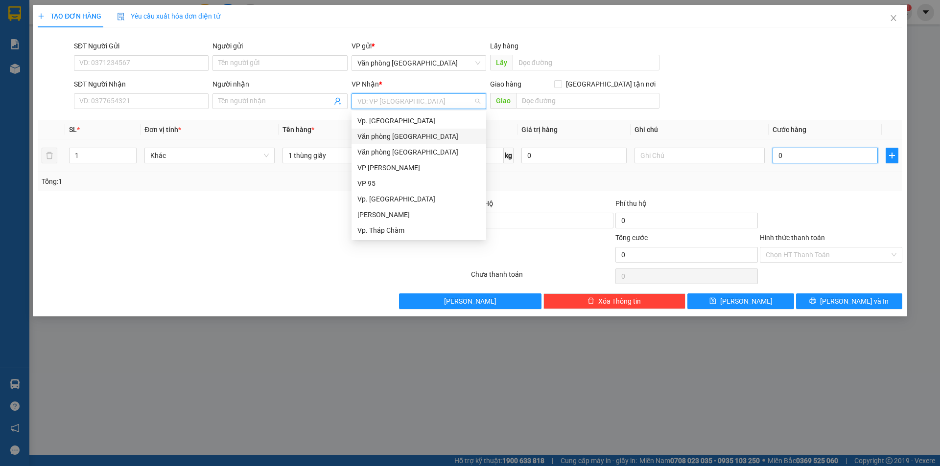
click at [800, 157] on input "0" at bounding box center [824, 156] width 105 height 16
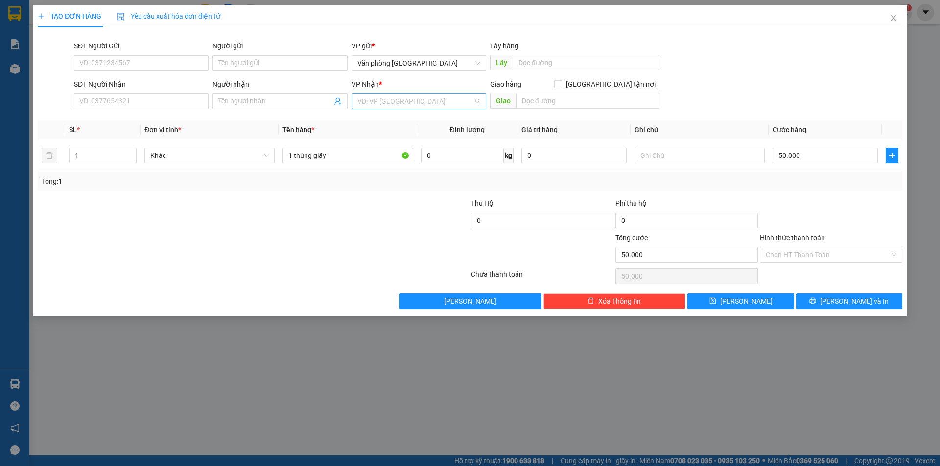
click at [444, 97] on input "search" at bounding box center [415, 101] width 116 height 15
click at [418, 140] on div "BX. [GEOGRAPHIC_DATA]" at bounding box center [418, 136] width 123 height 11
click at [545, 61] on input "text" at bounding box center [585, 63] width 147 height 16
click at [541, 104] on input "text" at bounding box center [587, 101] width 143 height 16
click at [233, 69] on input "Người gửi" at bounding box center [279, 63] width 135 height 16
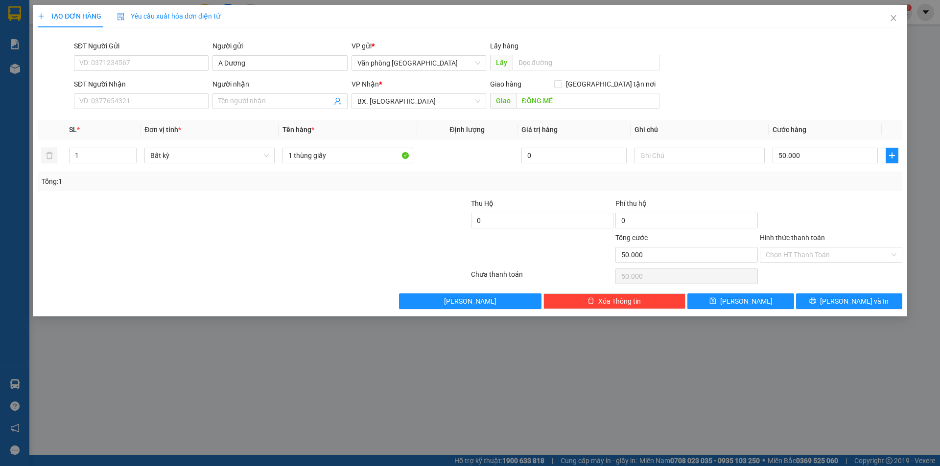
click at [158, 71] on div "SĐT Người Gửi VD: 0371234567" at bounding box center [141, 58] width 135 height 34
click at [163, 64] on input "SĐT Người Gửi" at bounding box center [141, 63] width 135 height 16
click at [256, 62] on input "A Dương" at bounding box center [279, 63] width 135 height 16
click at [264, 66] on input "A Dương" at bounding box center [279, 63] width 135 height 16
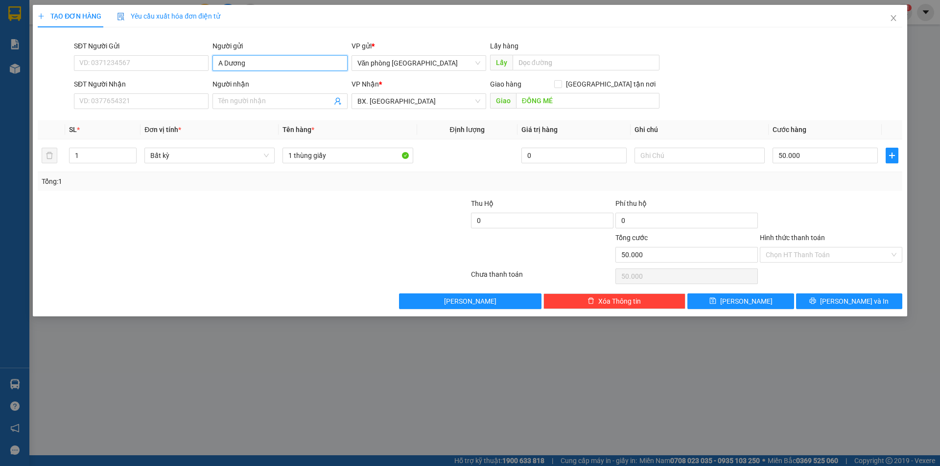
click at [264, 66] on input "A Dương" at bounding box center [279, 63] width 135 height 16
click at [245, 102] on input "Người nhận" at bounding box center [274, 101] width 113 height 11
paste input "A Dương"
click at [267, 53] on div "Người gửi" at bounding box center [279, 48] width 135 height 15
click at [260, 63] on input "A Dương" at bounding box center [279, 63] width 135 height 16
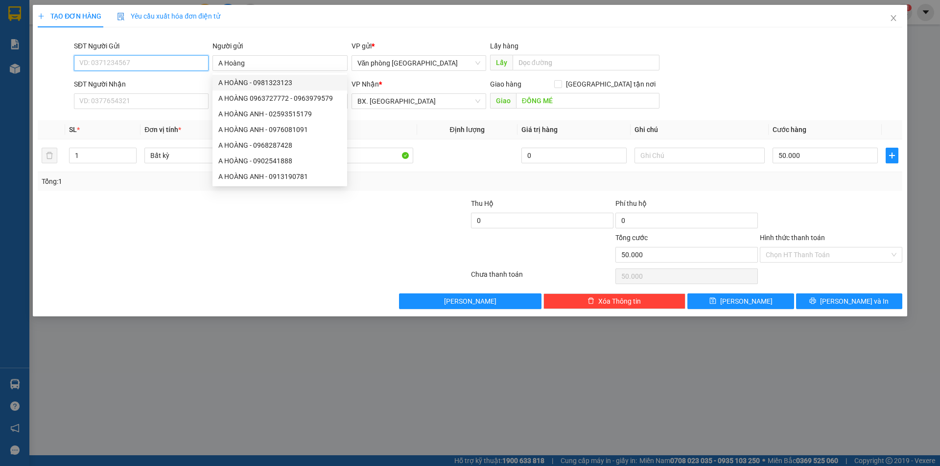
click at [172, 60] on input "SĐT Người Gửi" at bounding box center [141, 63] width 135 height 16
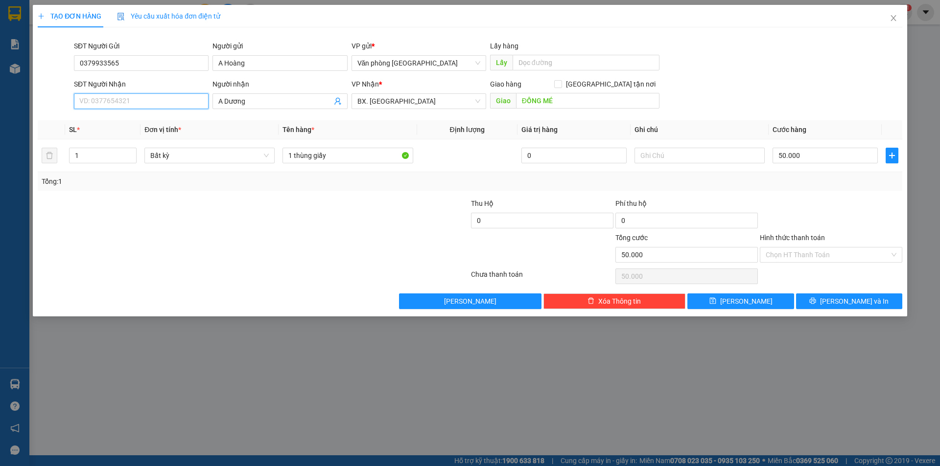
click at [163, 100] on input "SĐT Người Nhận" at bounding box center [141, 101] width 135 height 16
click at [246, 102] on input "A Dương" at bounding box center [274, 101] width 113 height 11
click at [795, 254] on input "Hình thức thanh toán" at bounding box center [828, 255] width 124 height 15
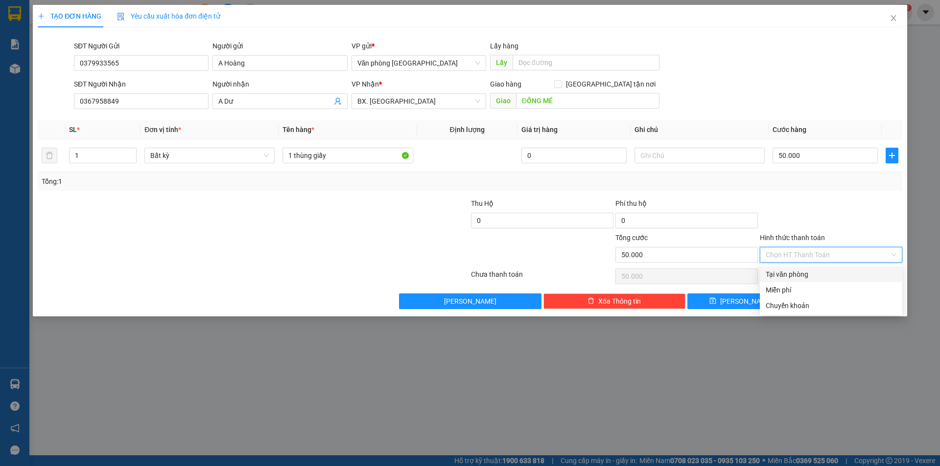
click at [801, 277] on div "Tại văn phòng" at bounding box center [831, 274] width 131 height 11
click at [838, 306] on button "[PERSON_NAME] và In" at bounding box center [849, 302] width 106 height 16
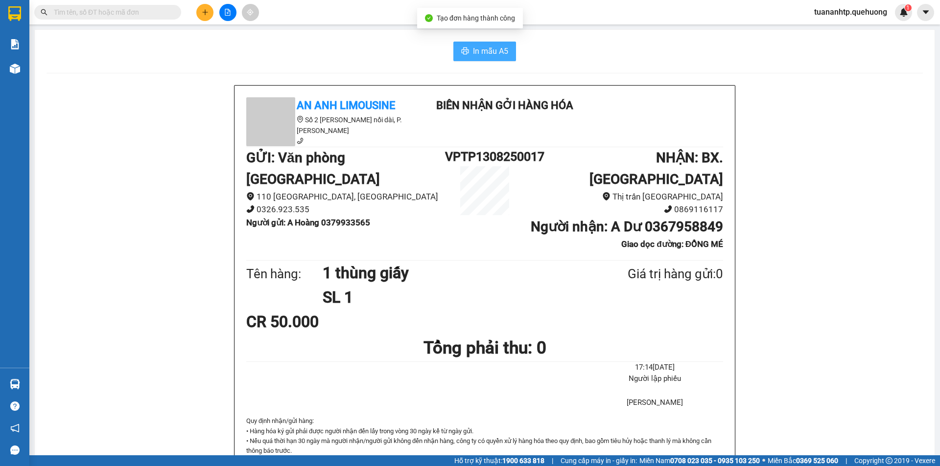
click at [487, 52] on span "In mẫu A5" at bounding box center [490, 51] width 35 height 12
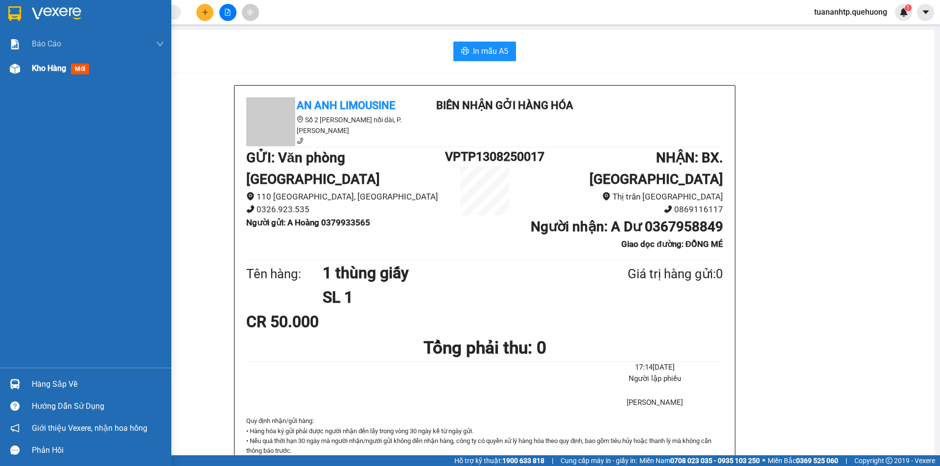
click at [19, 65] on div at bounding box center [14, 68] width 17 height 17
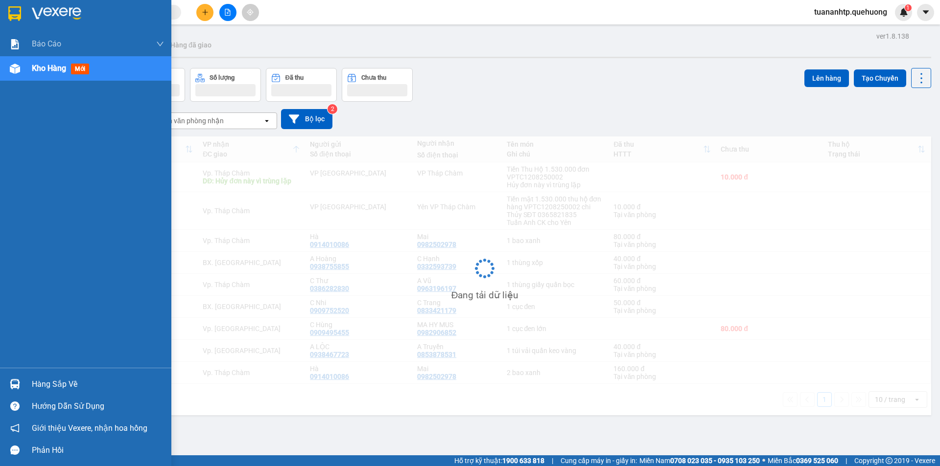
click at [47, 71] on span "Kho hàng" at bounding box center [49, 68] width 34 height 9
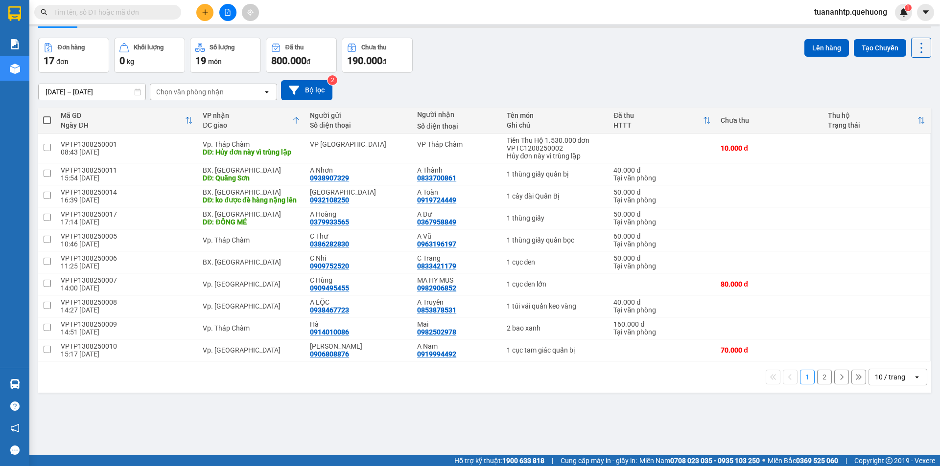
scroll to position [45, 0]
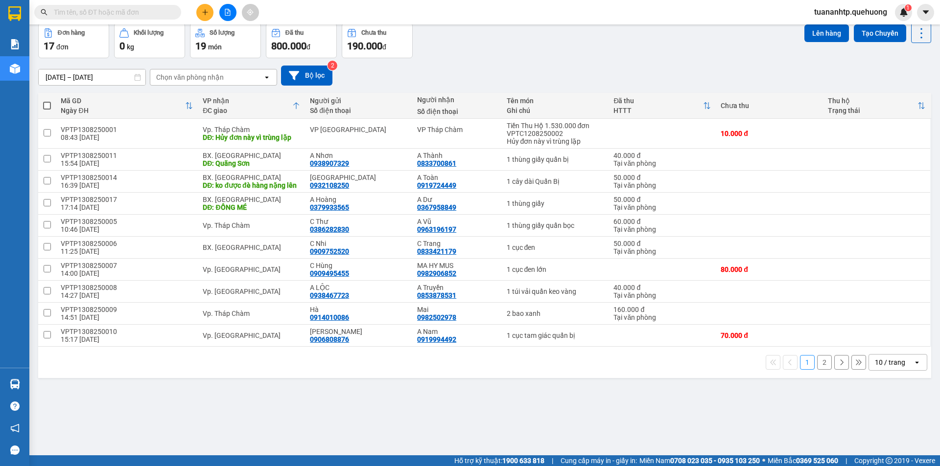
click at [817, 370] on button "2" at bounding box center [824, 362] width 15 height 15
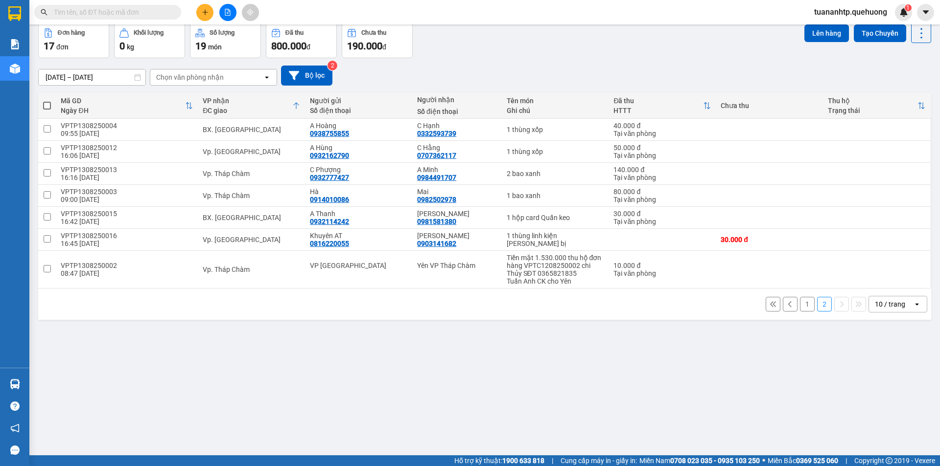
click at [801, 305] on button "1" at bounding box center [807, 304] width 15 height 15
